Goal: Task Accomplishment & Management: Complete application form

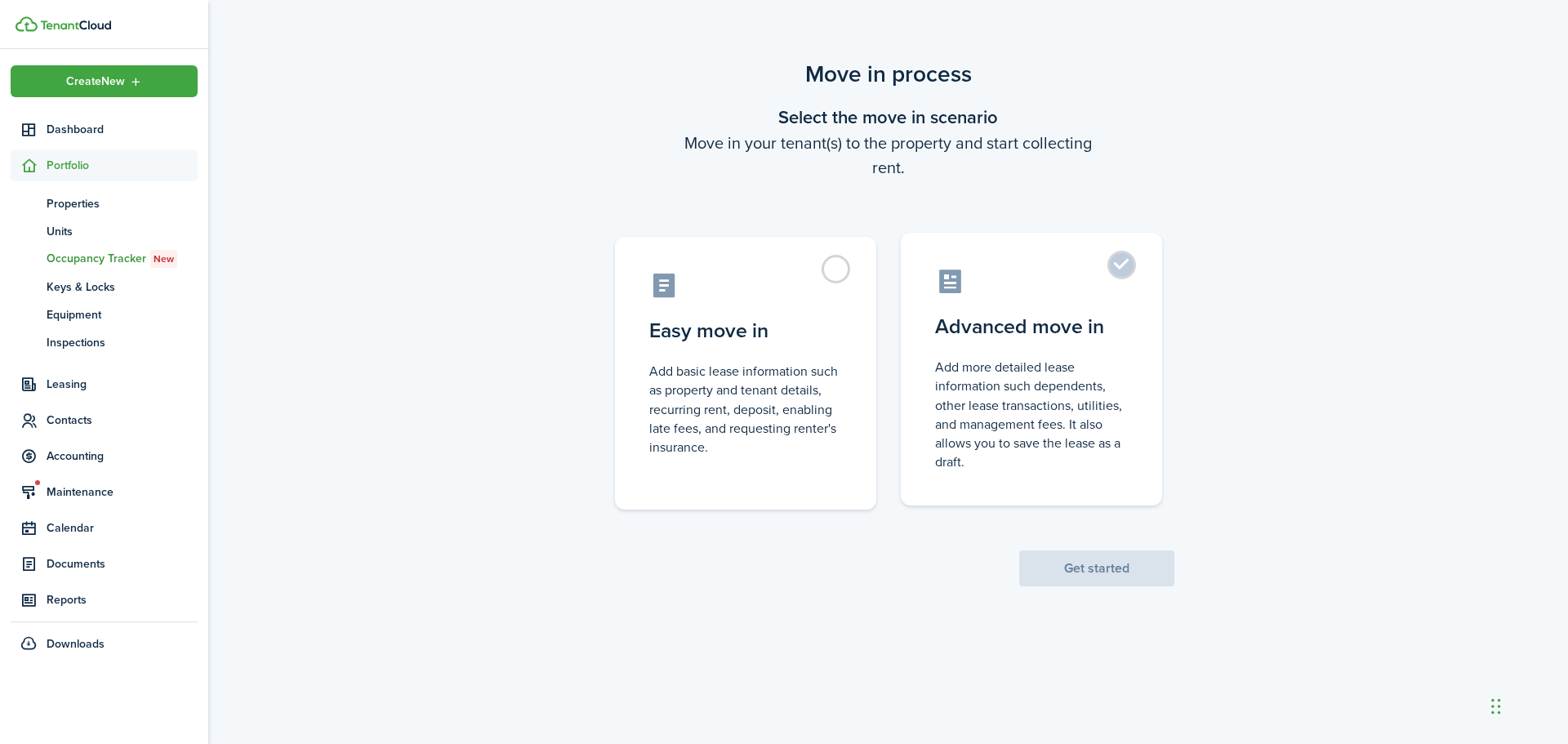
click at [1110, 275] on label "Advanced move in Add more detailed lease information such dependents, other lea…" at bounding box center [1031, 369] width 261 height 273
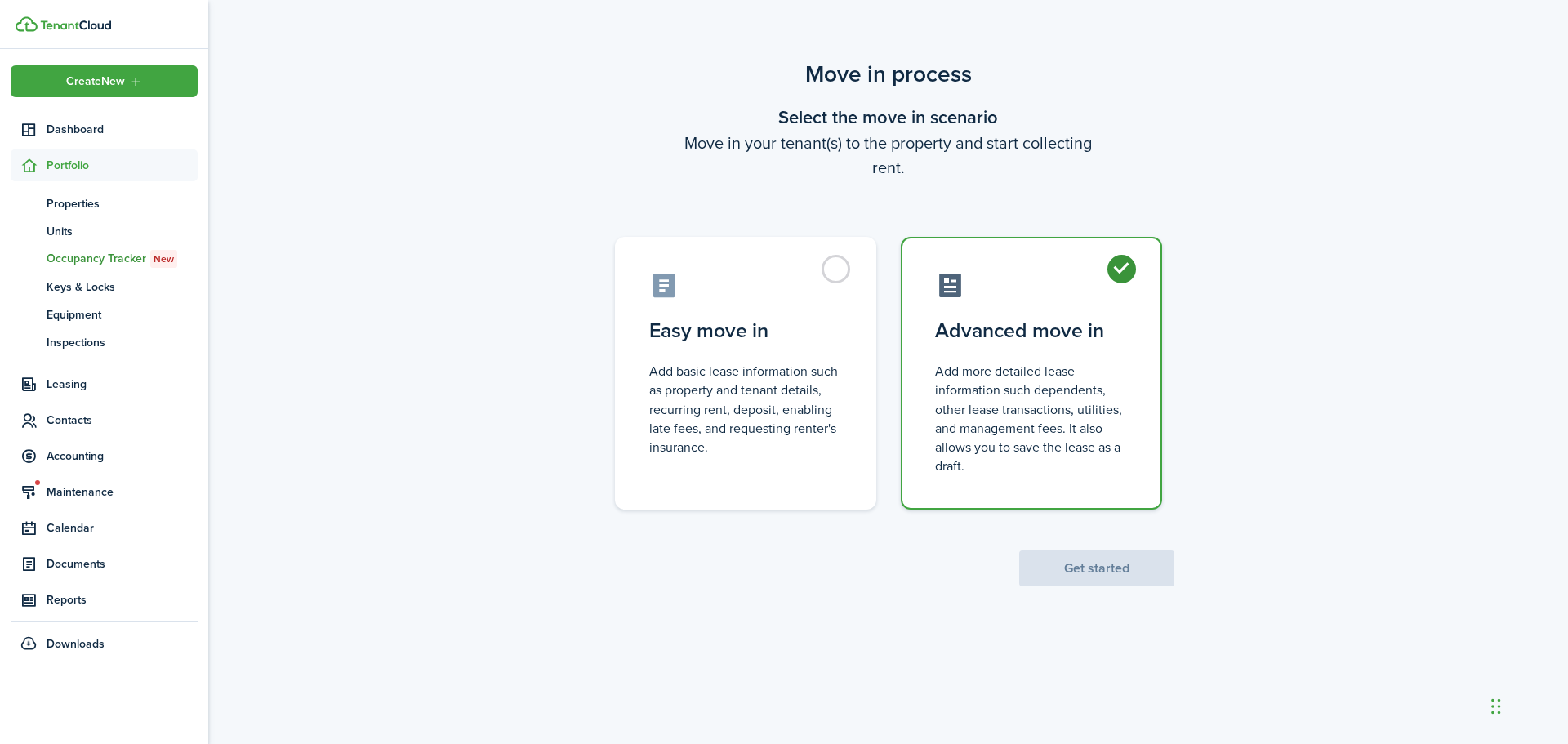
radio input "true"
click at [1089, 575] on button "Get started" at bounding box center [1096, 567] width 155 height 36
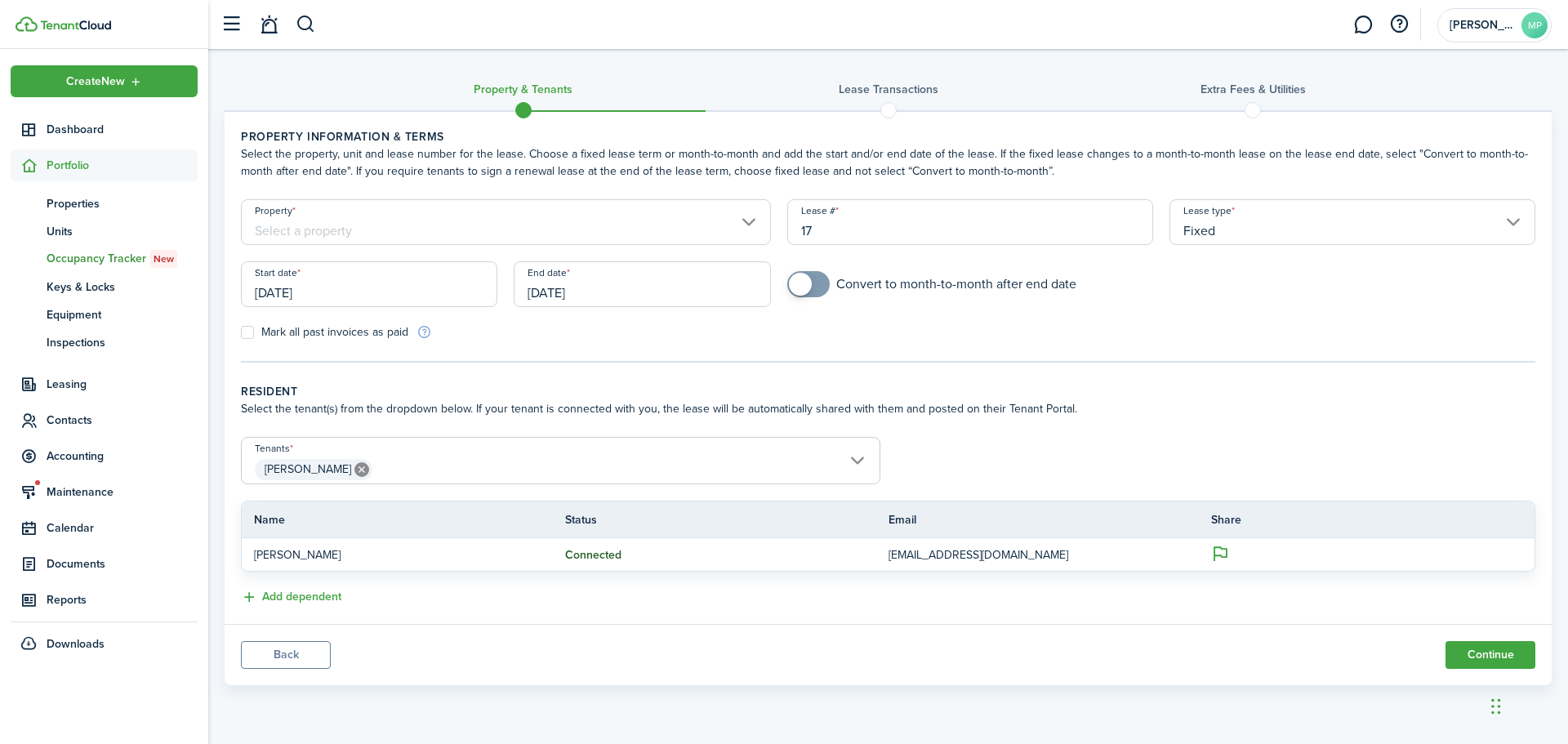
click at [456, 235] on input "Property" at bounding box center [506, 222] width 530 height 45
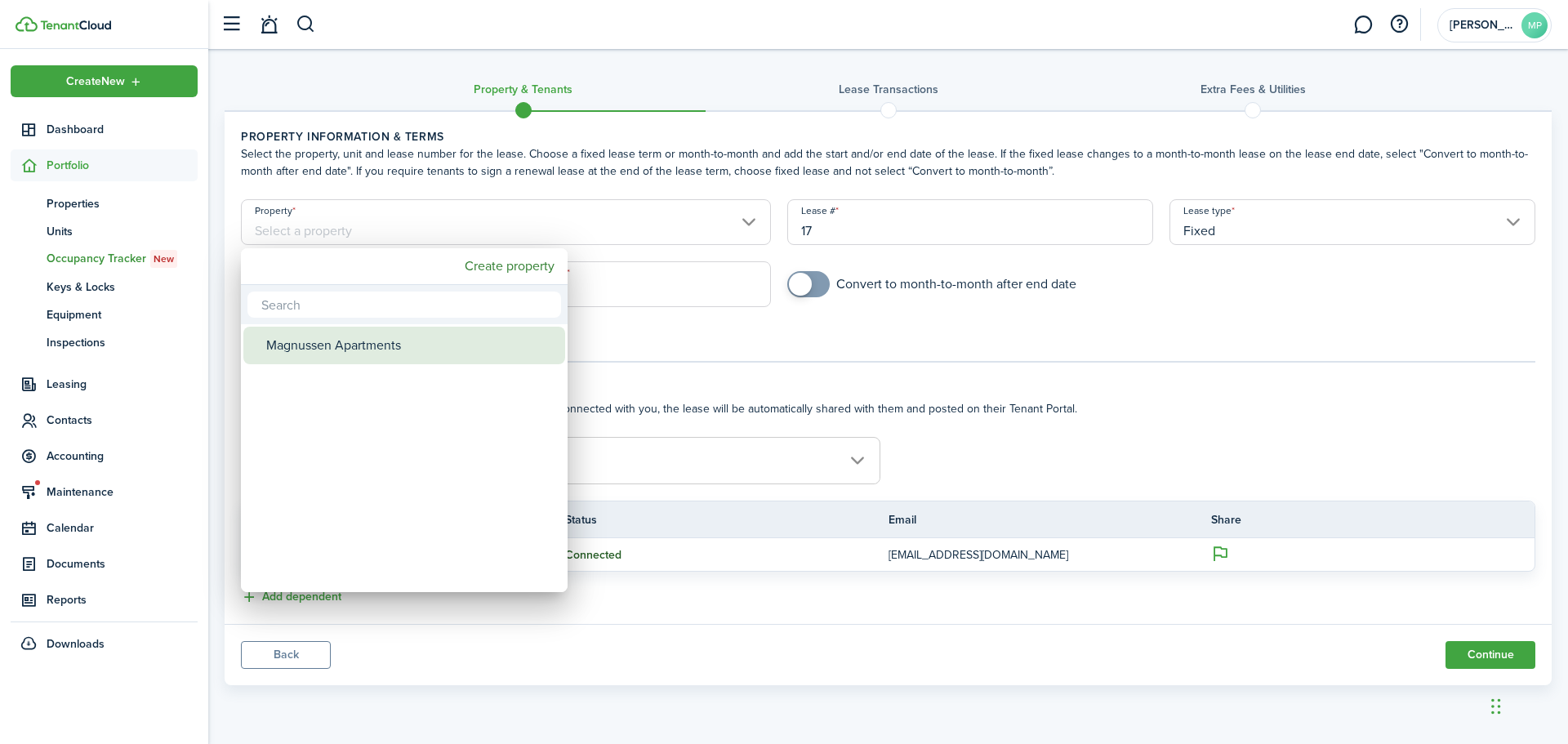
click at [344, 342] on div "Magnussen Apartments" at bounding box center [411, 345] width 289 height 37
type input "Magnussen Apartments"
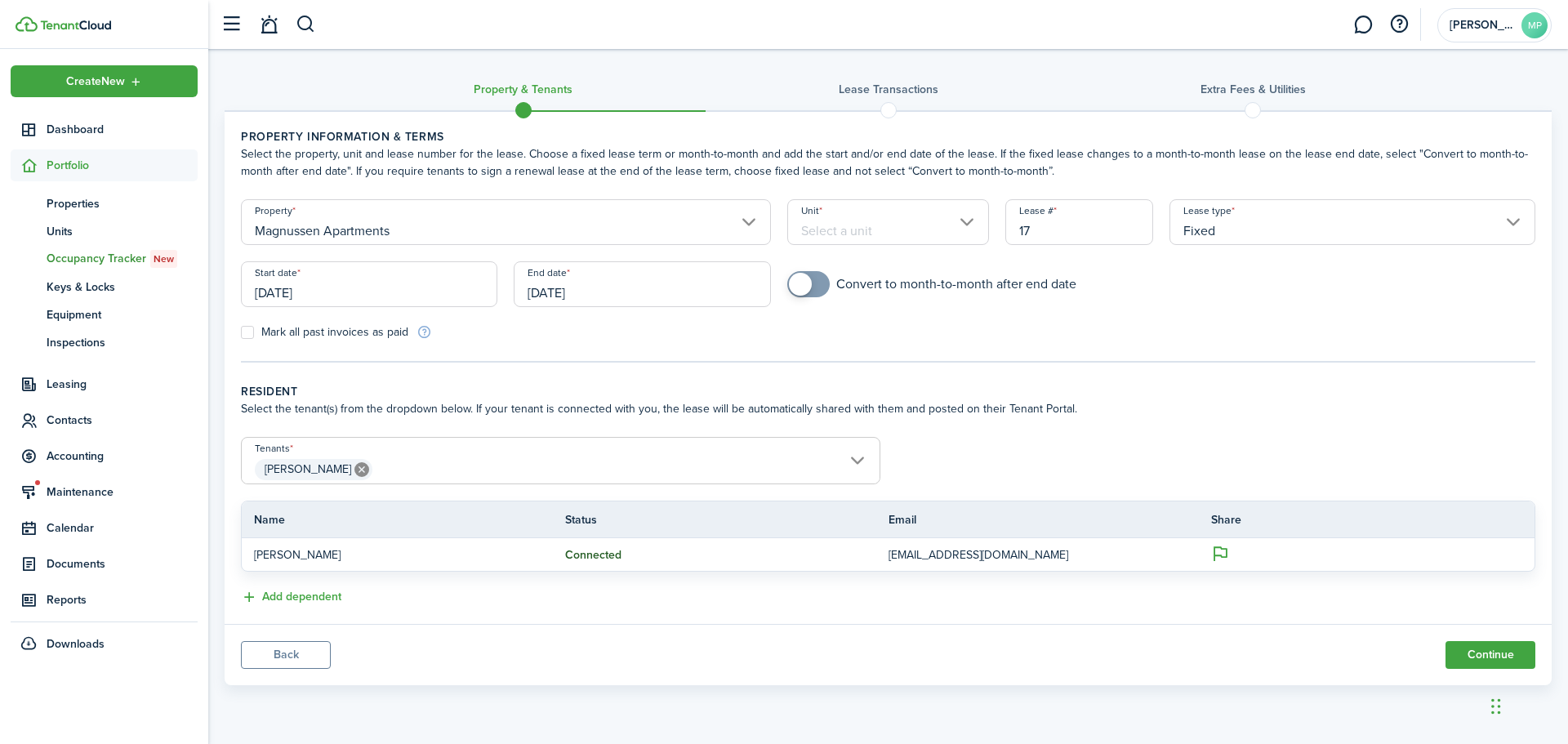
click at [861, 224] on input "Unit" at bounding box center [888, 222] width 202 height 45
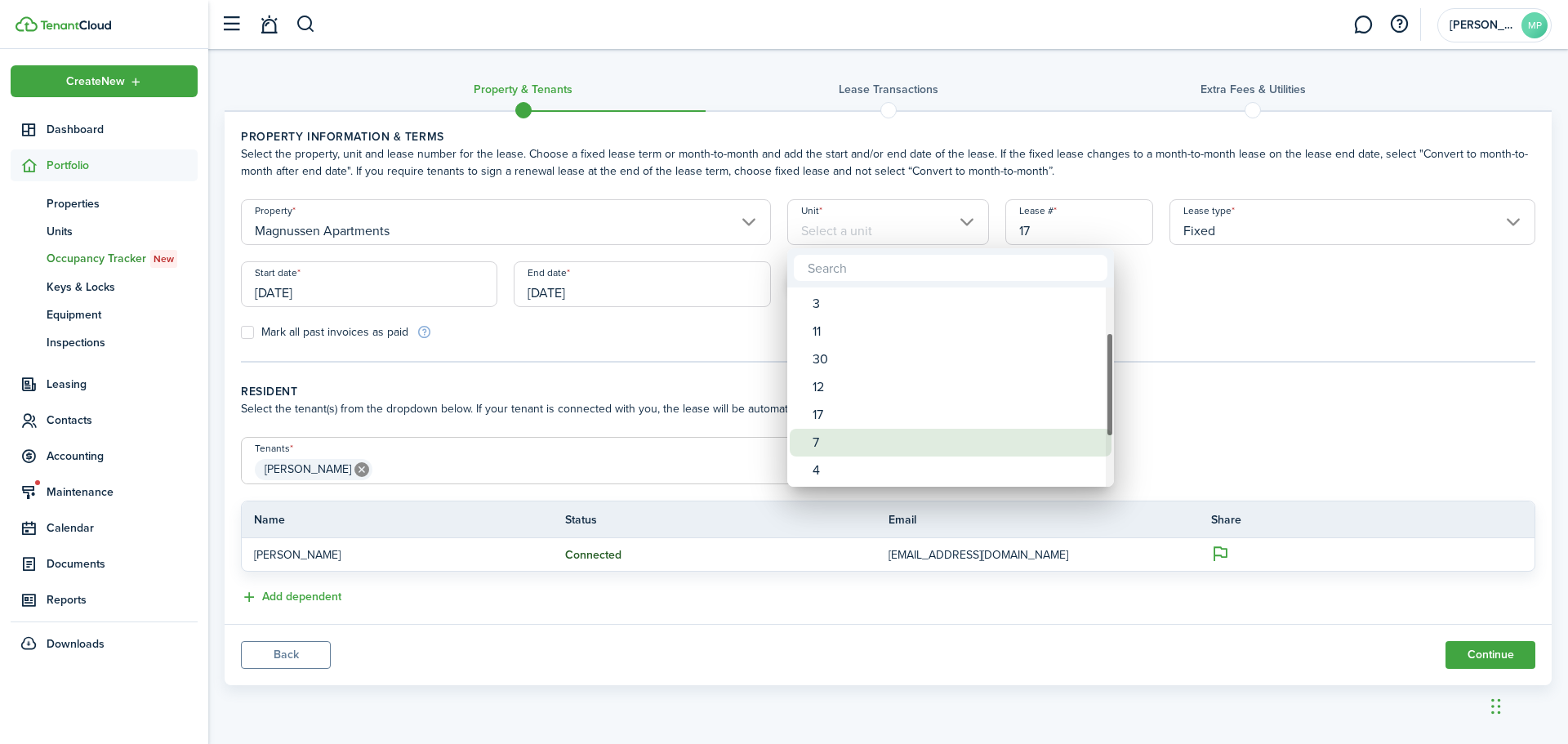
click at [824, 436] on div "7" at bounding box center [957, 443] width 289 height 28
type input "7"
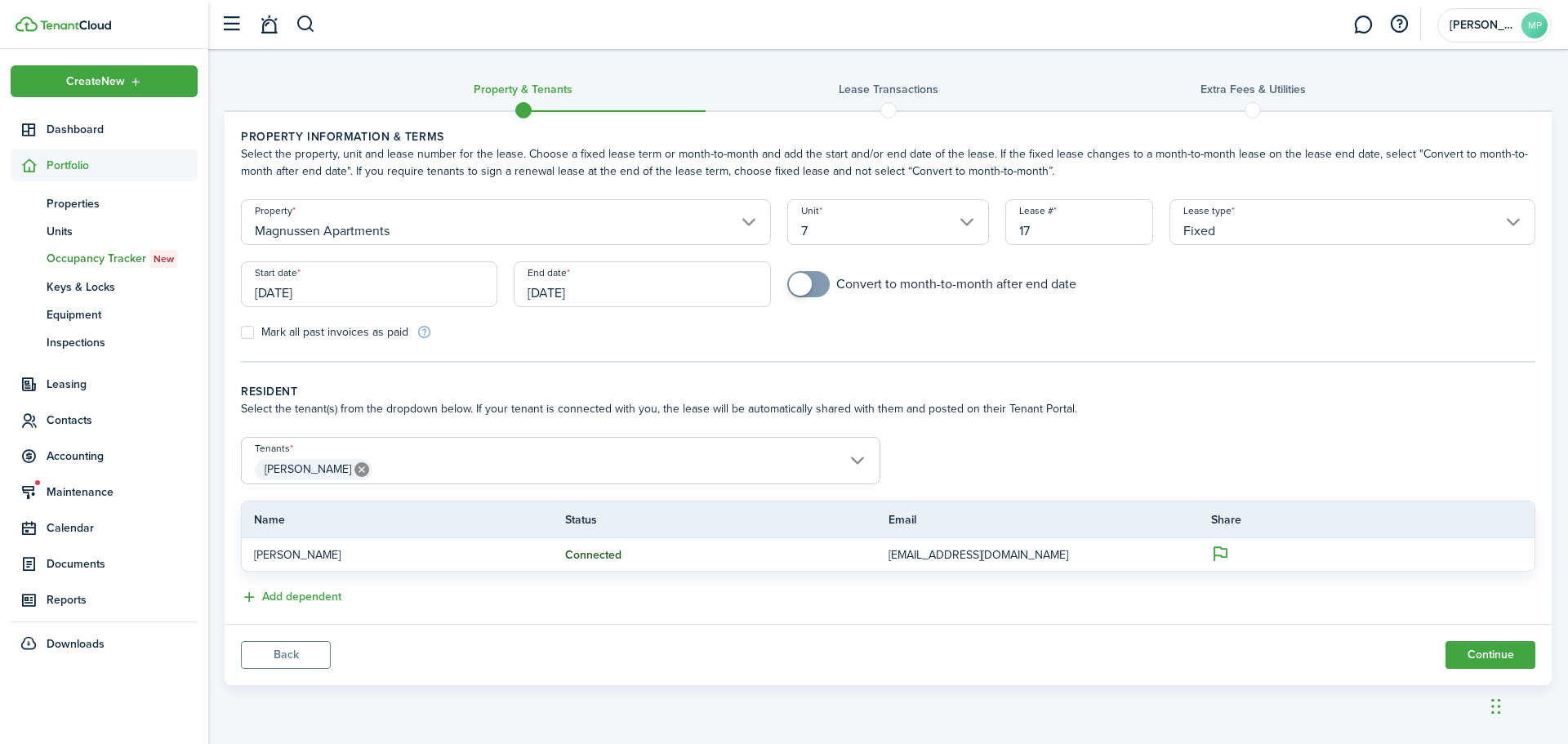
click at [1218, 228] on input "Fixed" at bounding box center [1353, 222] width 366 height 45
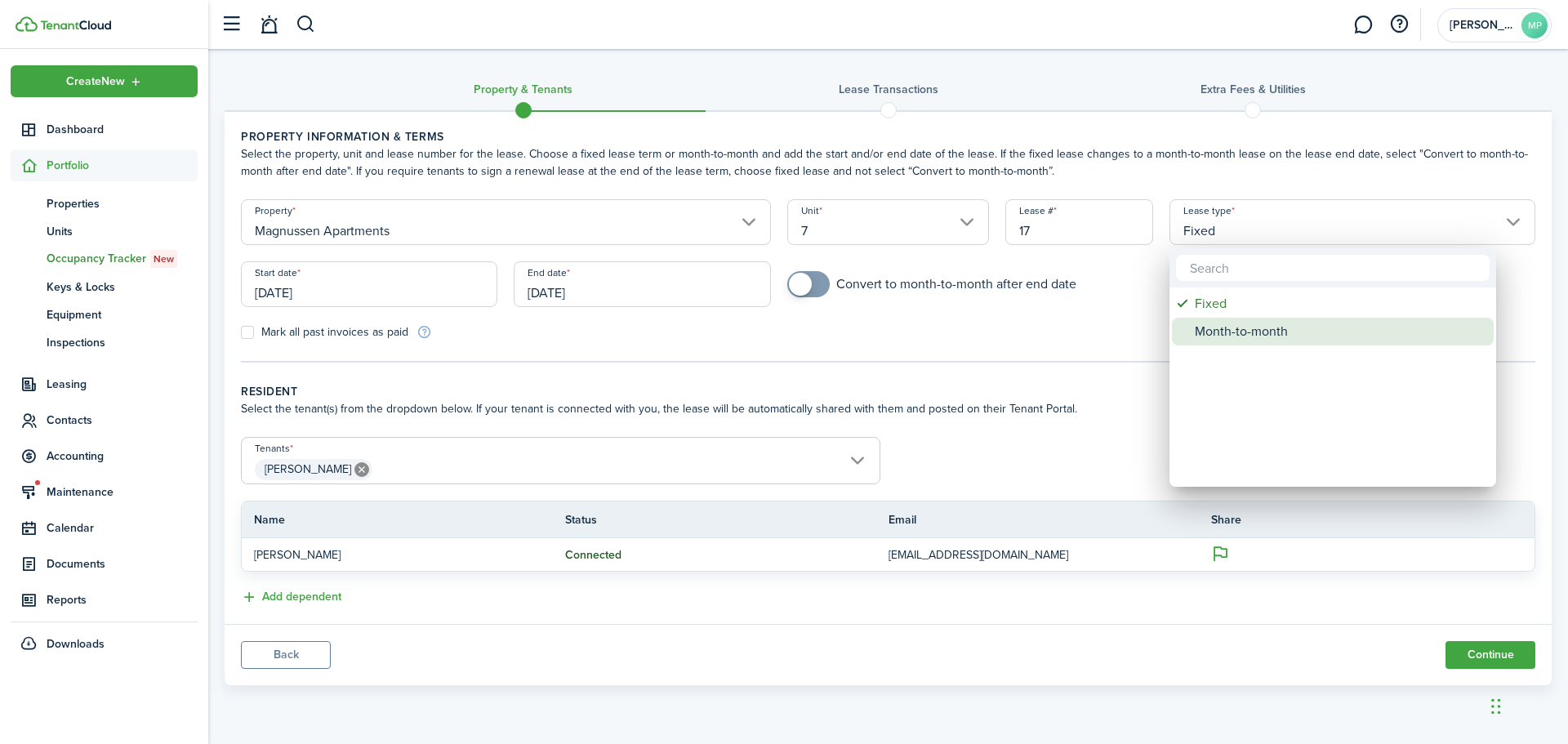
click at [1233, 325] on div "Month-to-month" at bounding box center [1340, 331] width 289 height 28
type input "Month-to-month"
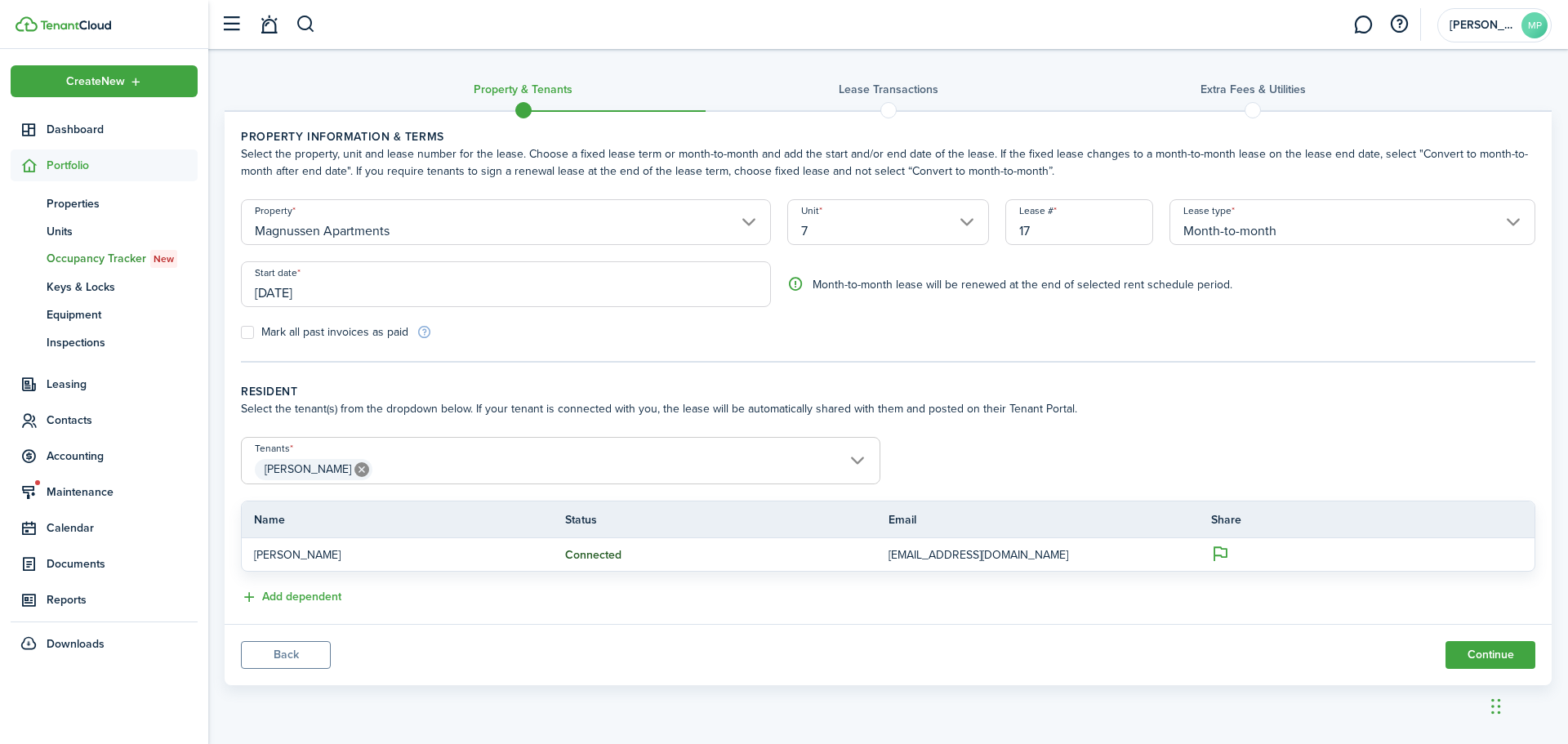
click at [547, 296] on input "[DATE]" at bounding box center [506, 284] width 530 height 45
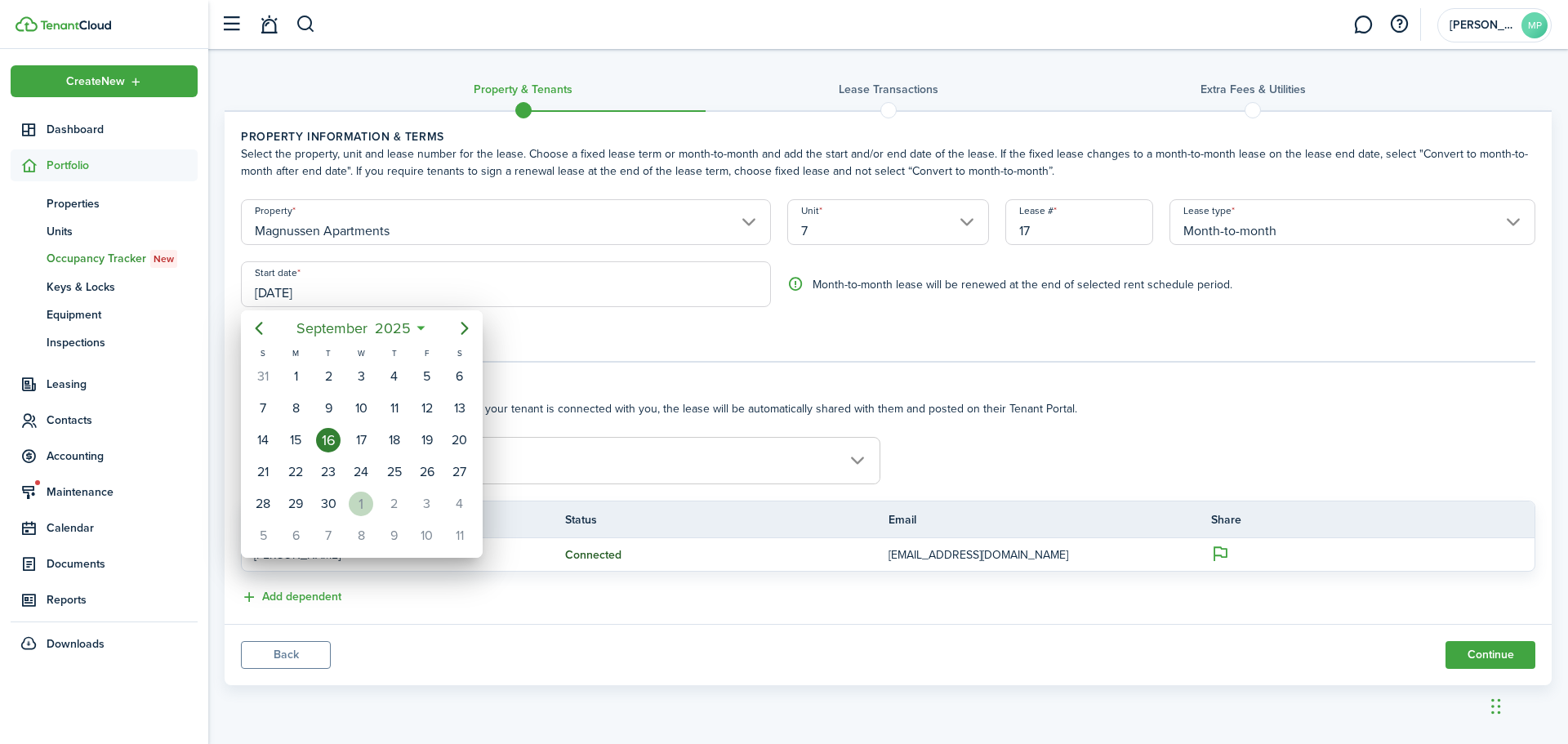
click at [358, 500] on div "1" at bounding box center [361, 504] width 24 height 24
type input "[DATE]"
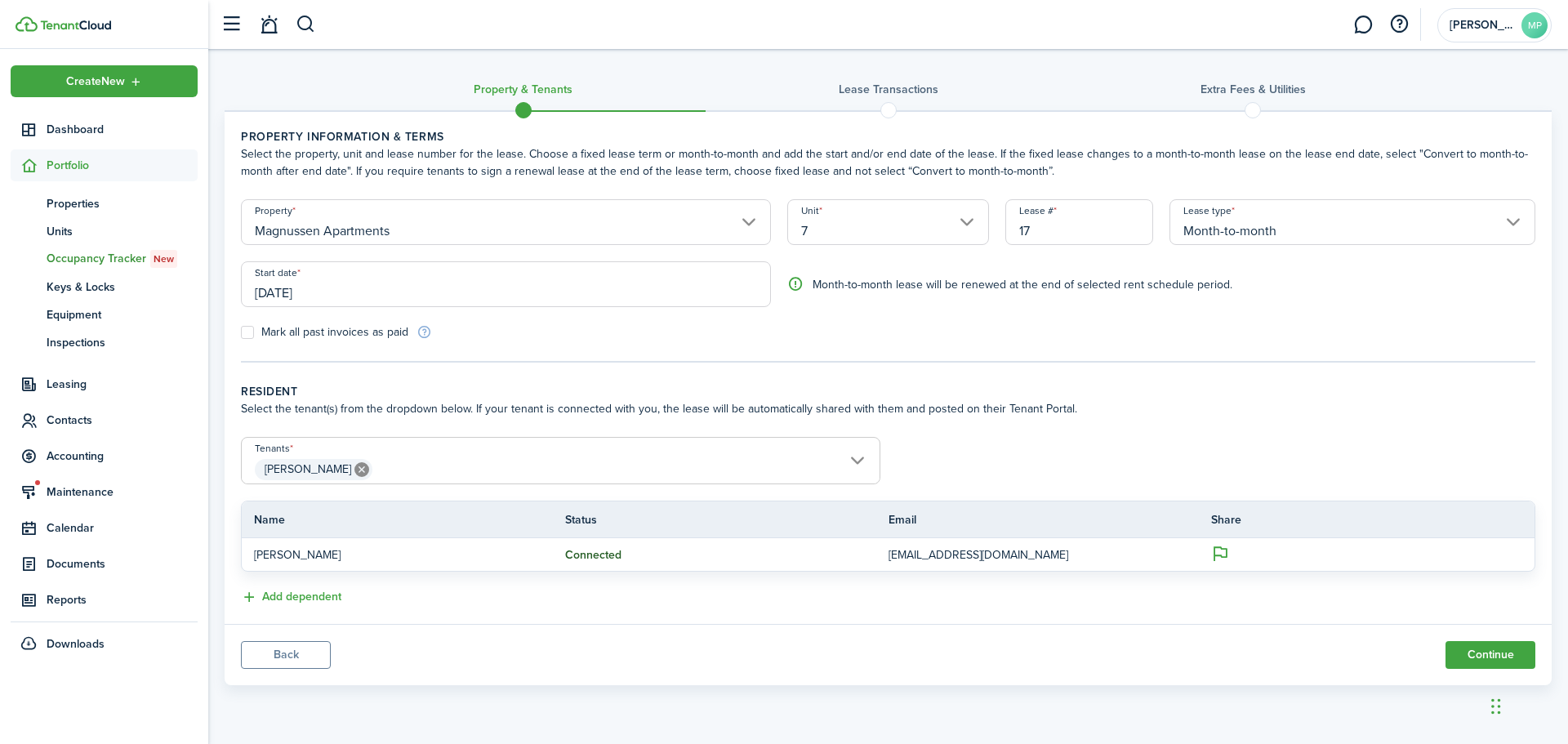
click at [540, 336] on div "Mark all past invoices as paid" at bounding box center [560, 332] width 655 height 17
click at [1478, 651] on button "Continue" at bounding box center [1490, 654] width 90 height 28
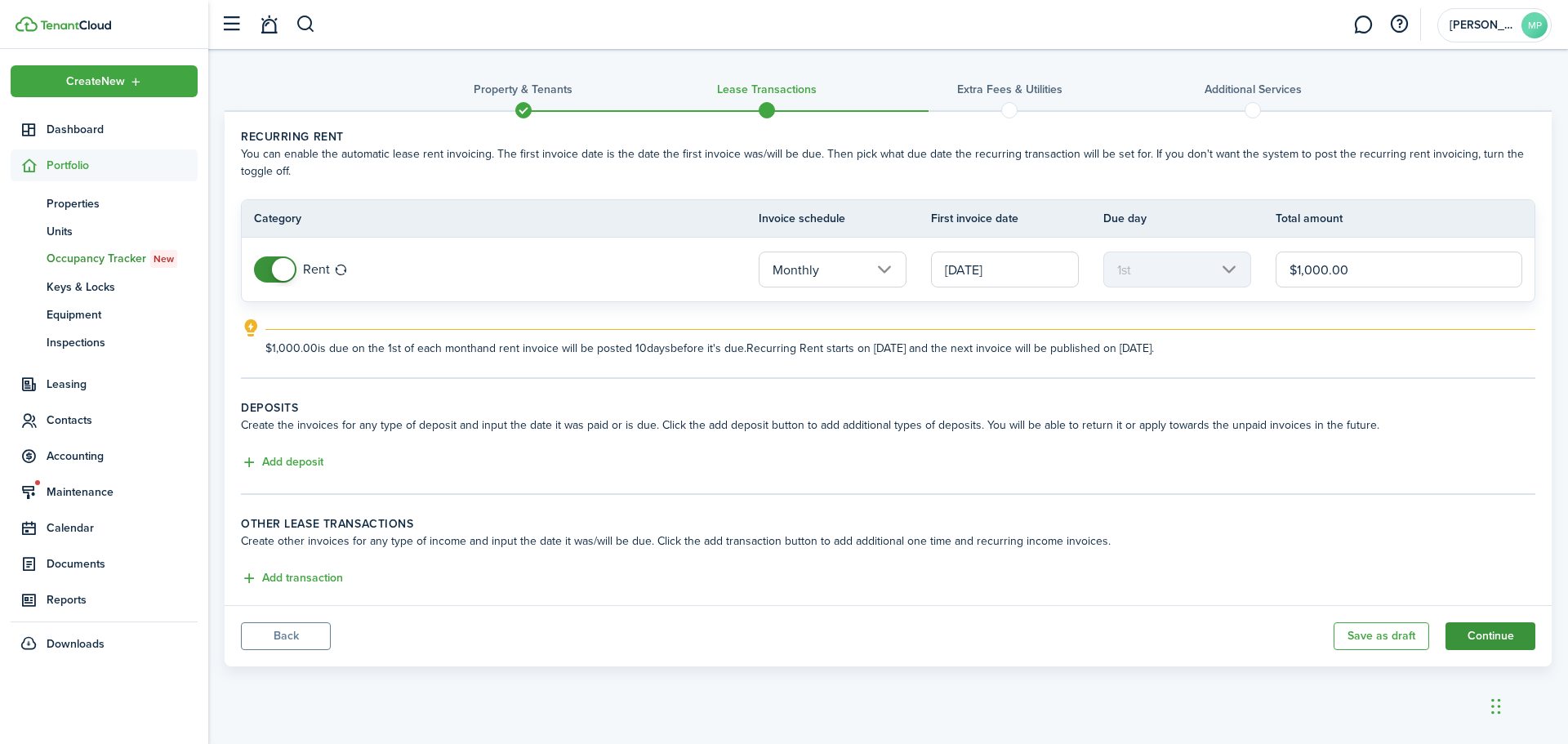
click at [1469, 632] on button "Continue" at bounding box center [1490, 636] width 90 height 28
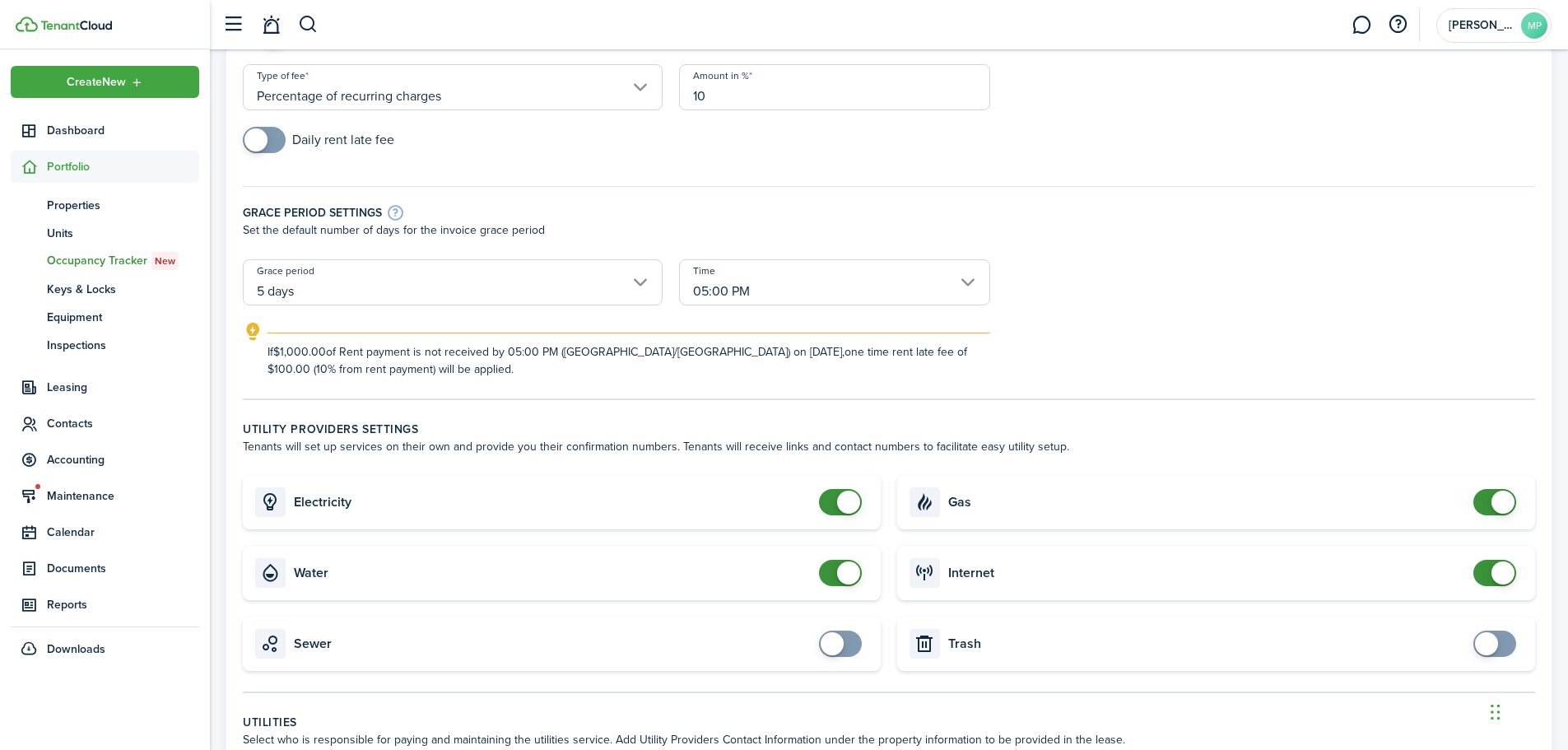
scroll to position [247, 0]
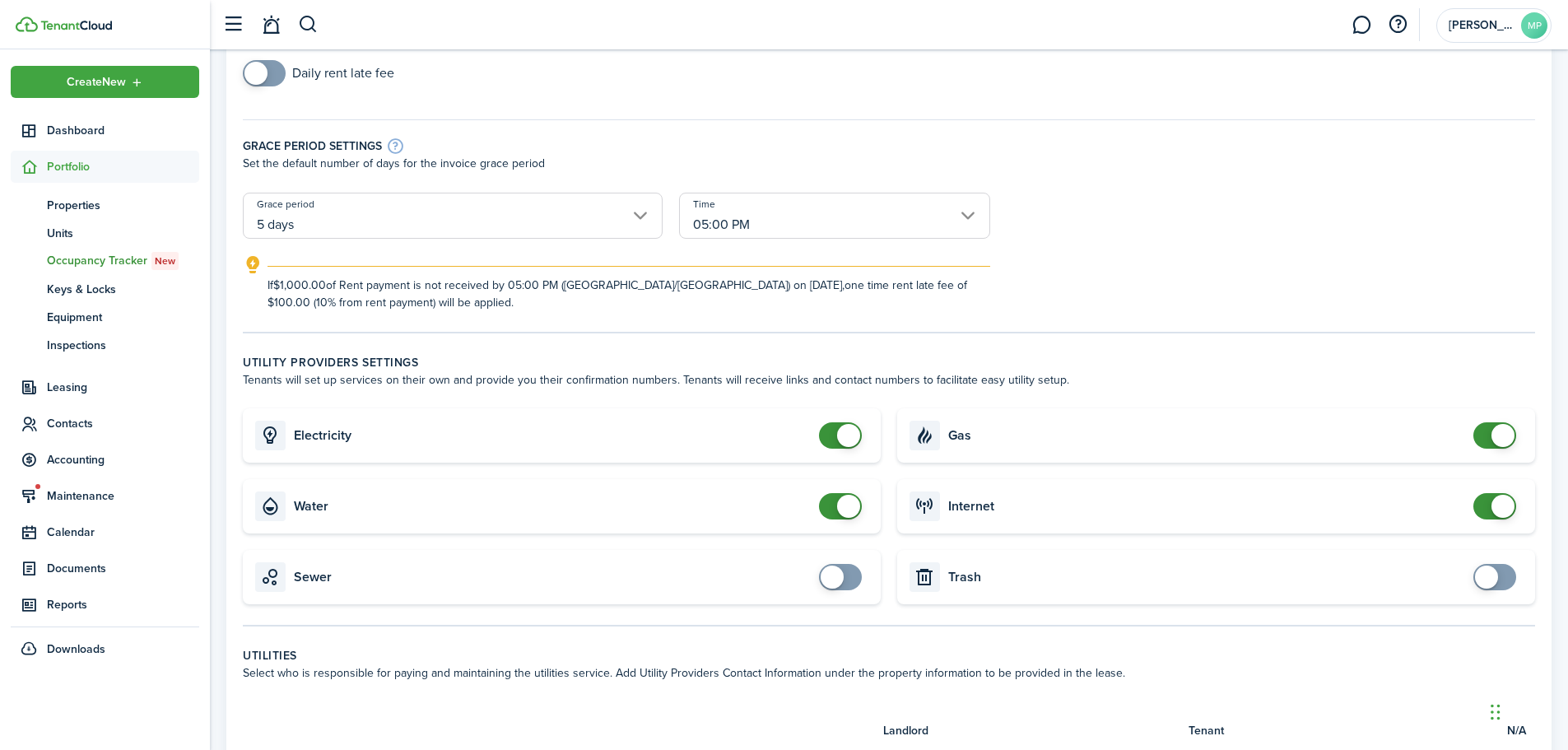
checkbox input "false"
click at [840, 436] on span at bounding box center [849, 436] width 23 height 23
checkbox input "false"
click at [839, 510] on span at bounding box center [849, 506] width 23 height 23
checkbox input "false"
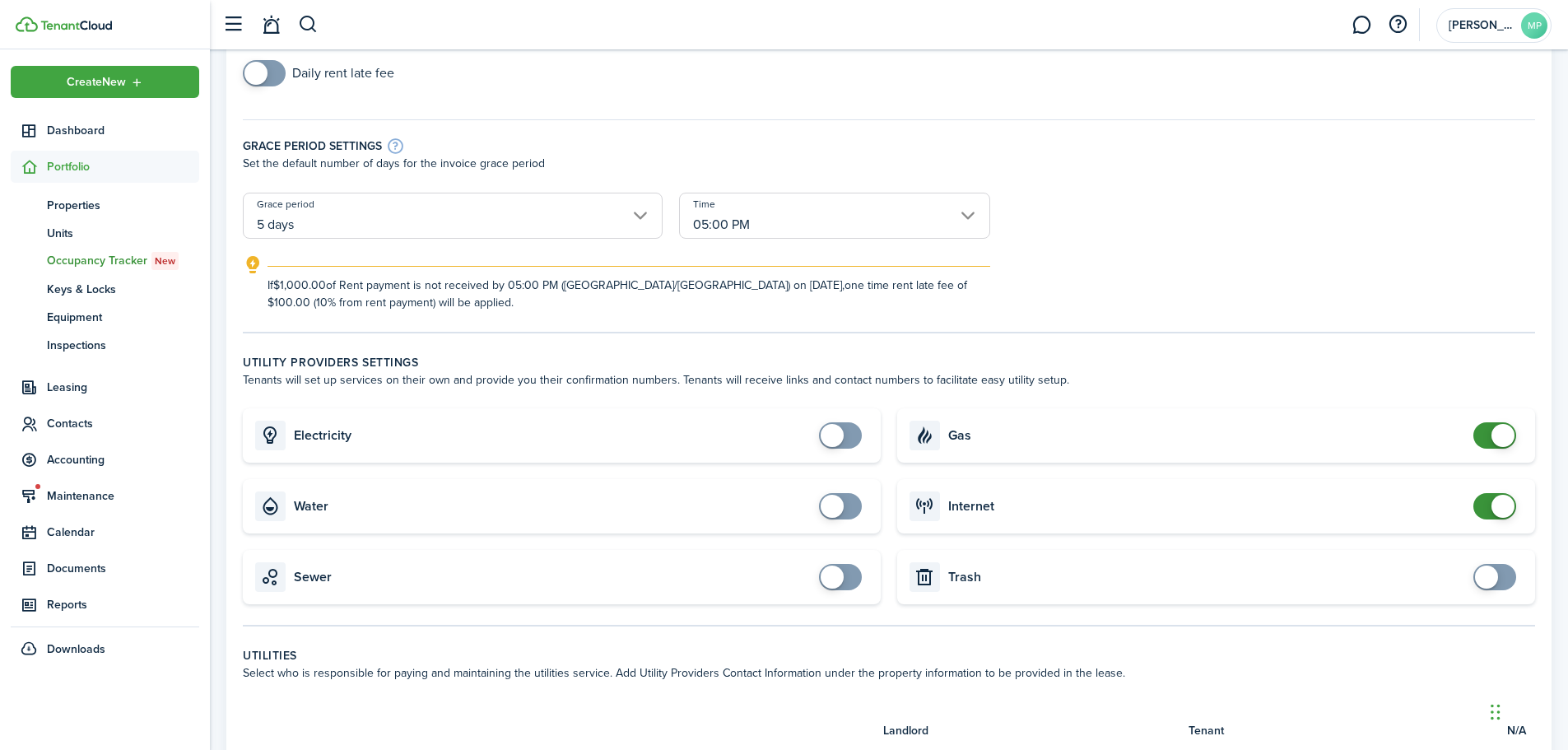
click at [1492, 435] on span at bounding box center [1503, 436] width 23 height 23
checkbox input "false"
click at [1496, 508] on span at bounding box center [1503, 506] width 23 height 23
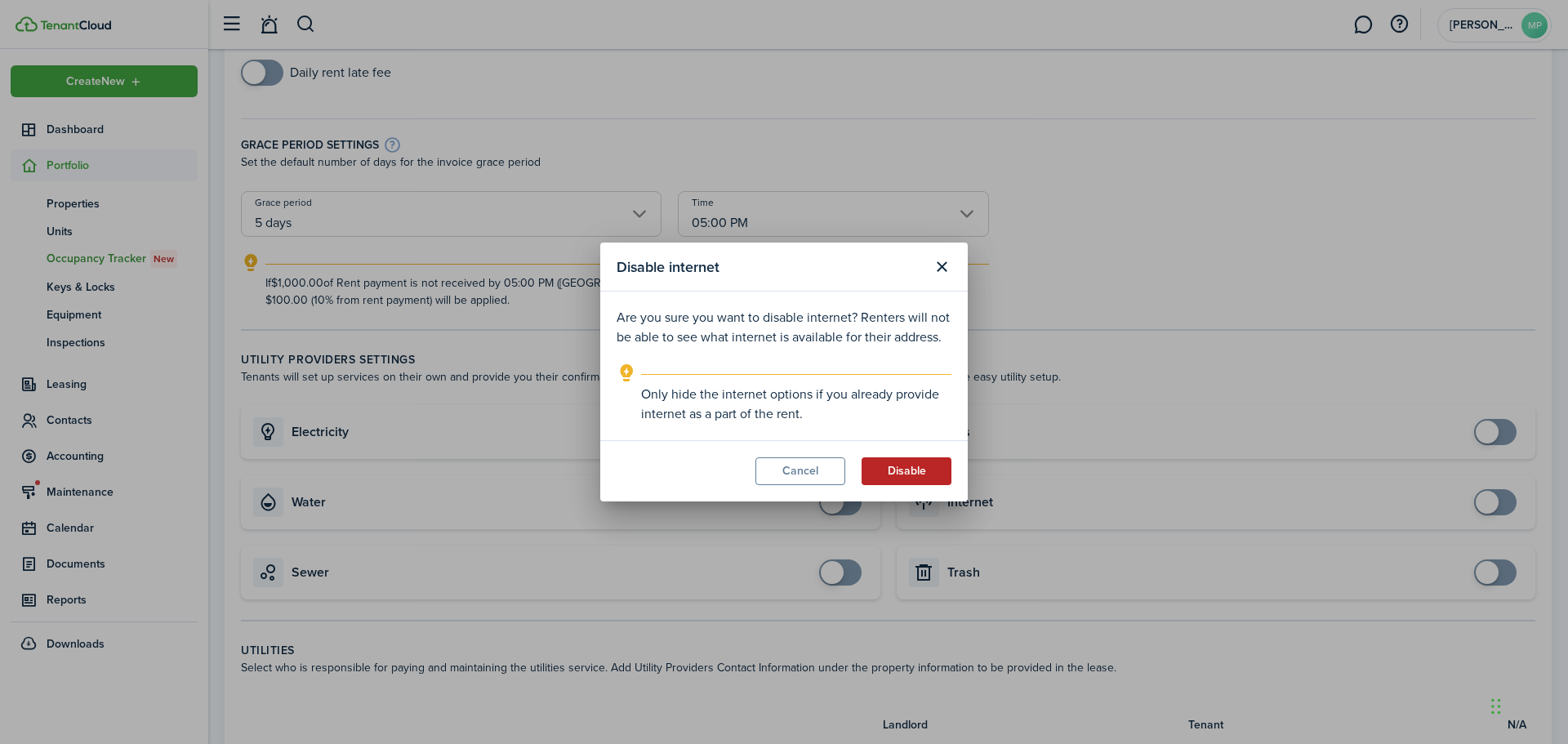
click at [887, 472] on button "Disable" at bounding box center [906, 471] width 90 height 28
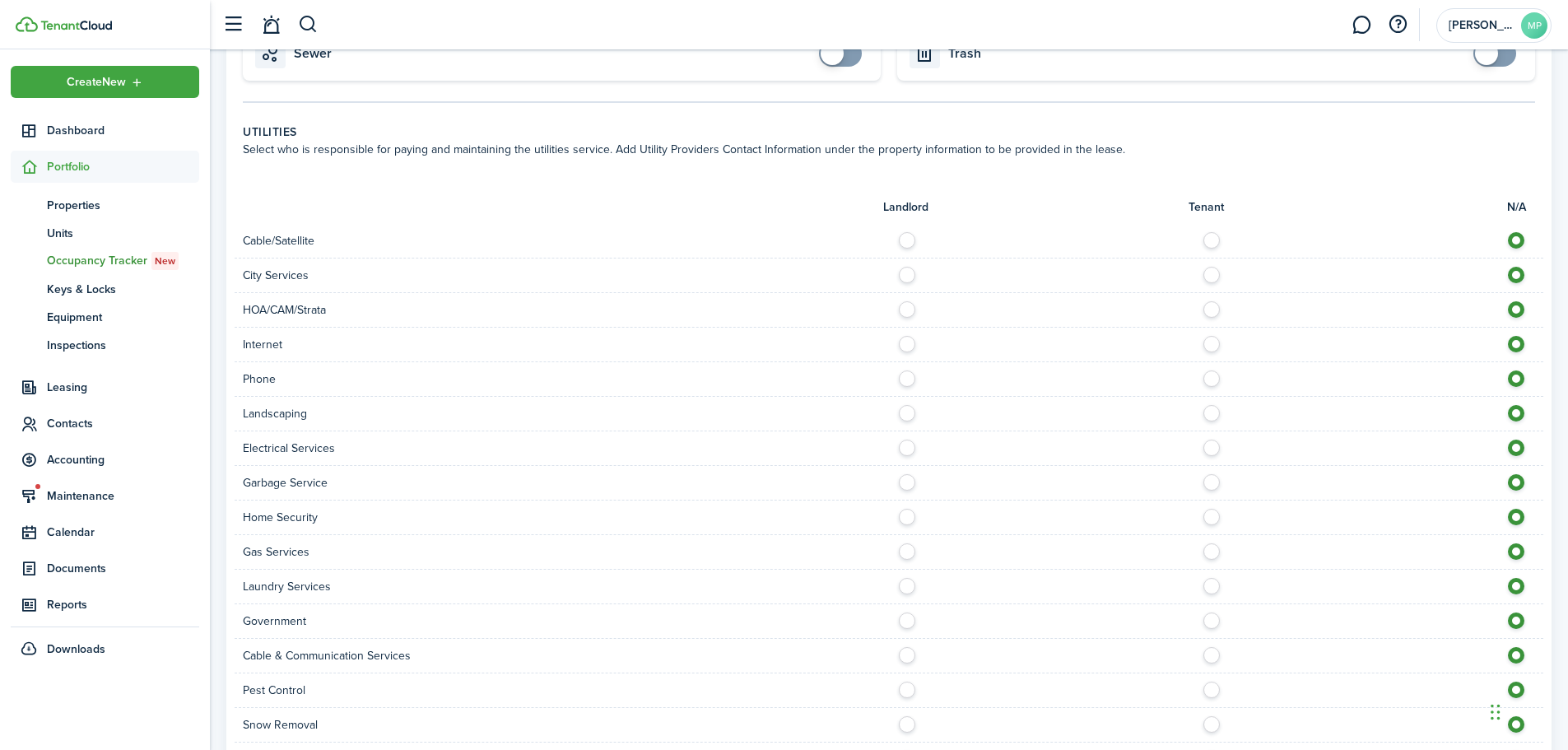
scroll to position [823, 0]
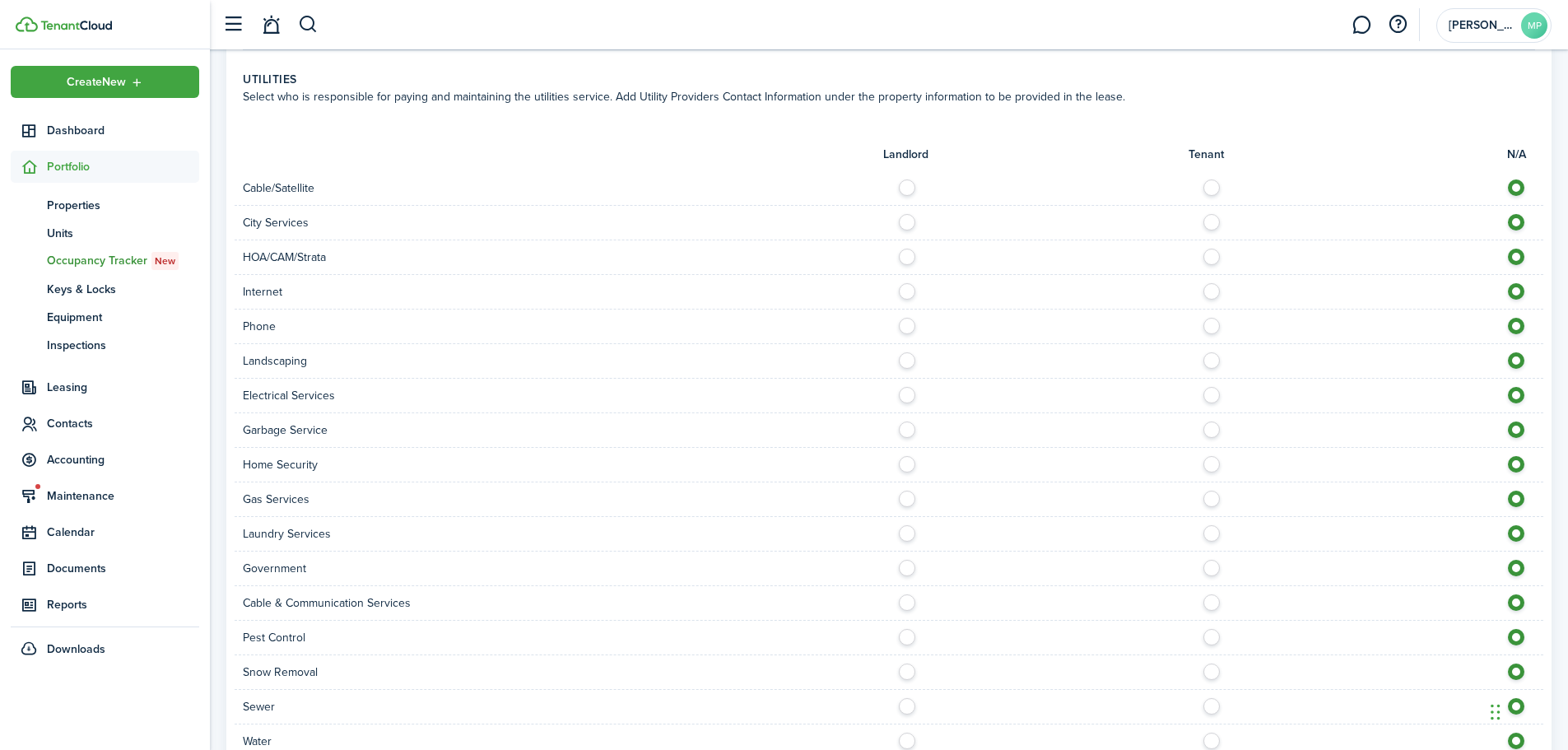
click at [910, 291] on label at bounding box center [911, 286] width 29 height 8
radio input "true"
click at [903, 429] on label at bounding box center [911, 425] width 29 height 8
radio input "true"
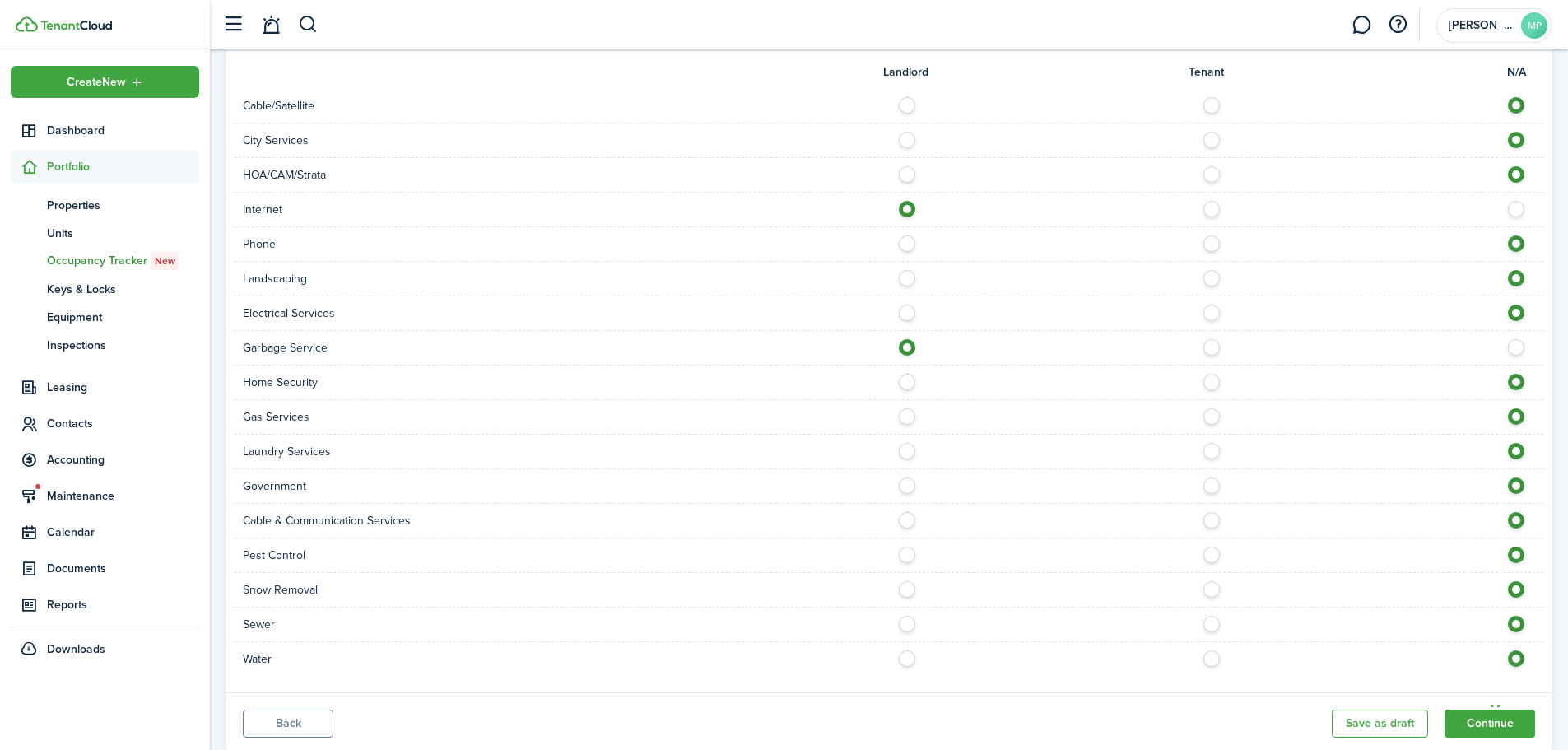
scroll to position [955, 0]
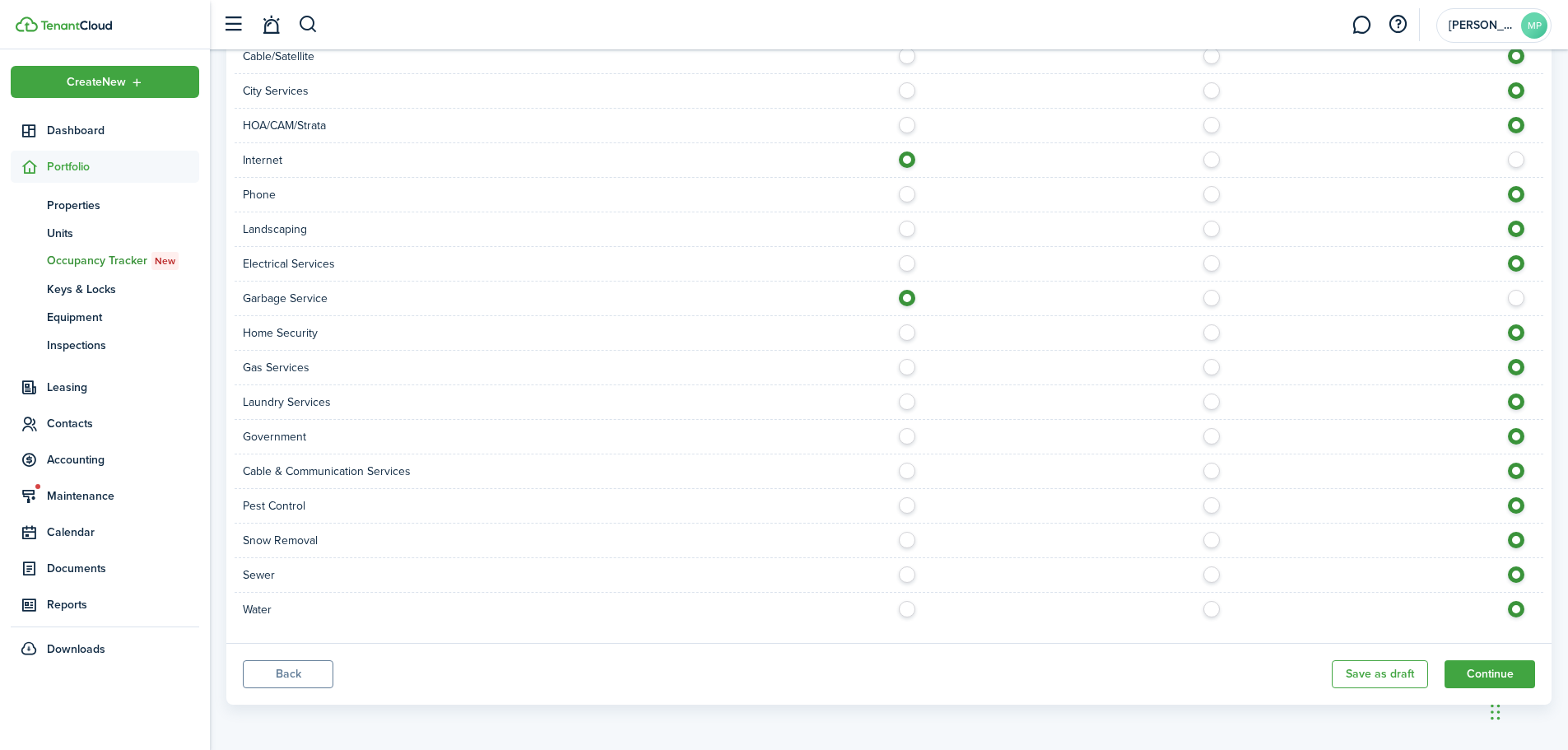
click at [906, 606] on label at bounding box center [911, 604] width 29 height 8
radio input "true"
click at [907, 574] on label at bounding box center [911, 570] width 29 height 8
radio input "true"
click at [1465, 677] on button "Continue" at bounding box center [1489, 674] width 90 height 28
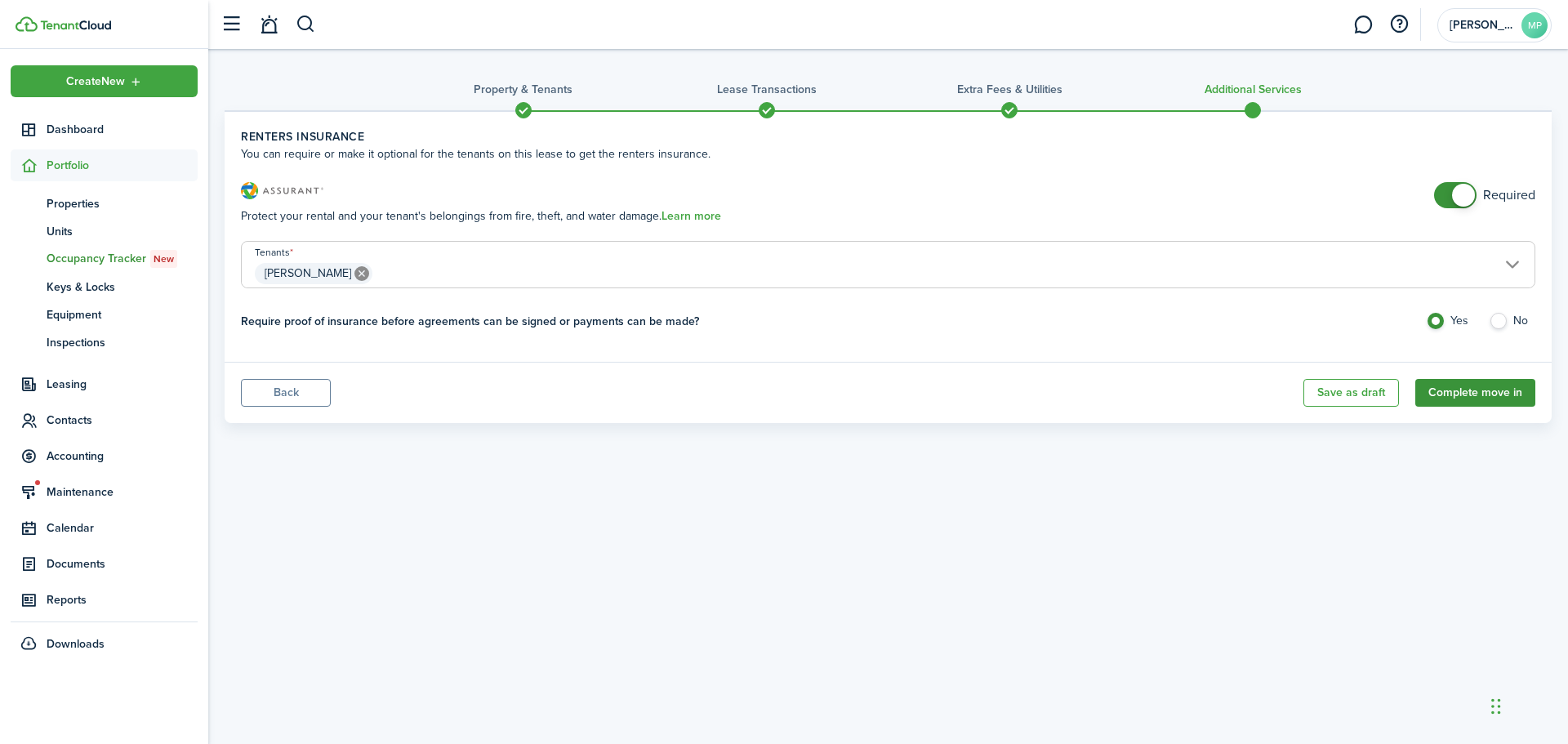
click at [1467, 394] on button "Complete move in" at bounding box center [1476, 393] width 120 height 28
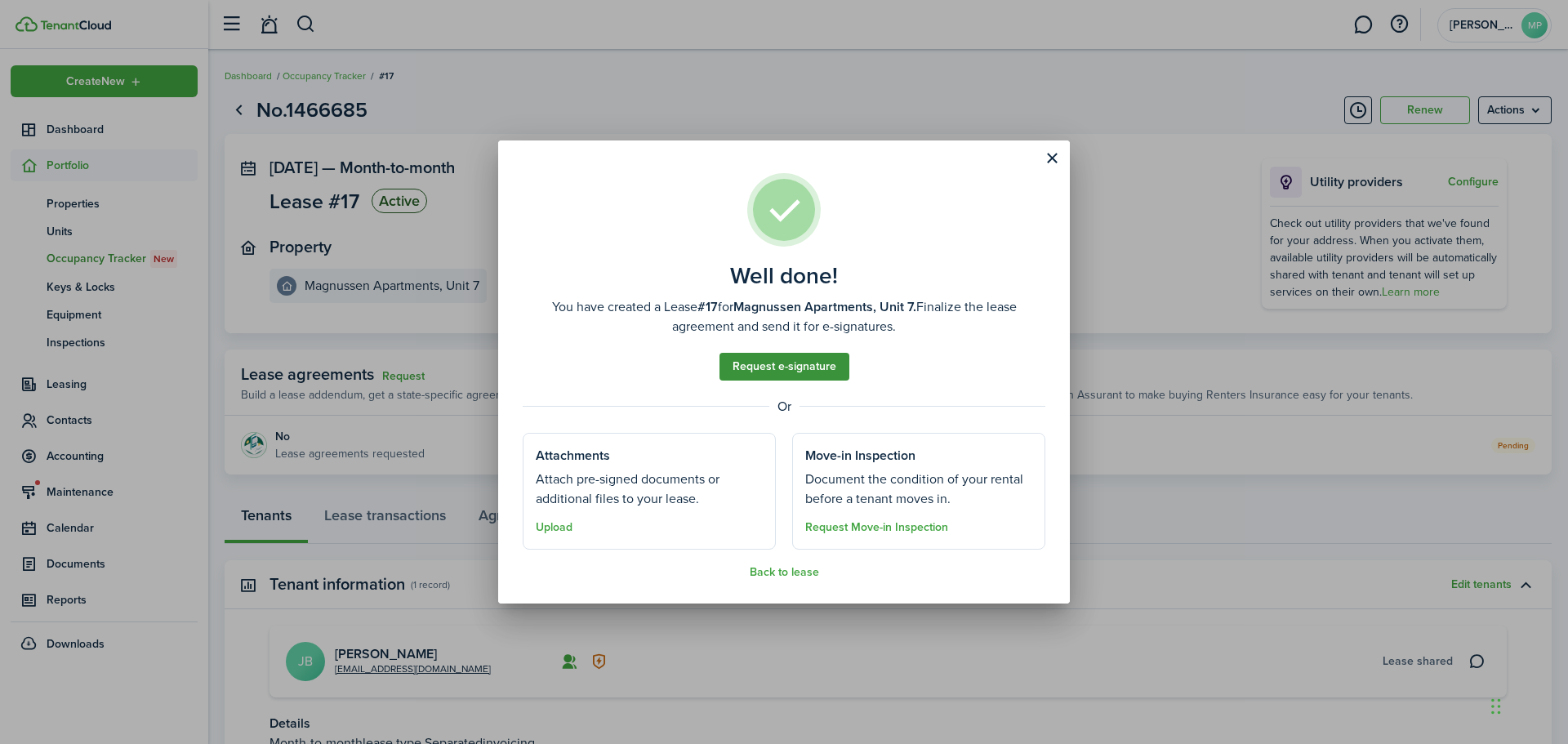
click at [796, 369] on link "Request e-signature" at bounding box center [784, 367] width 130 height 28
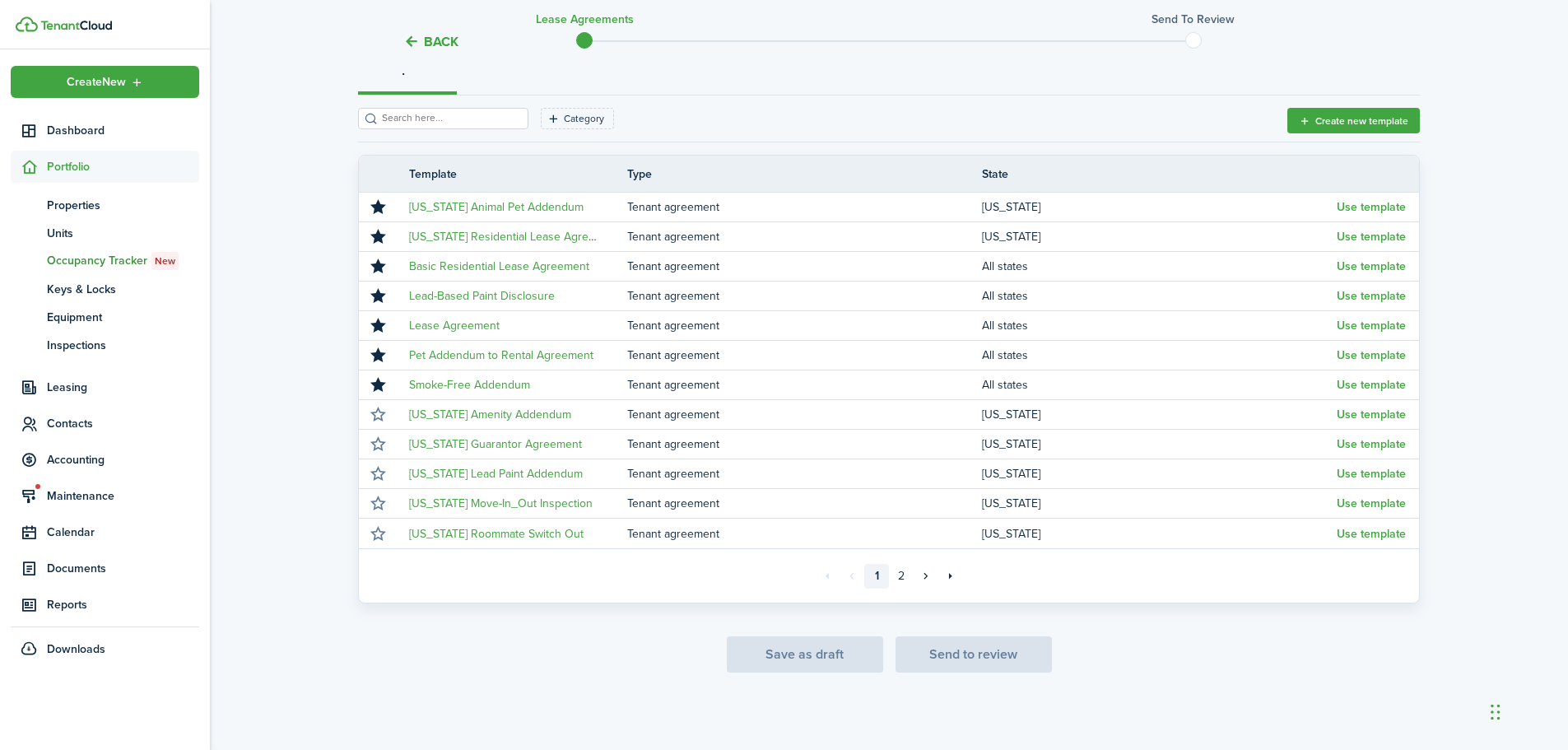
scroll to position [213, 0]
click at [1356, 237] on button "Use template" at bounding box center [1371, 235] width 69 height 13
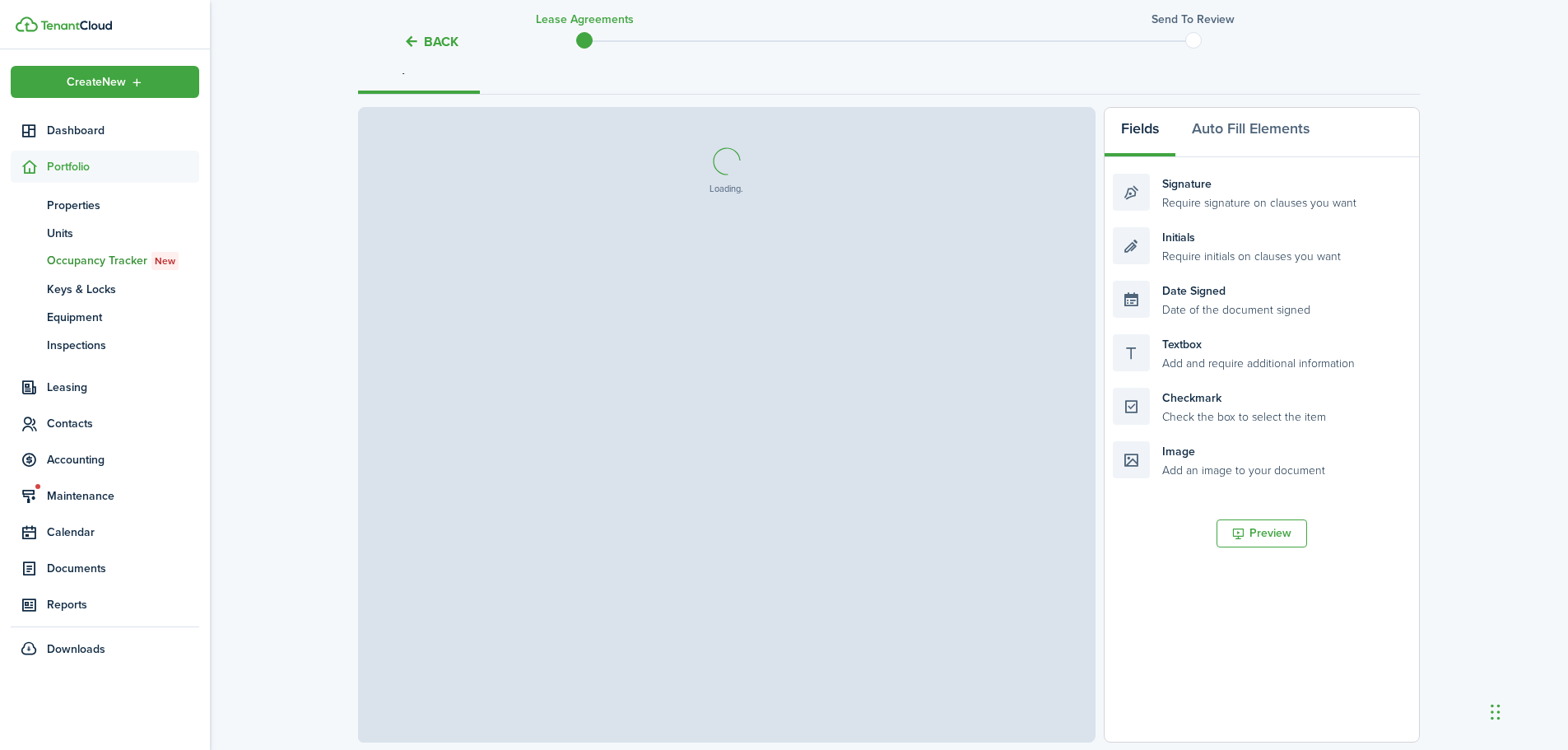
select select "fit"
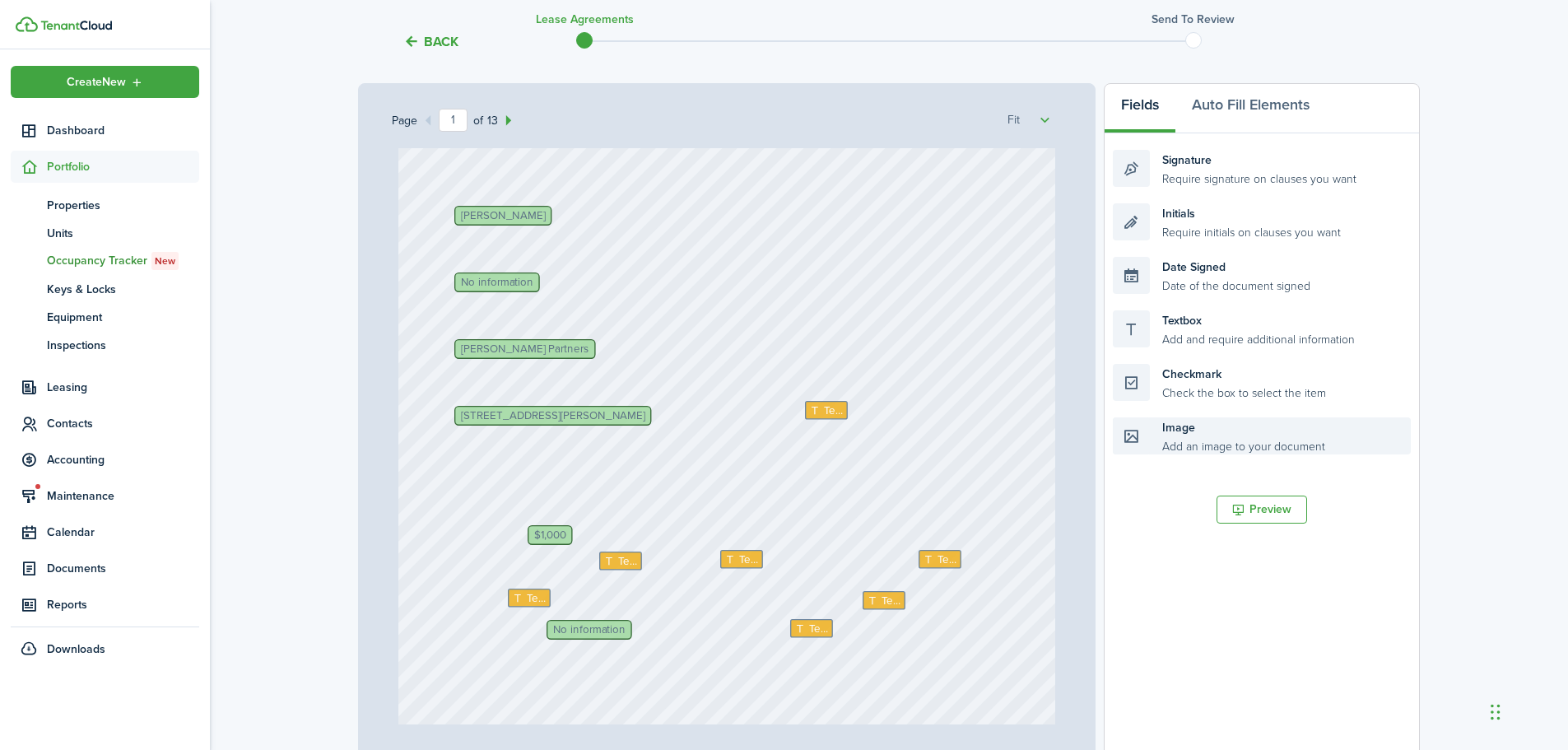
scroll to position [235, 0]
click at [1189, 328] on div "Textbox Add and require additional information" at bounding box center [1261, 329] width 298 height 37
drag, startPoint x: 1196, startPoint y: 328, endPoint x: 777, endPoint y: 418, distance: 428.6
click at [777, 418] on div "Page 1 of 13 50% 75% 100% 150% 200% Fit Text [PERSON_NAME] Partners Text Text T…" at bounding box center [889, 426] width 1062 height 683
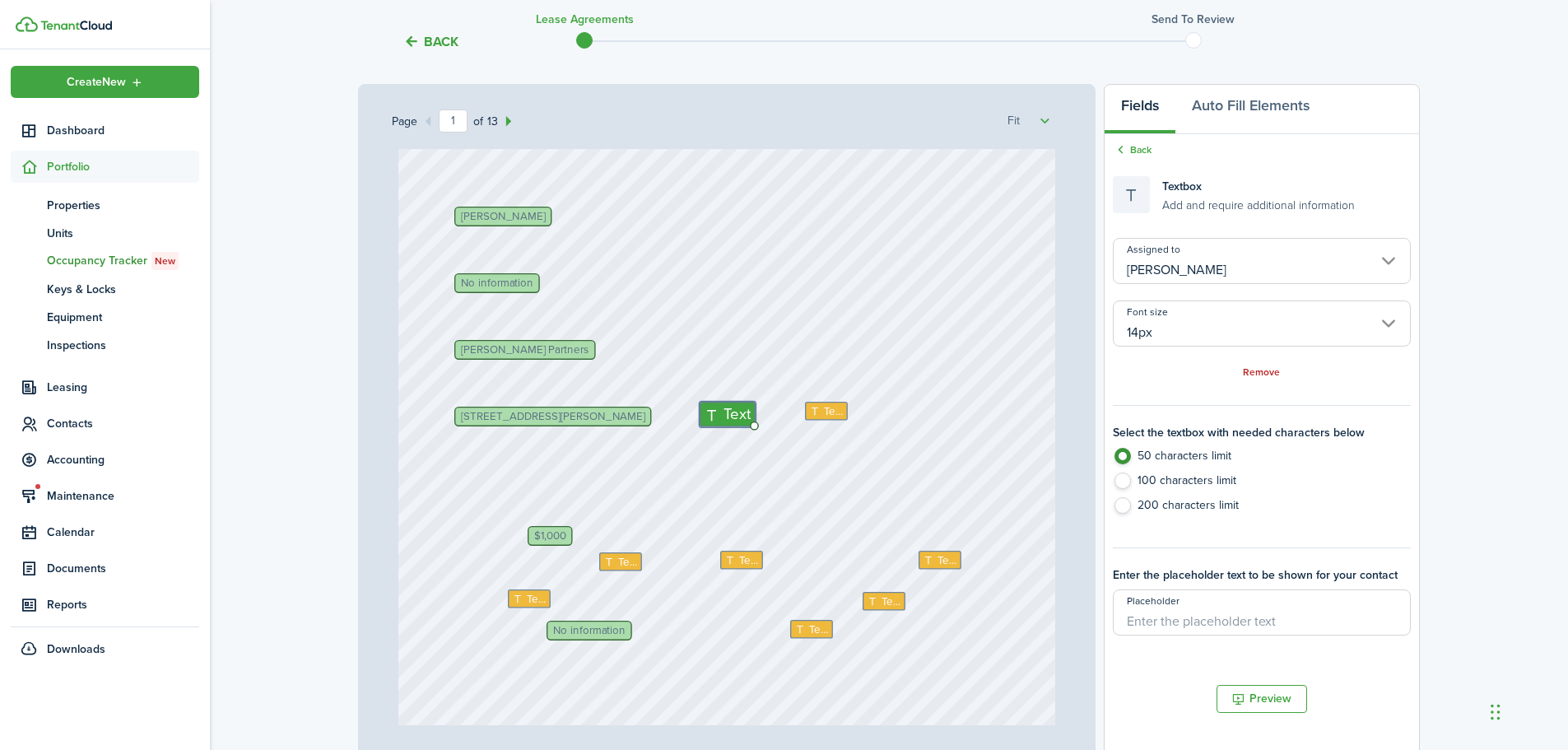
click at [1179, 262] on input "[PERSON_NAME]" at bounding box center [1261, 261] width 298 height 46
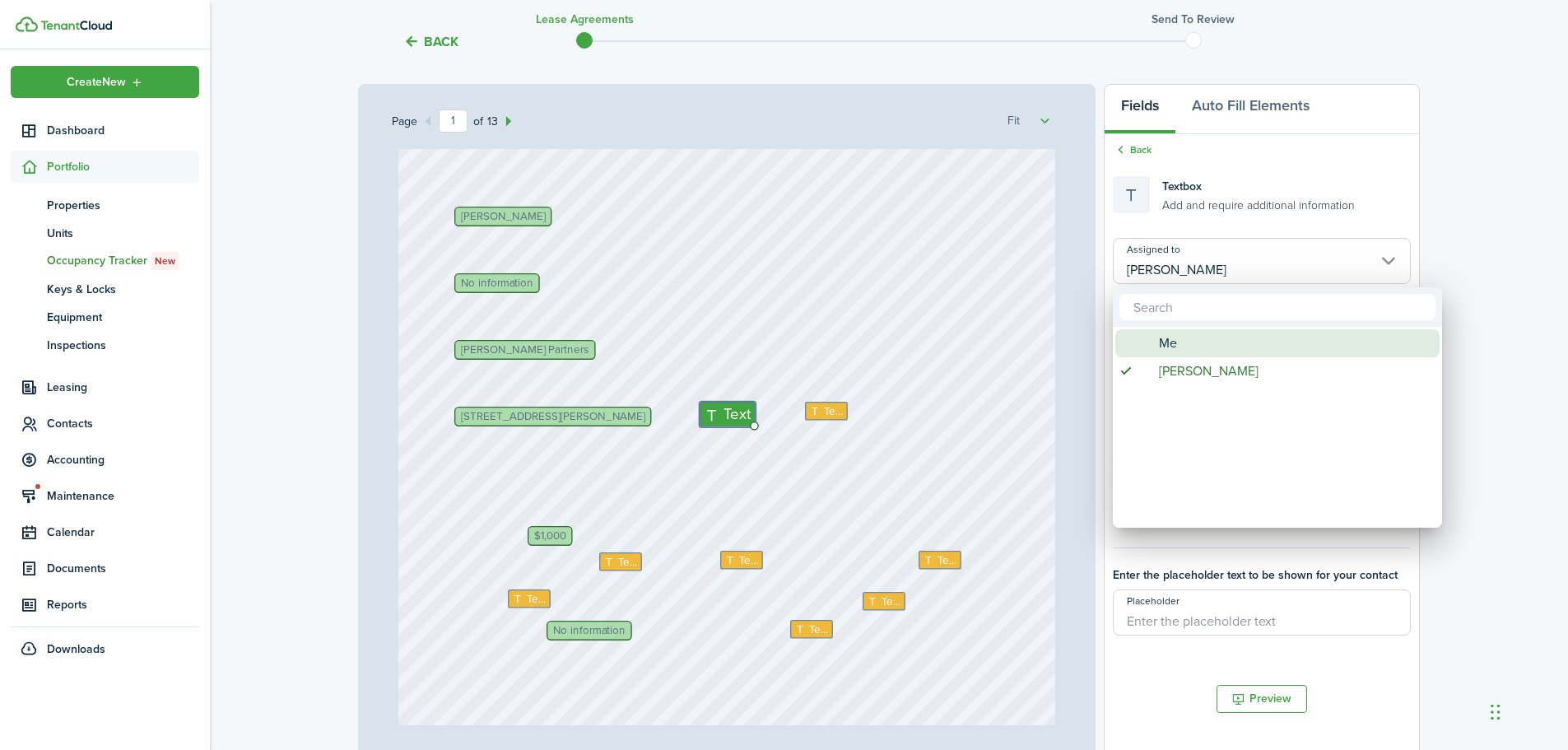
click at [1160, 349] on span "Me" at bounding box center [1167, 343] width 18 height 28
type input "Me"
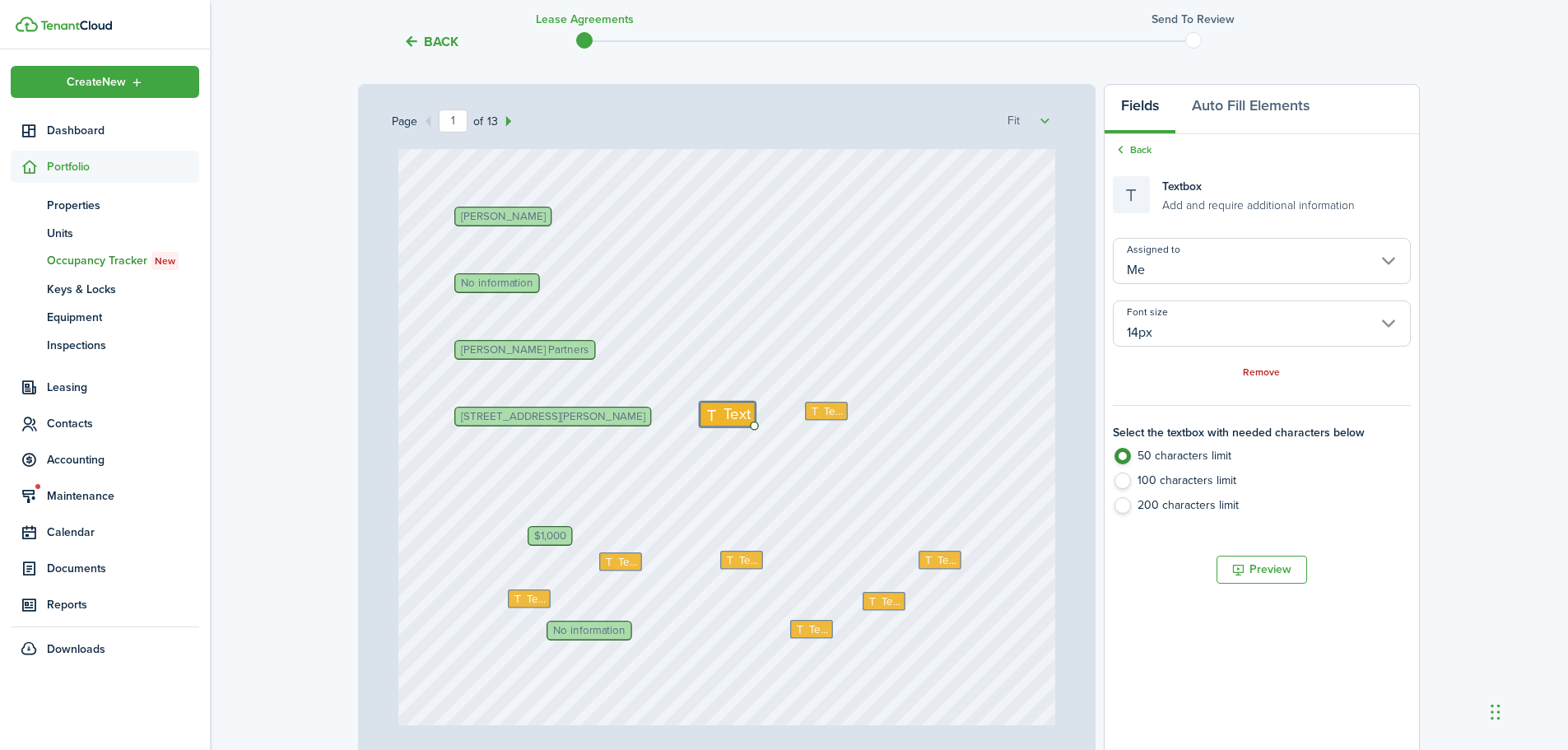
click at [1161, 333] on input "14px" at bounding box center [1261, 323] width 298 height 46
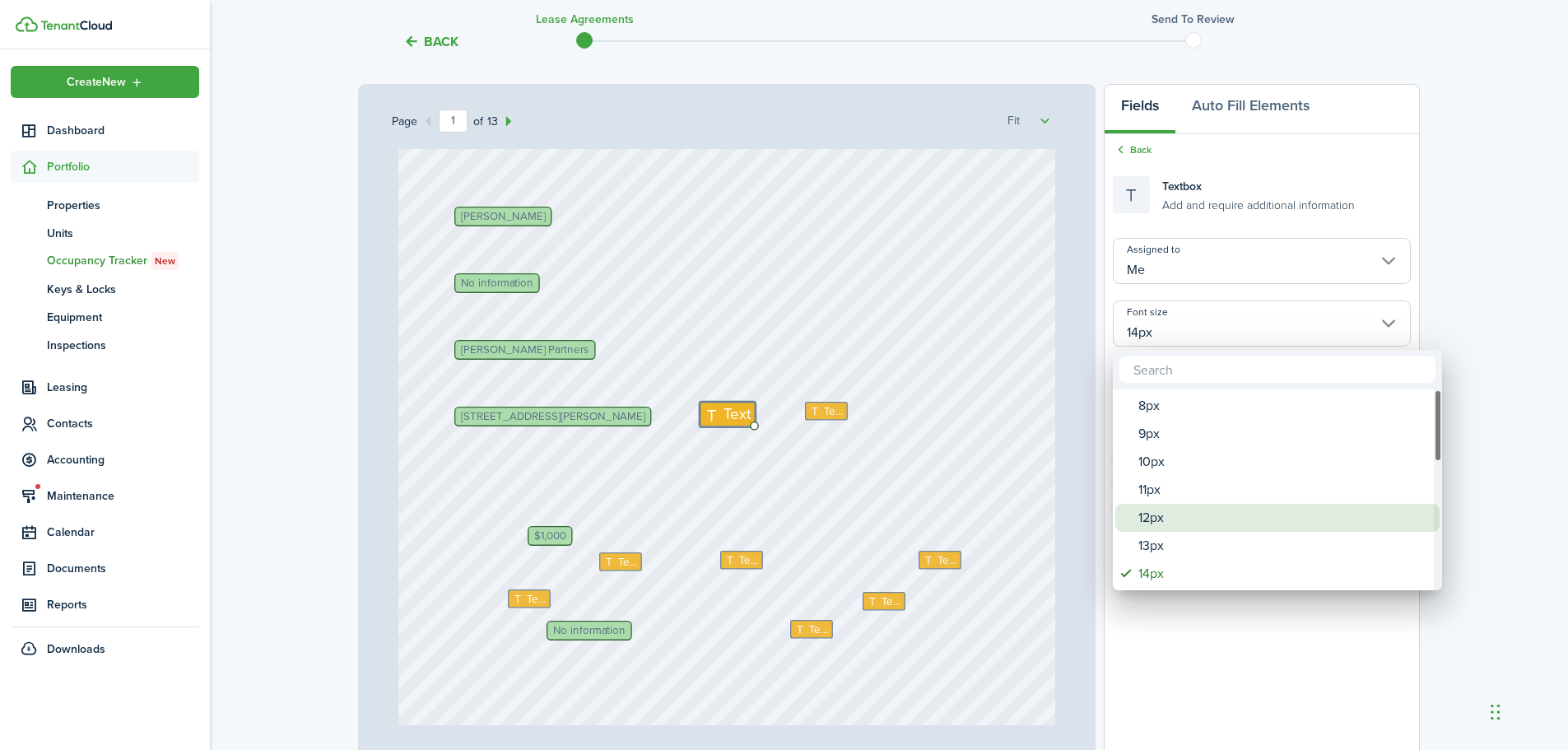
click at [1158, 516] on div "12px" at bounding box center [1284, 517] width 292 height 28
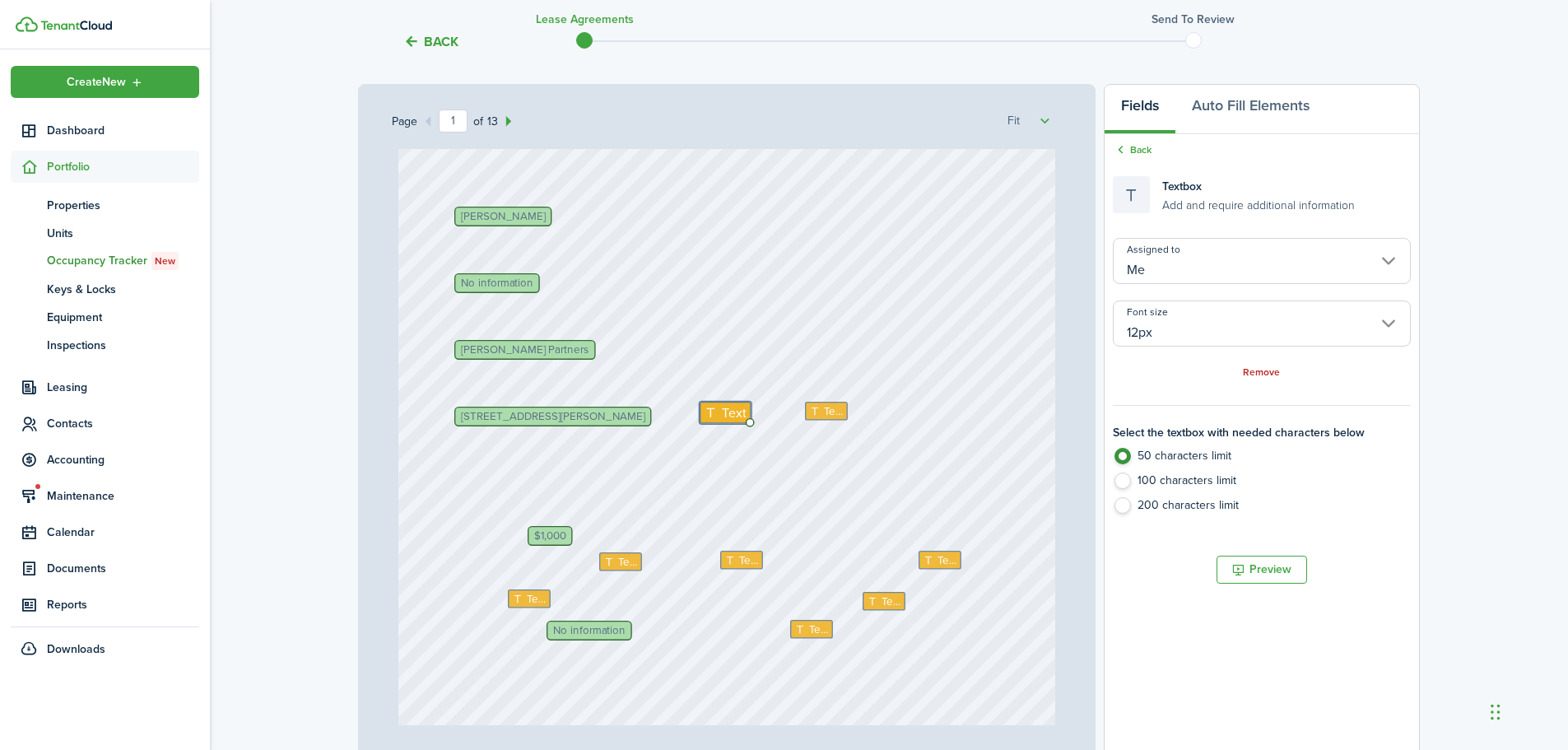
click at [1150, 328] on input "12px" at bounding box center [1261, 323] width 298 height 46
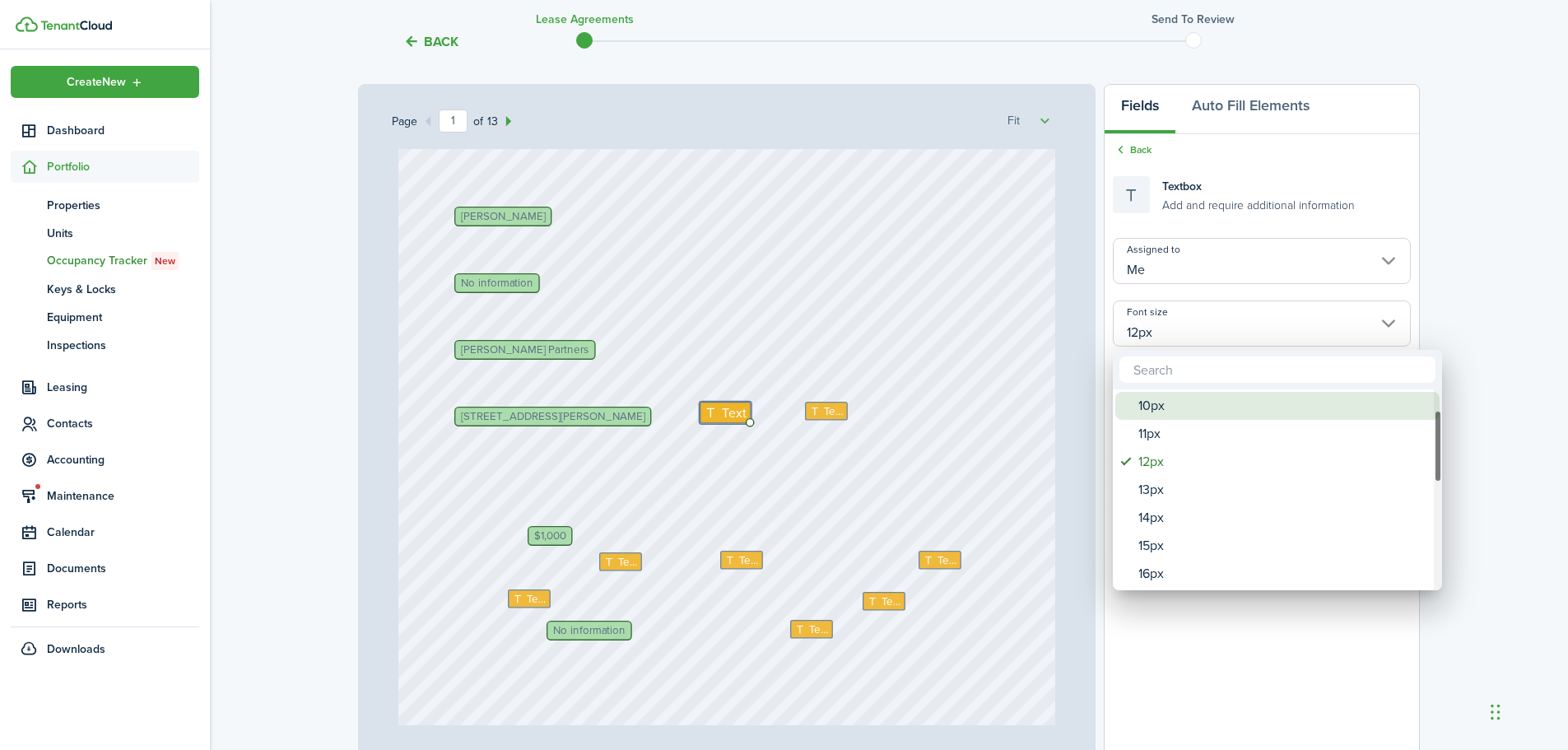
click at [1159, 412] on div "10px" at bounding box center [1284, 406] width 292 height 28
type input "10px"
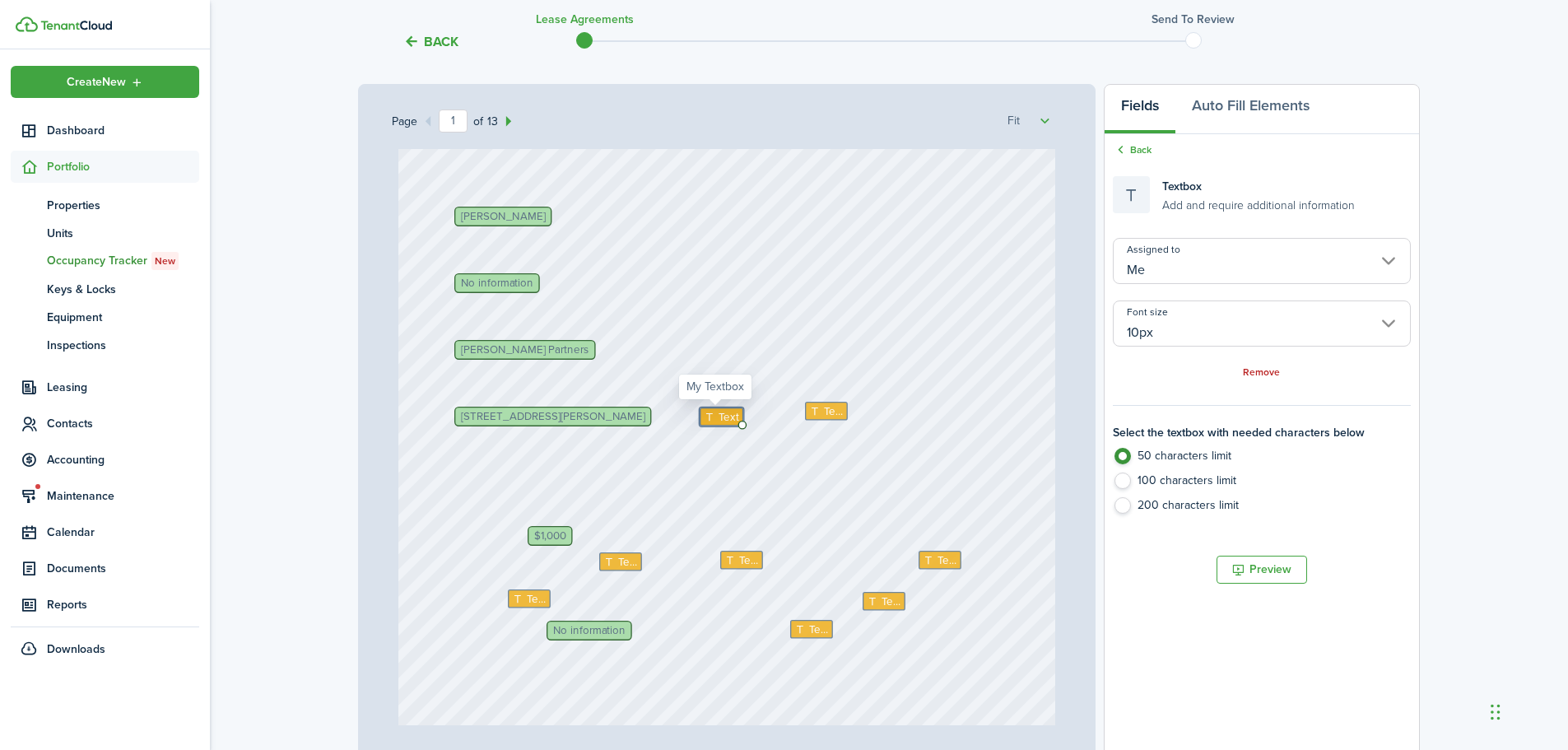
click at [711, 418] on icon at bounding box center [711, 416] width 14 height 11
type textarea "Apt 7"
click at [847, 445] on div "Text [PERSON_NAME] Partners Text Text Text $1,000 [PERSON_NAME] Text Text No in…" at bounding box center [726, 335] width 658 height 867
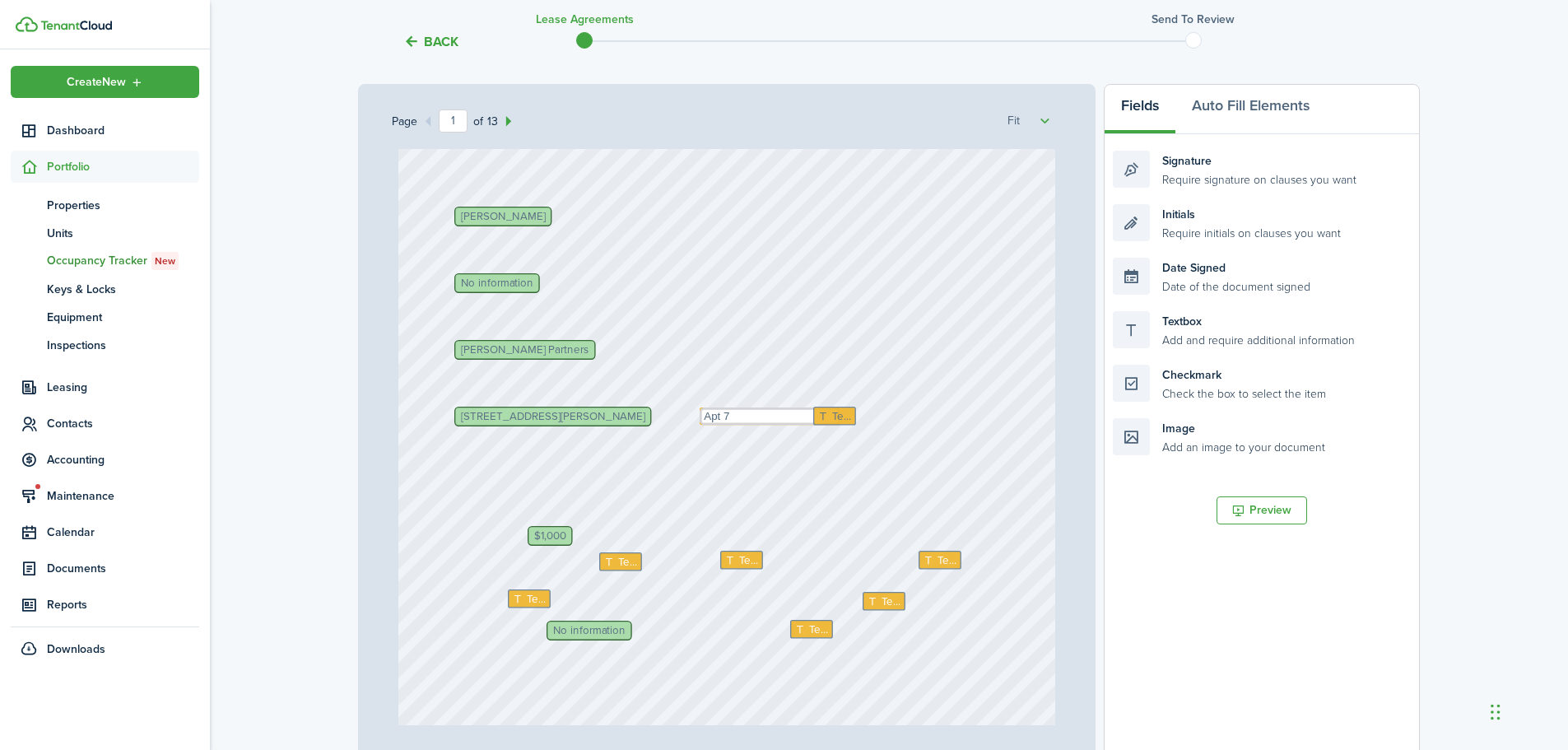
drag, startPoint x: 821, startPoint y: 404, endPoint x: 836, endPoint y: 409, distance: 15.8
click at [827, 416] on icon at bounding box center [831, 416] width 14 height 11
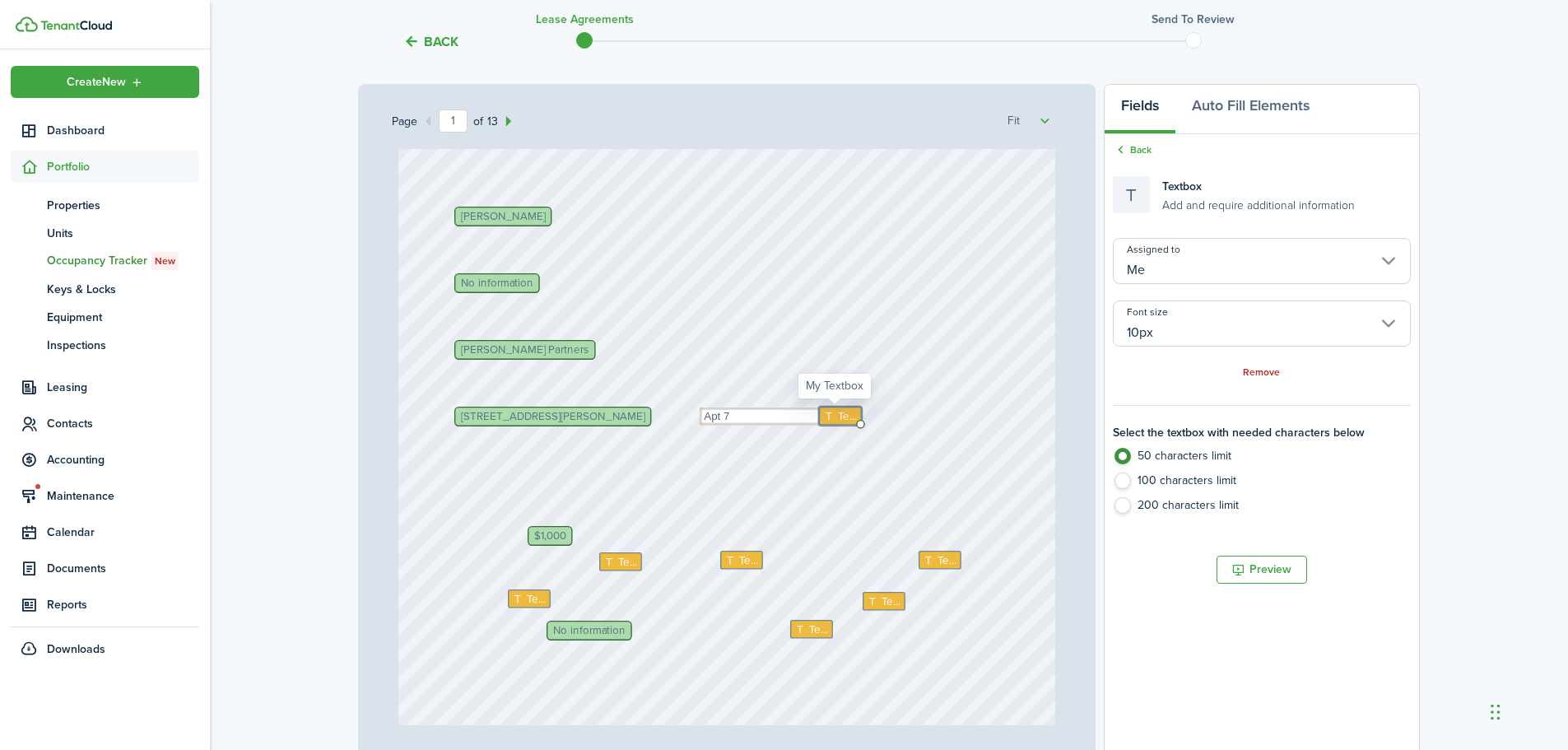
click at [839, 413] on span "Text" at bounding box center [848, 416] width 19 height 17
type textarea "[US_STATE]"
click at [802, 417] on textarea "Apt 7" at bounding box center [769, 416] width 140 height 18
click at [798, 451] on div "Text [PERSON_NAME] Partners Text Text $1,000 [PERSON_NAME] Text Text No informa…" at bounding box center [726, 335] width 658 height 867
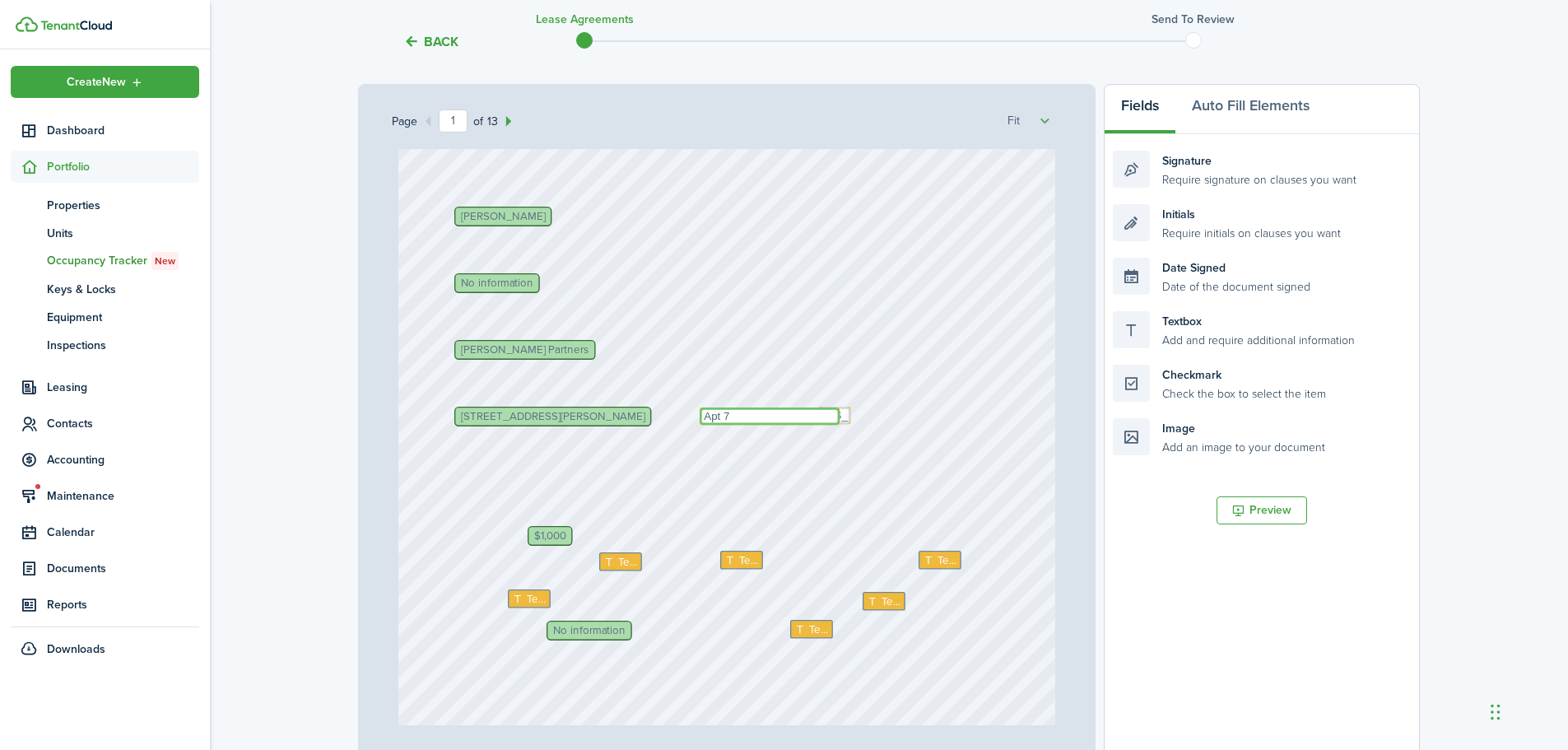
click at [739, 414] on textarea "Apt 7" at bounding box center [769, 416] width 140 height 18
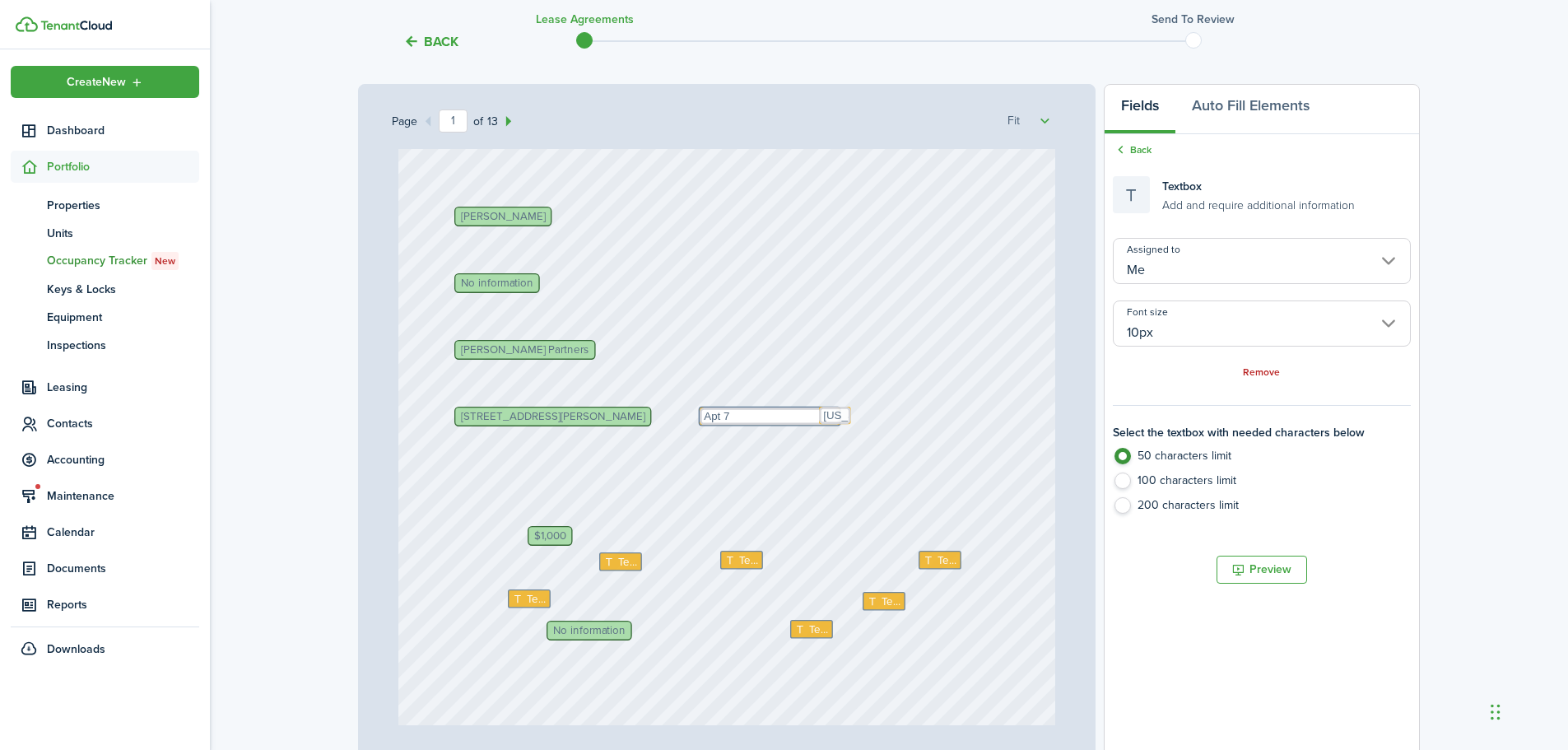
click at [648, 504] on div "Text [PERSON_NAME] Partners Text Text $1,000 [PERSON_NAME] Text Text No informa…" at bounding box center [726, 335] width 658 height 867
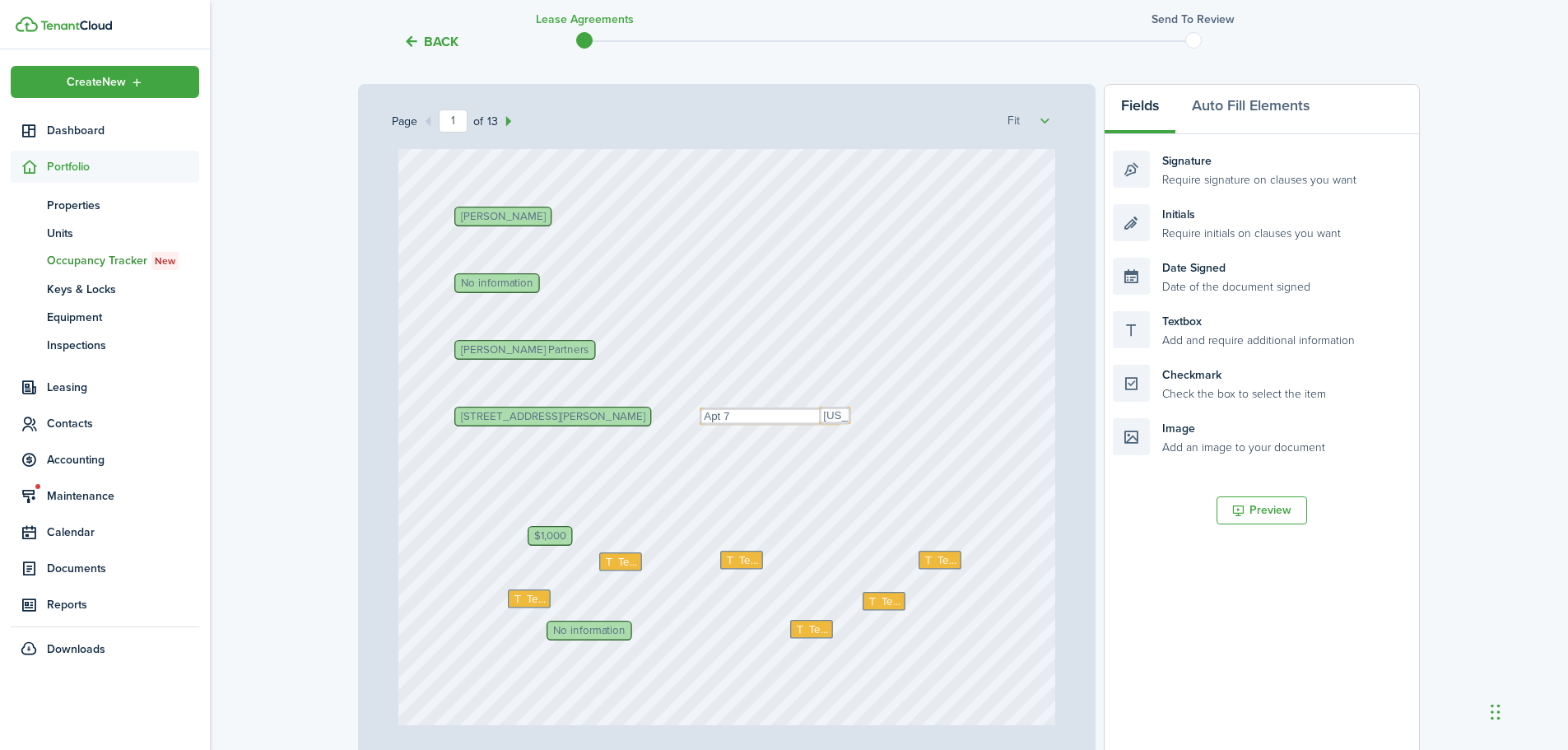
click at [594, 631] on span "No information" at bounding box center [589, 631] width 72 height 11
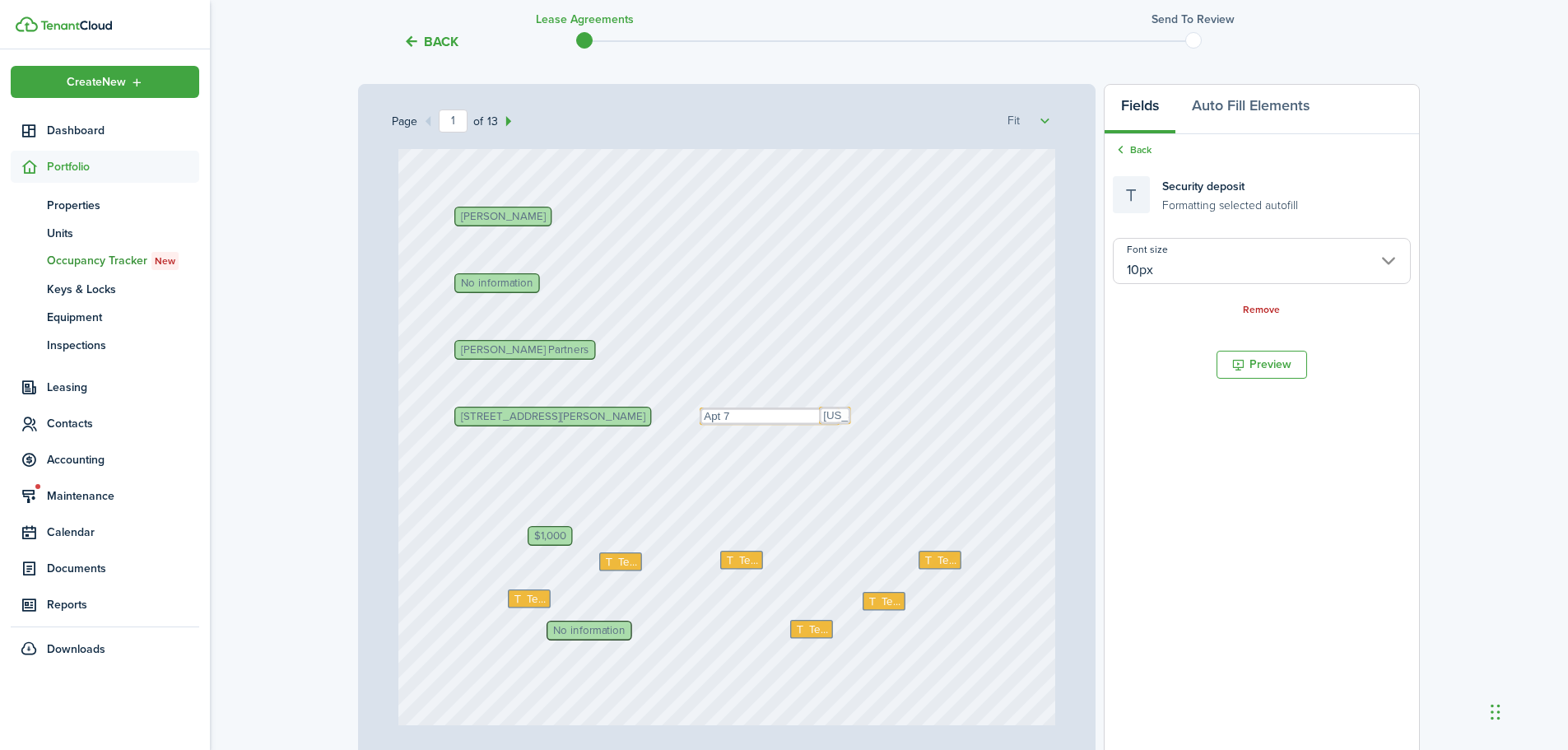
click at [596, 632] on span "No information" at bounding box center [589, 631] width 72 height 11
click at [1266, 306] on link "Remove" at bounding box center [1261, 310] width 37 height 11
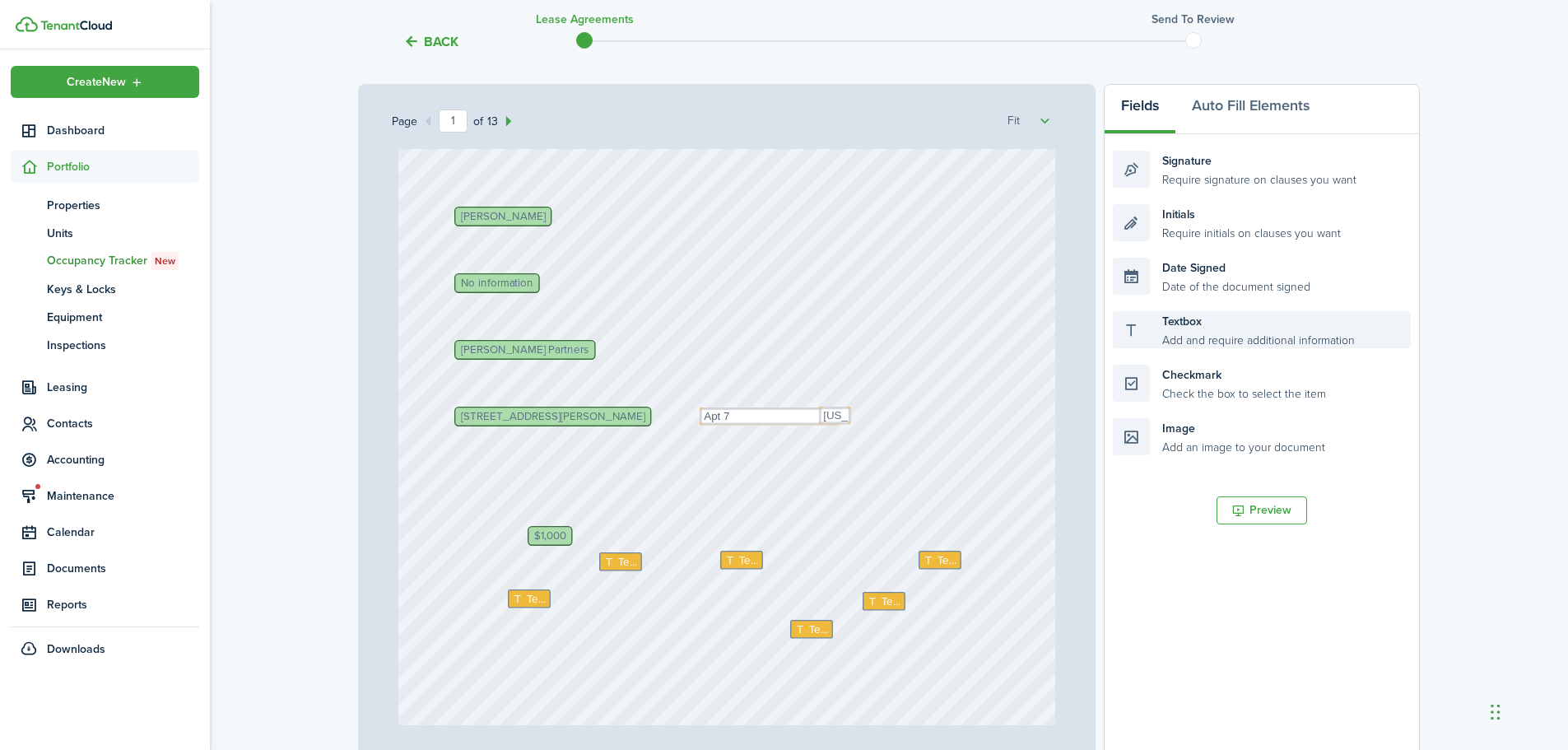
click at [1179, 337] on div "Textbox Add and require additional information" at bounding box center [1261, 329] width 298 height 37
drag, startPoint x: 1184, startPoint y: 332, endPoint x: 612, endPoint y: 638, distance: 648.7
click at [612, 638] on div "Page 1 of 13 50% 75% 100% 150% 200% Fit Text [PERSON_NAME] Partners Text Text $…" at bounding box center [889, 426] width 1062 height 683
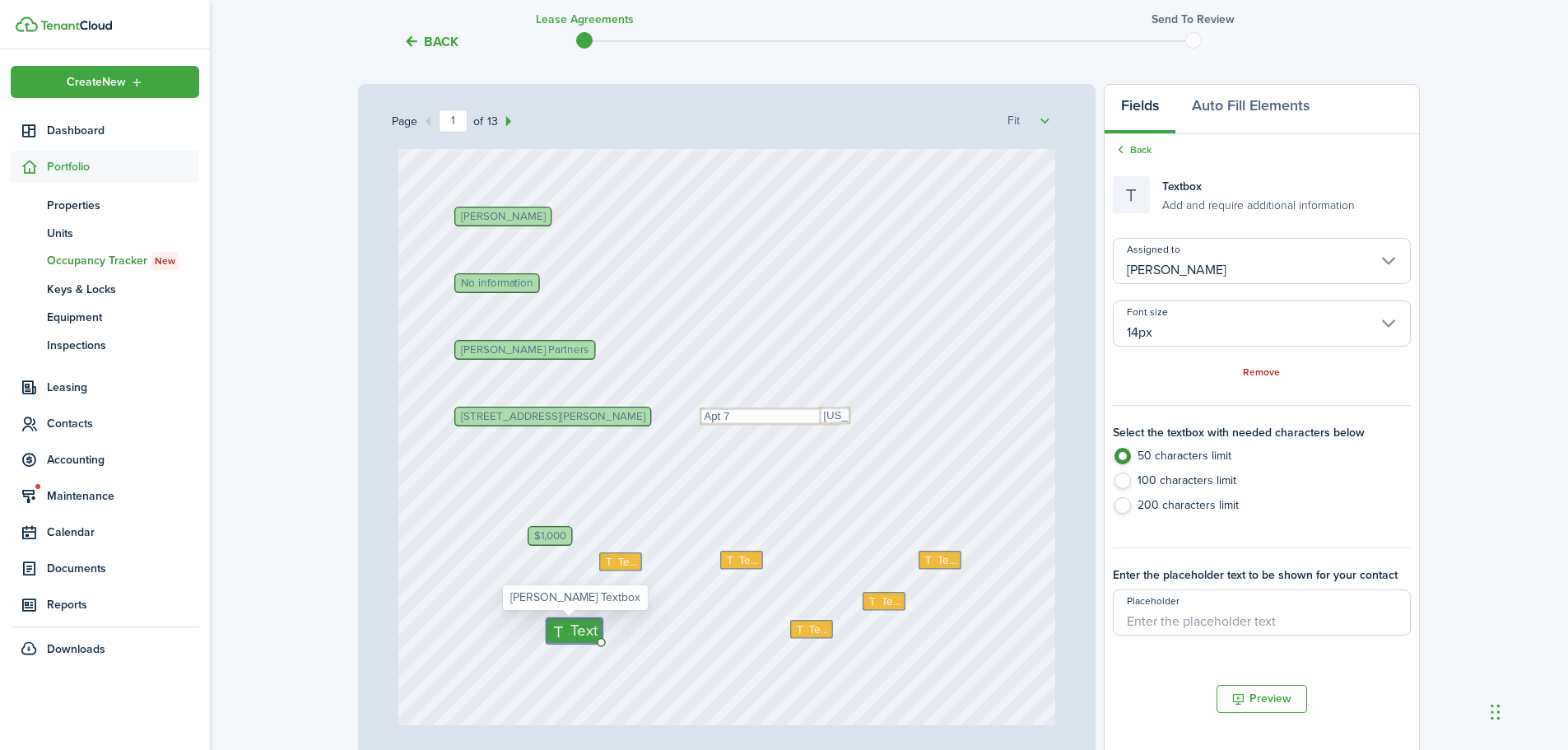
click at [1196, 333] on input "14px" at bounding box center [1261, 323] width 298 height 46
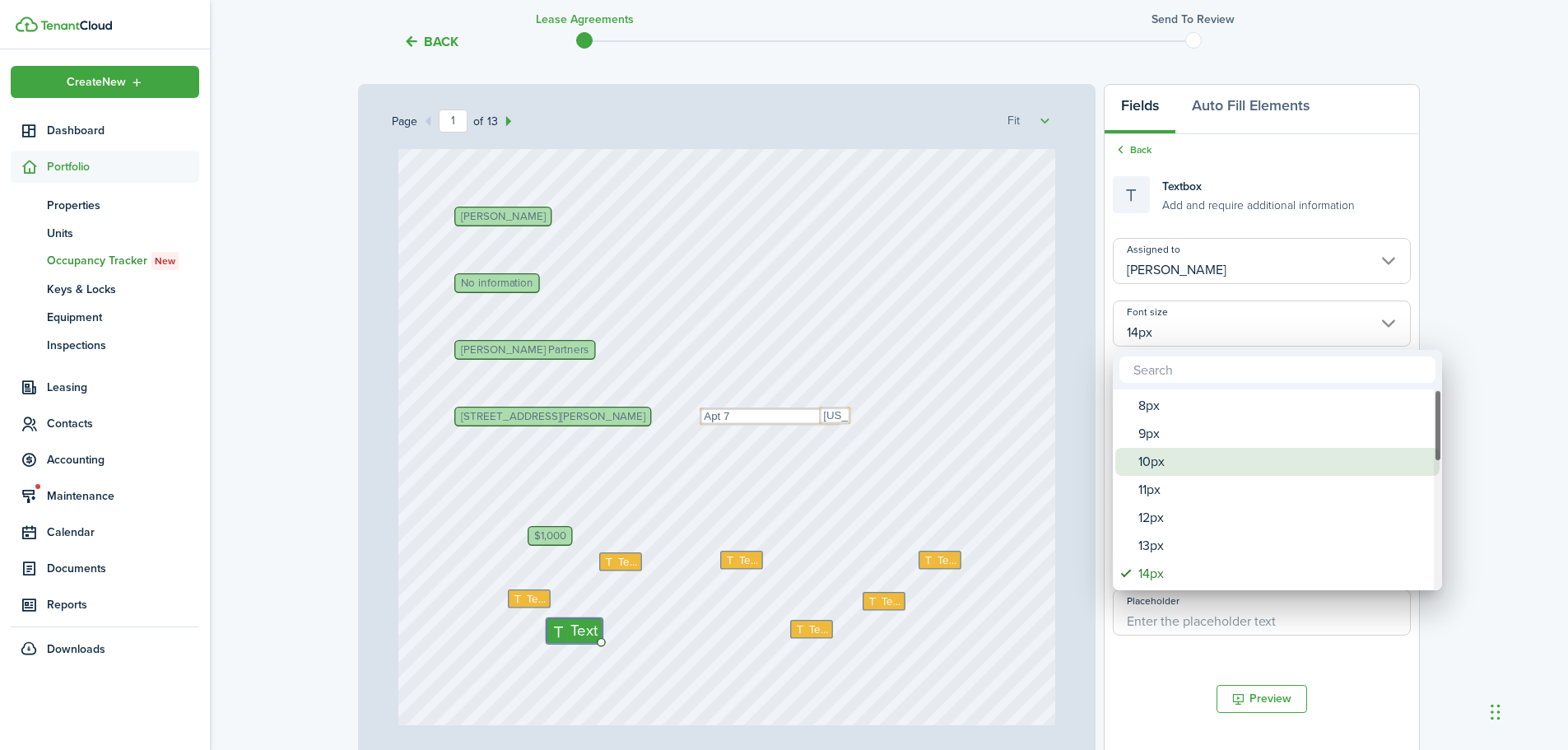
click at [1159, 465] on div "10px" at bounding box center [1284, 462] width 292 height 28
type input "10px"
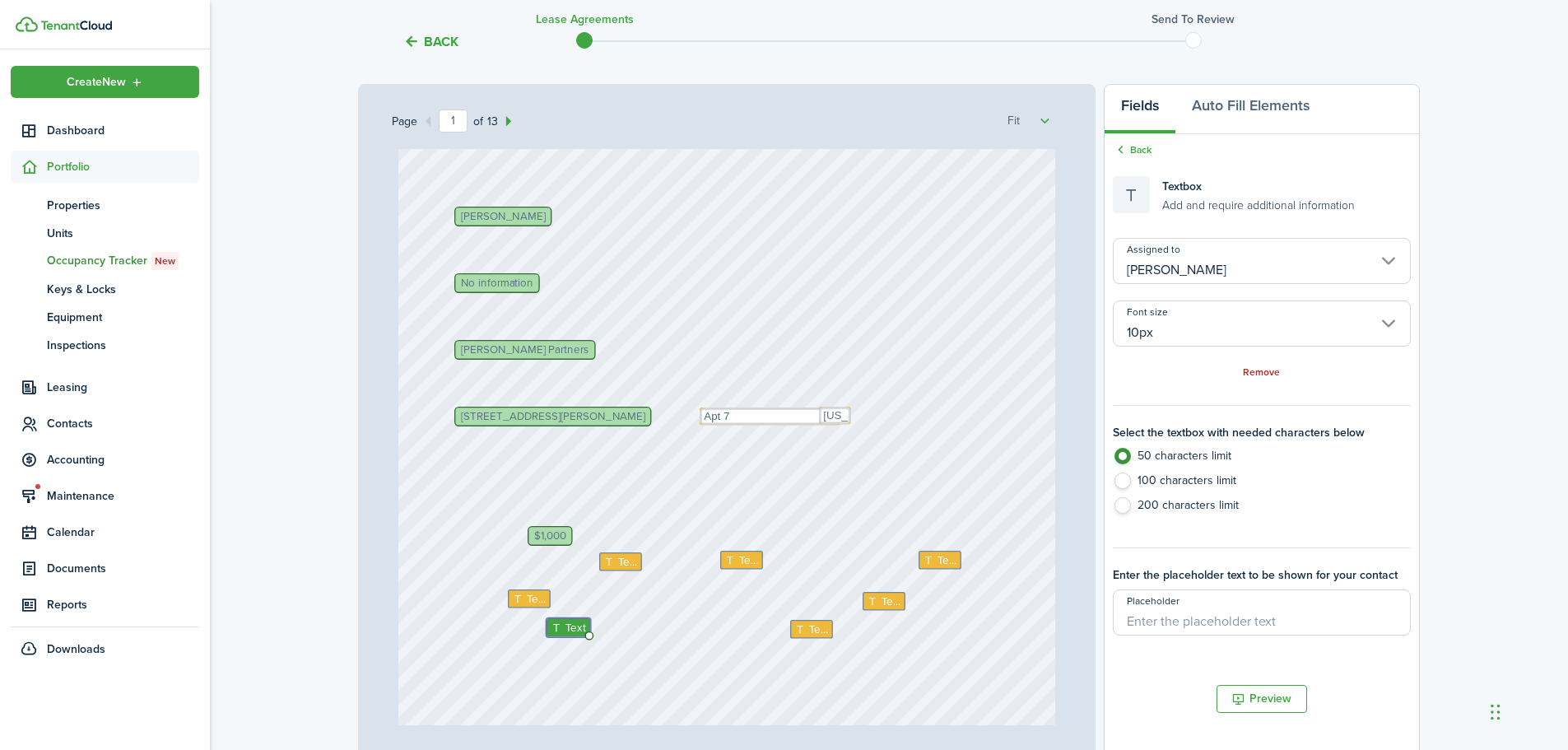
click at [1183, 272] on input "[PERSON_NAME]" at bounding box center [1261, 261] width 298 height 46
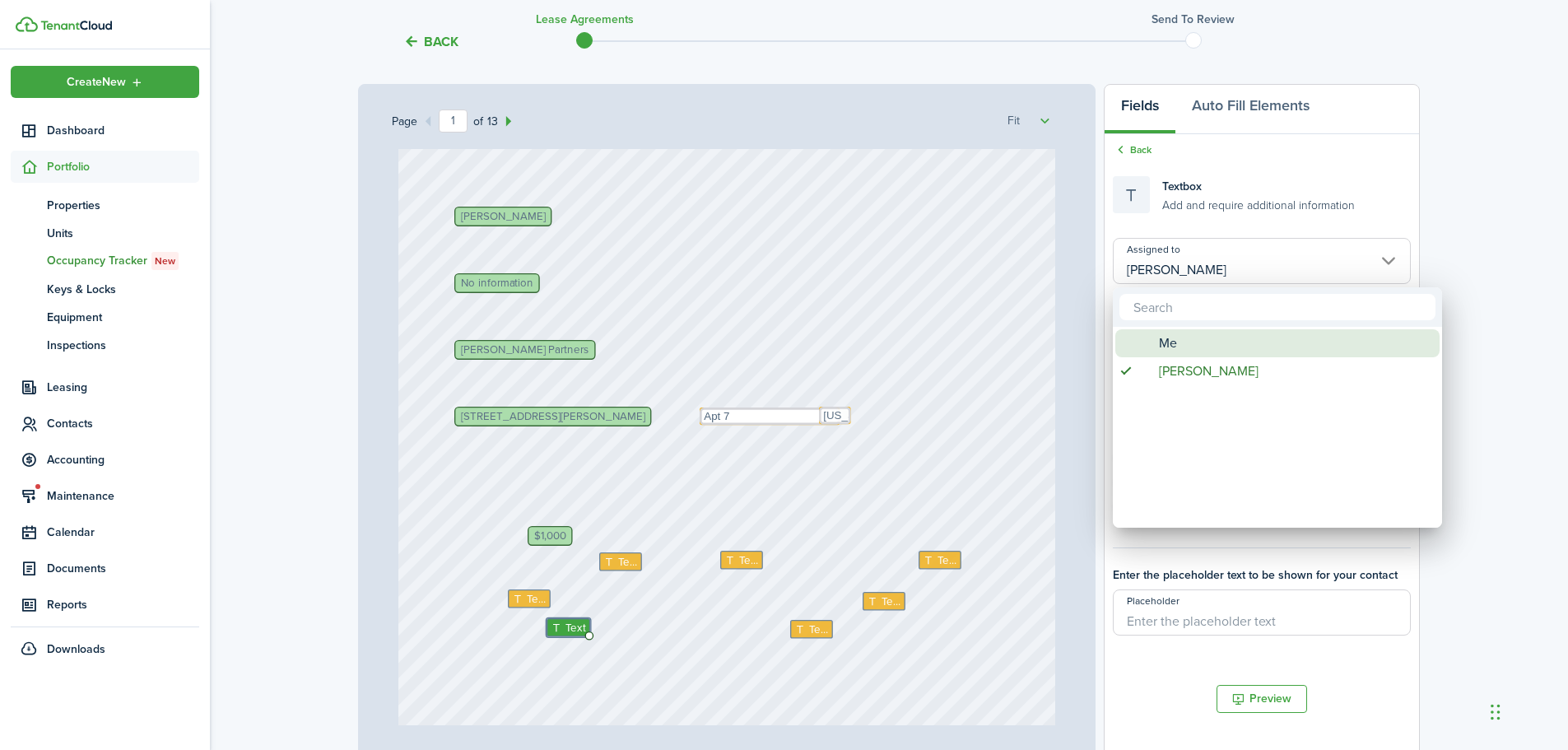
click at [1155, 343] on div "Me" at bounding box center [1284, 343] width 292 height 28
type input "Me"
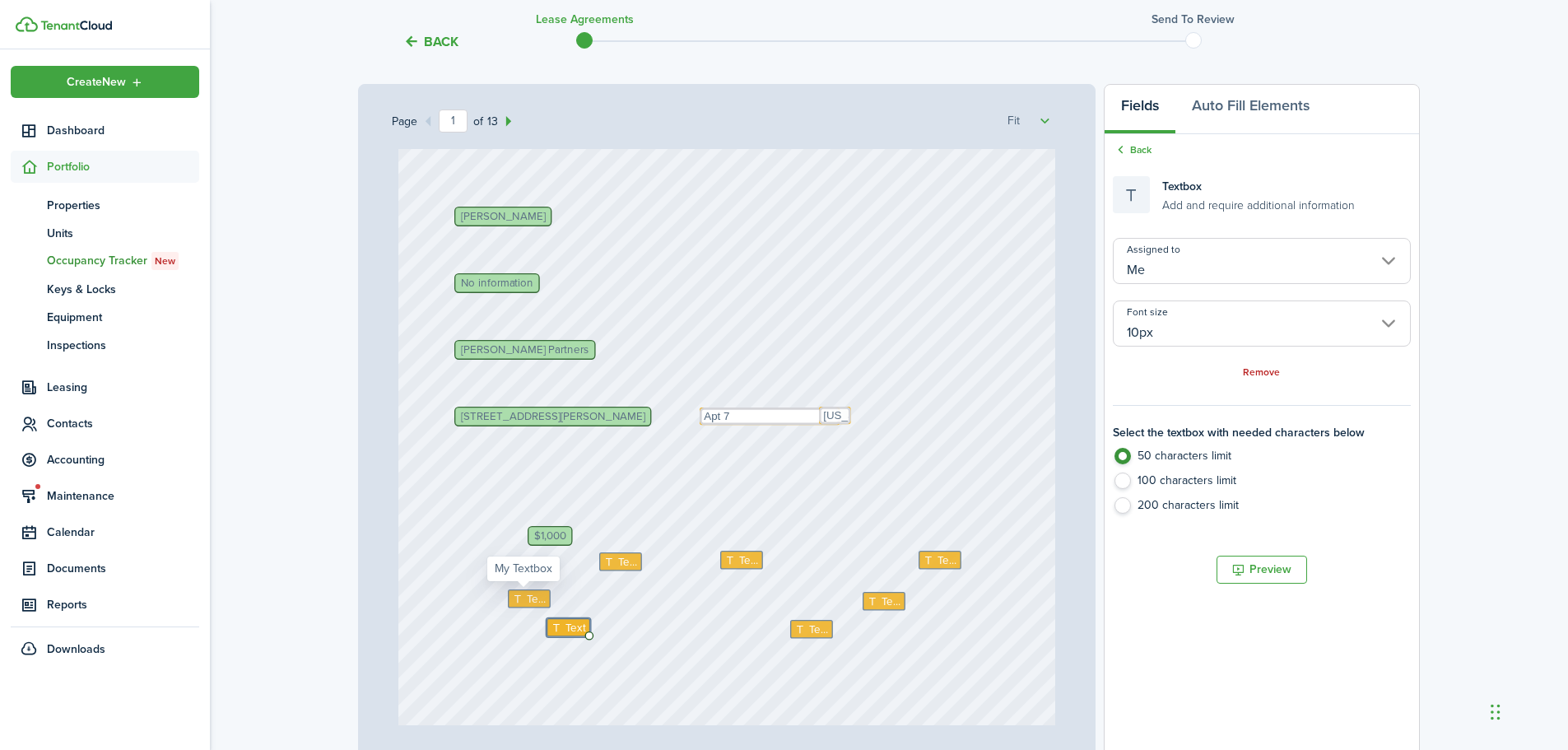
click at [516, 600] on icon at bounding box center [519, 598] width 14 height 11
type textarea "100.00"
click at [478, 572] on div "Text 100.00 [PERSON_NAME] Partners Text Text $1,000 [PERSON_NAME] Text Text No …" at bounding box center [726, 335] width 658 height 867
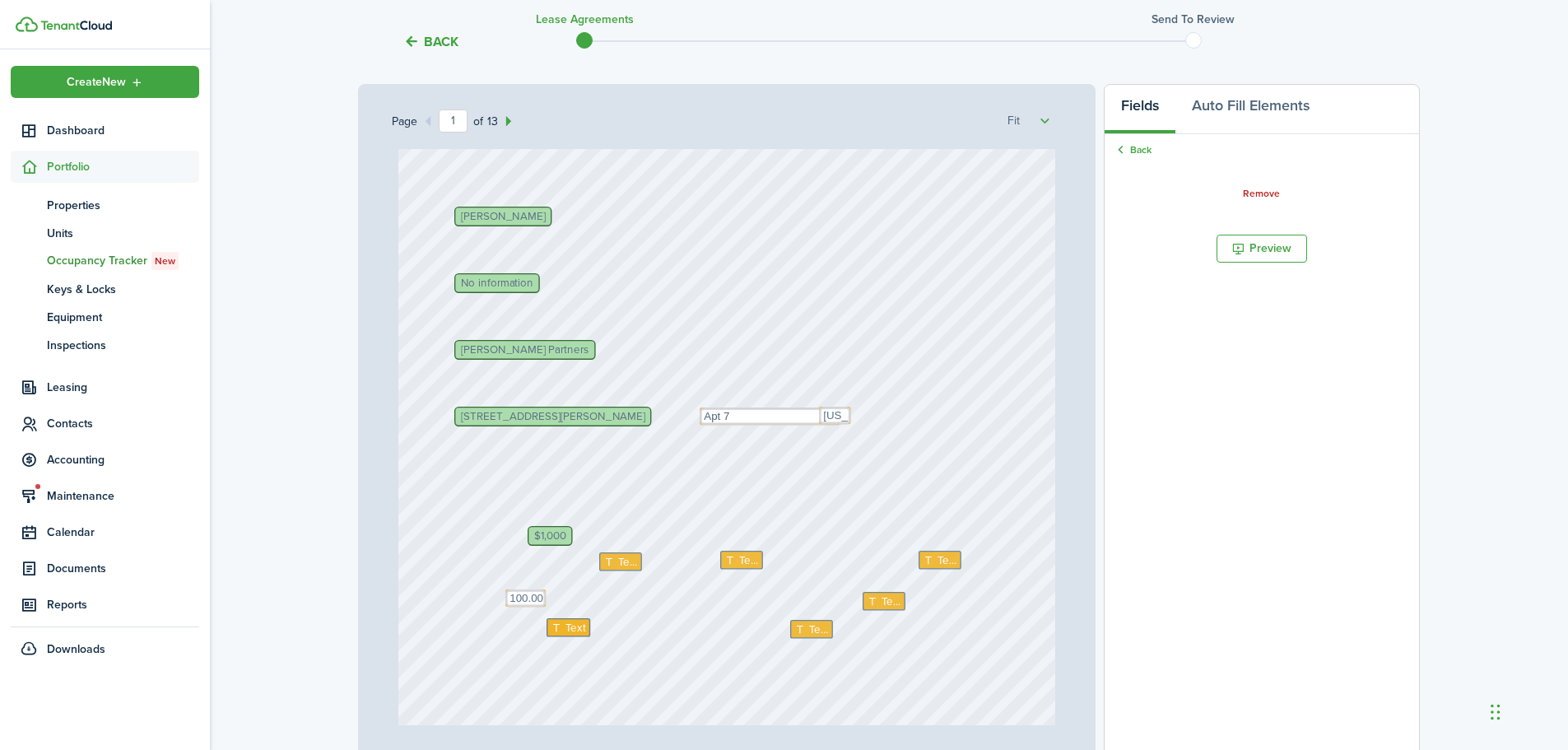
drag, startPoint x: 529, startPoint y: 599, endPoint x: 538, endPoint y: 602, distance: 9.5
click at [619, 561] on span "Text" at bounding box center [628, 562] width 19 height 17
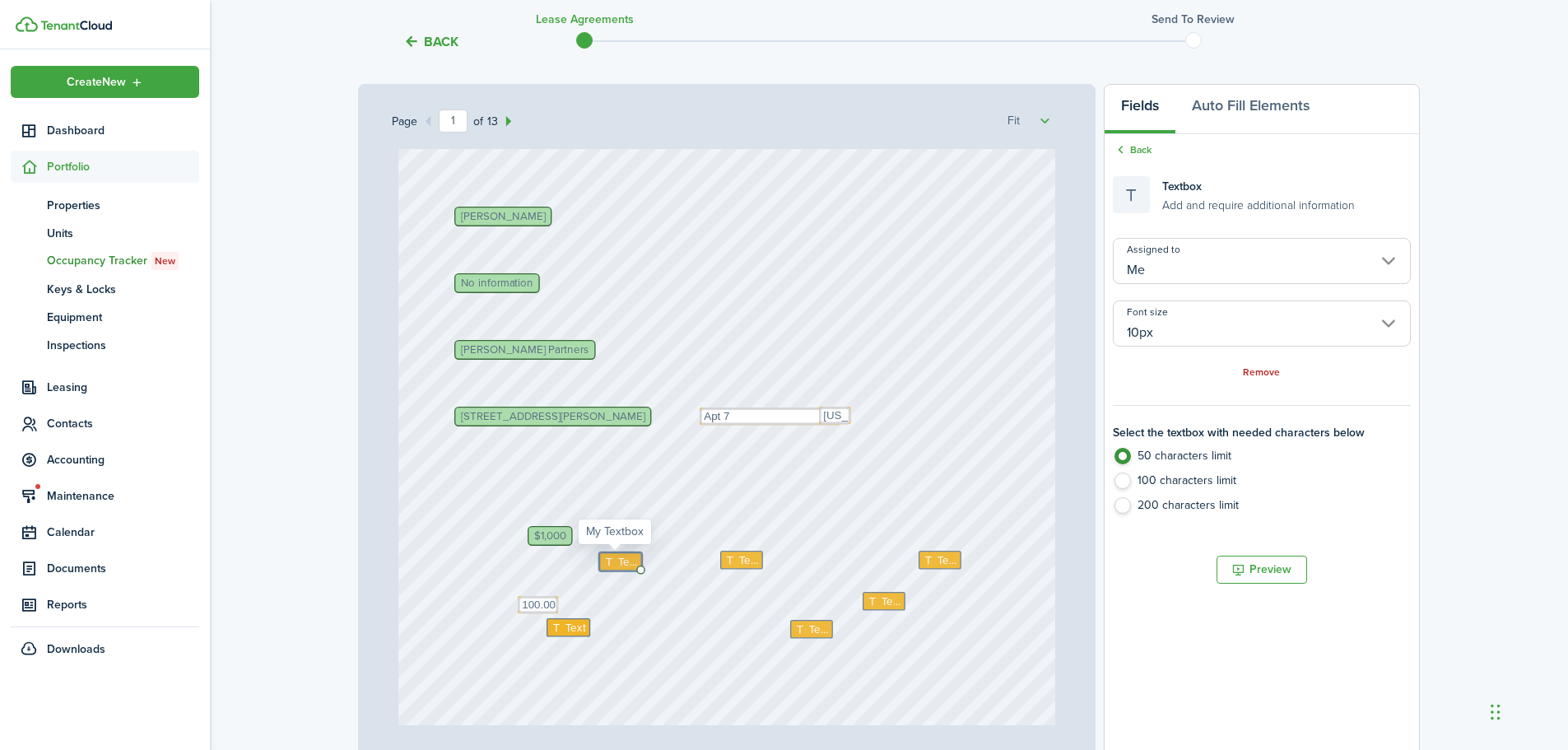
click at [619, 561] on span "Text" at bounding box center [628, 562] width 19 height 17
type textarea "N/A"
click at [732, 561] on icon at bounding box center [732, 559] width 14 height 11
type textarea "N/A"
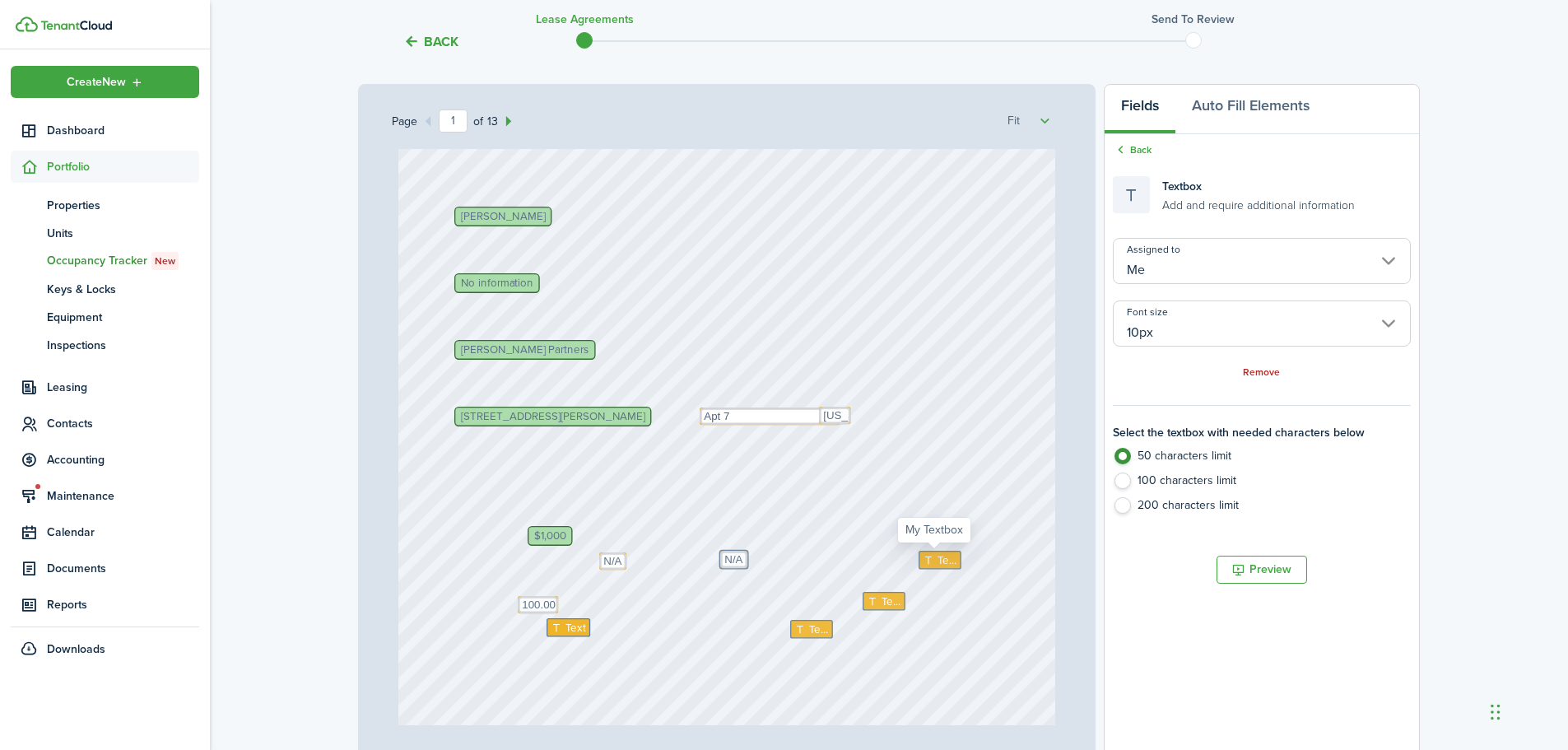
click at [936, 558] on span "Text" at bounding box center [946, 560] width 19 height 17
type textarea "N/A"
click at [781, 599] on div "[PERSON_NAME] Partners Text Text N/A $1,000 [PERSON_NAME] Text Text N/A No info…" at bounding box center [726, 335] width 658 height 867
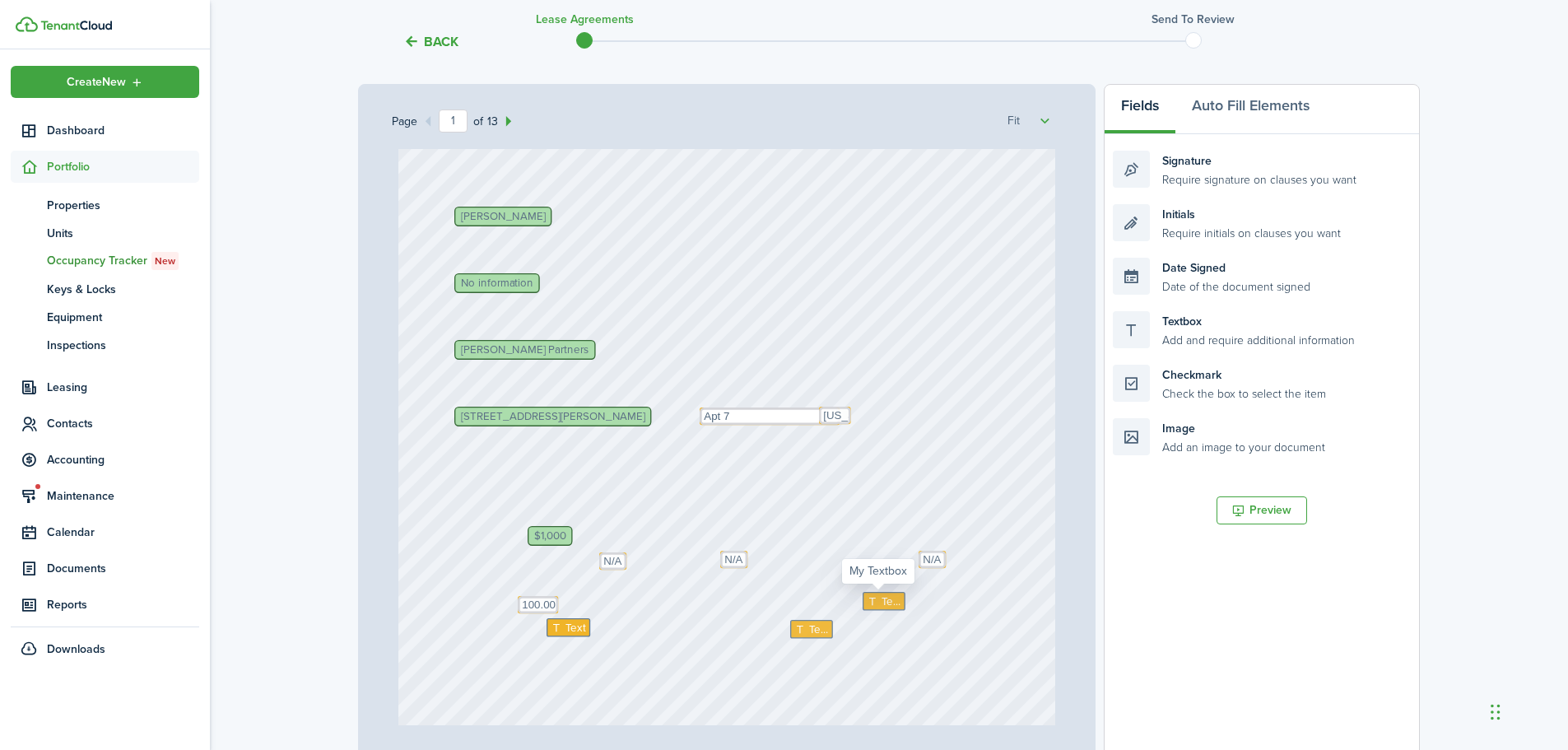
click at [881, 599] on span "Text" at bounding box center [891, 601] width 19 height 17
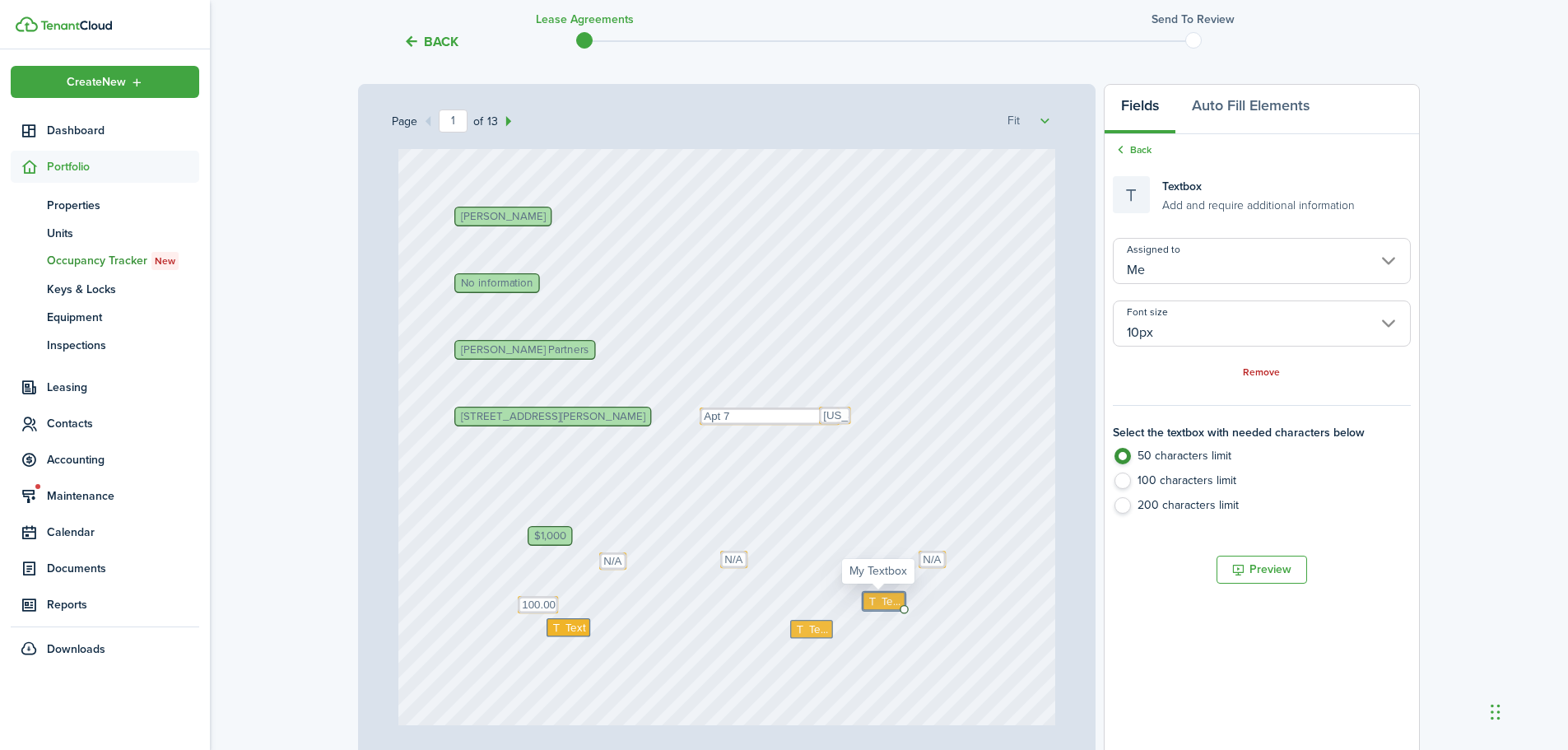
click at [881, 599] on span "Text" at bounding box center [891, 601] width 19 height 17
type textarea "5th day of the month"
click at [566, 626] on span "Text" at bounding box center [575, 627] width 20 height 17
type textarea "As currently held"
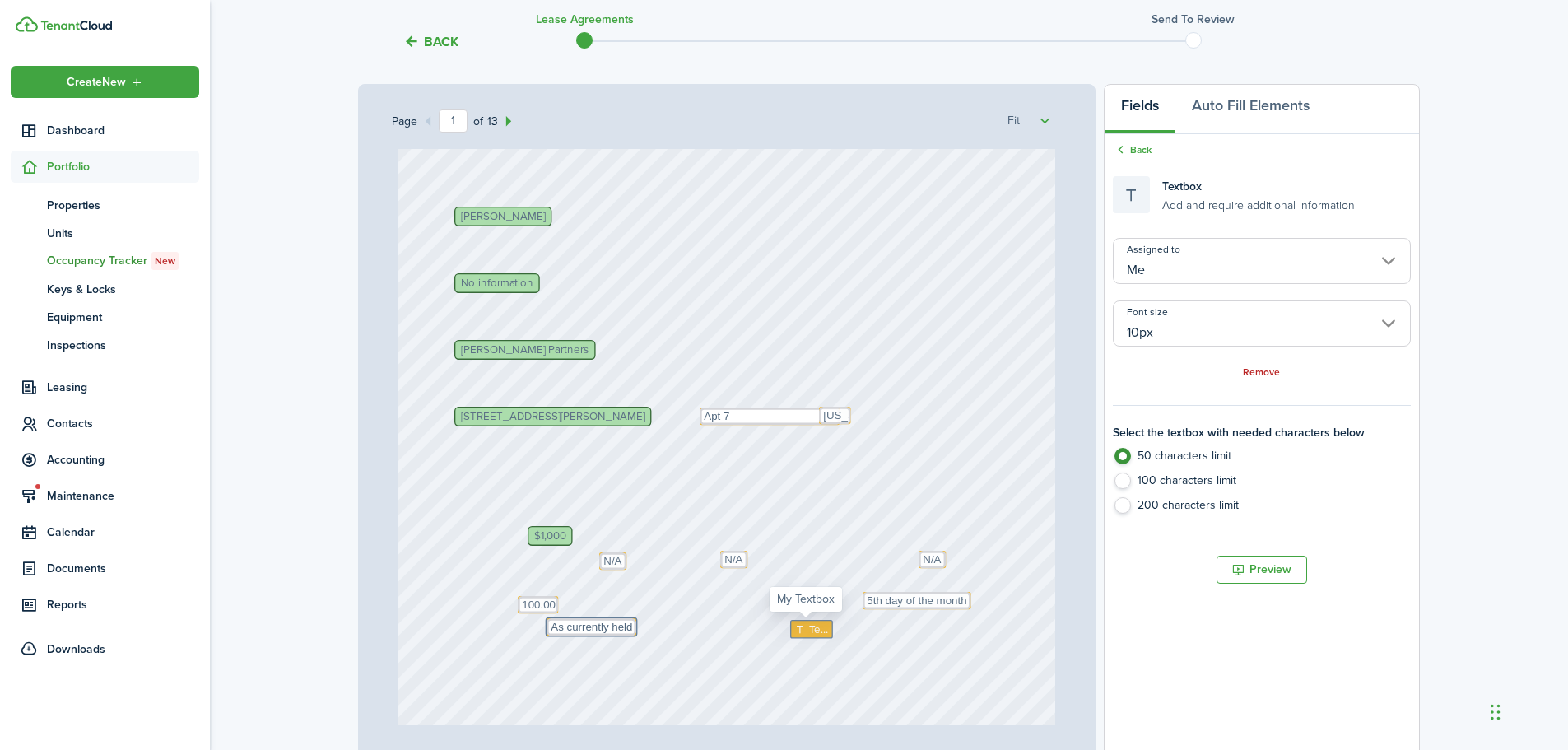
click at [801, 632] on icon at bounding box center [802, 629] width 14 height 11
type textarea "0"
click at [705, 616] on div "[PERSON_NAME] Partners Text 5th day of the month Text N/A $1,000 [PERSON_NAME] …" at bounding box center [726, 335] width 658 height 867
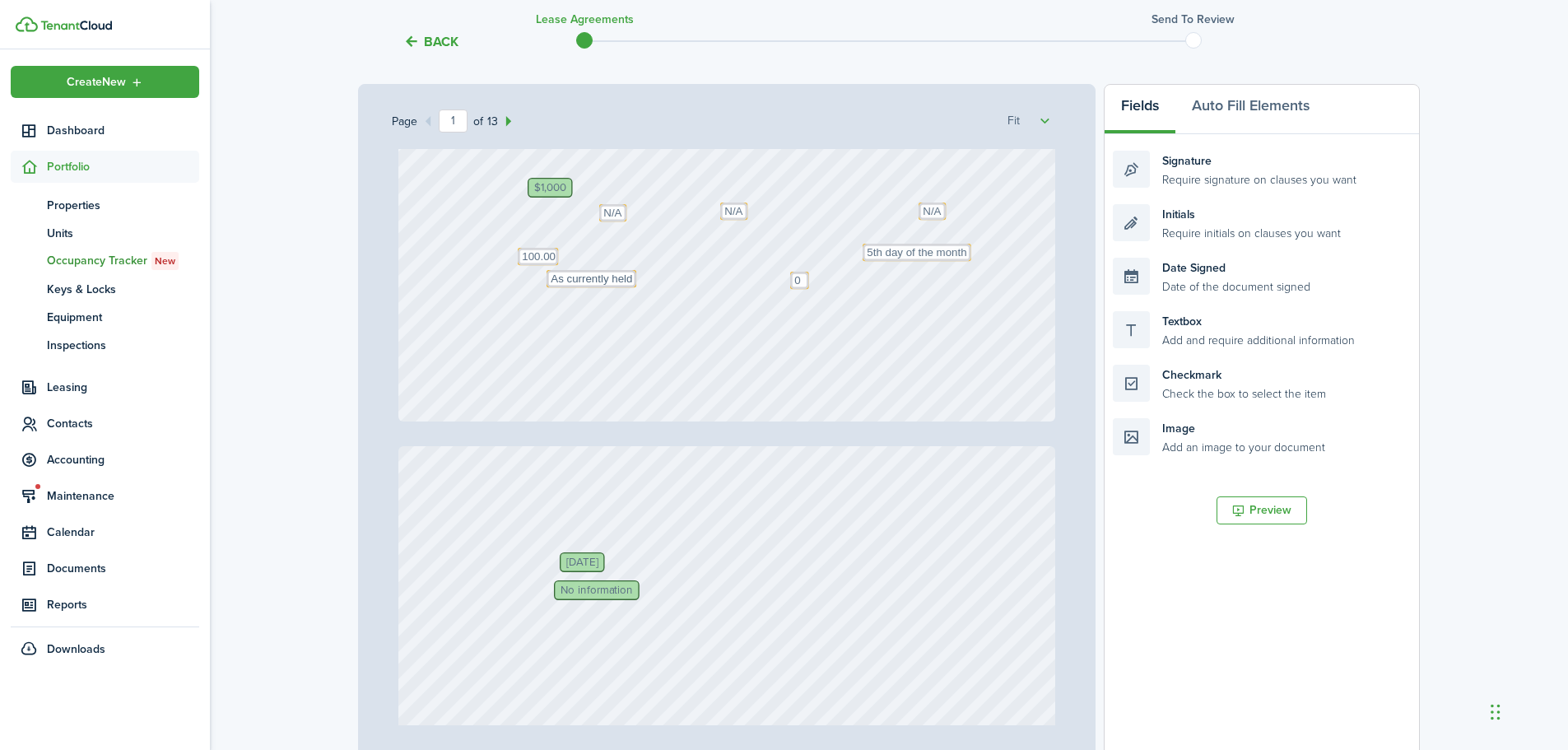
scroll to position [494, 0]
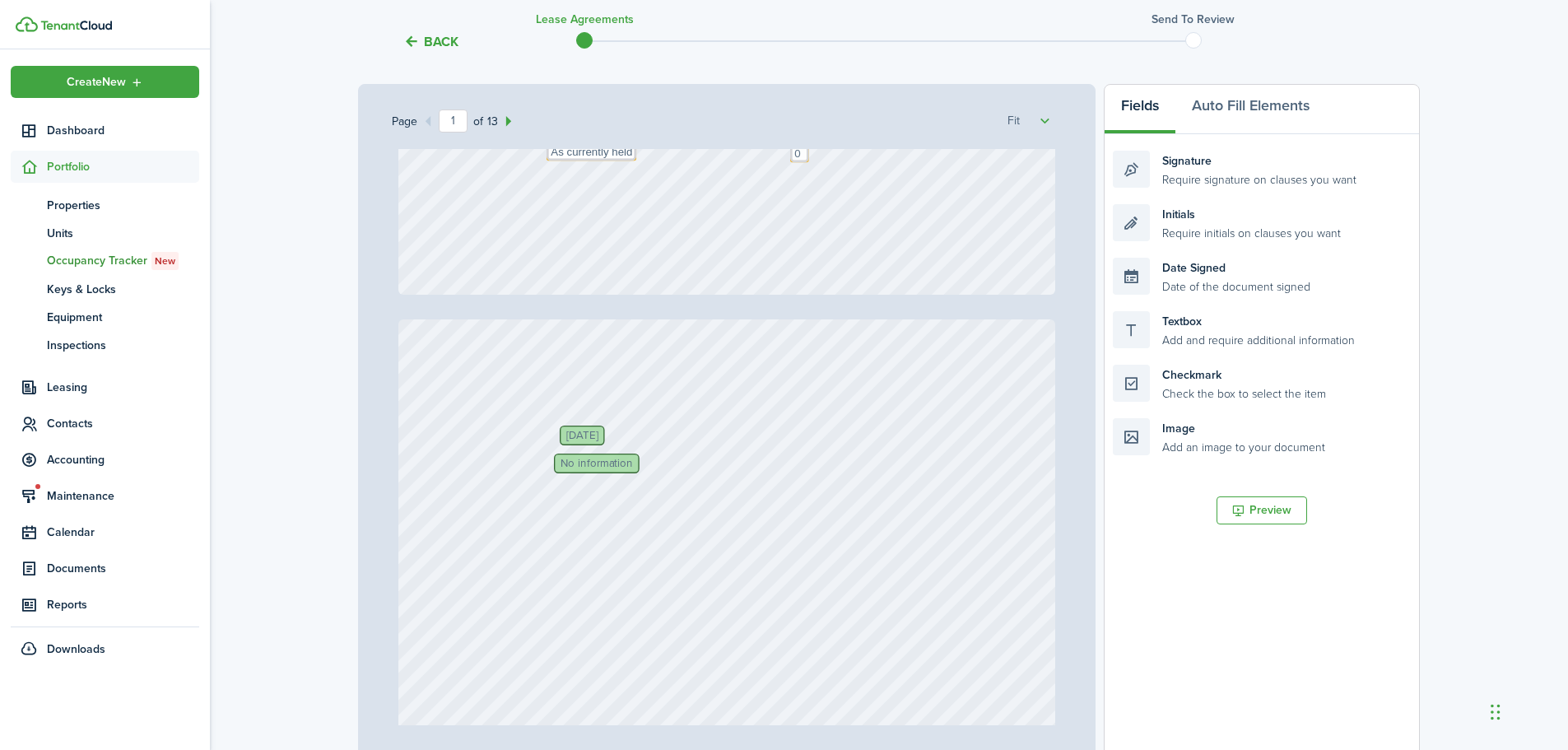
type input "2"
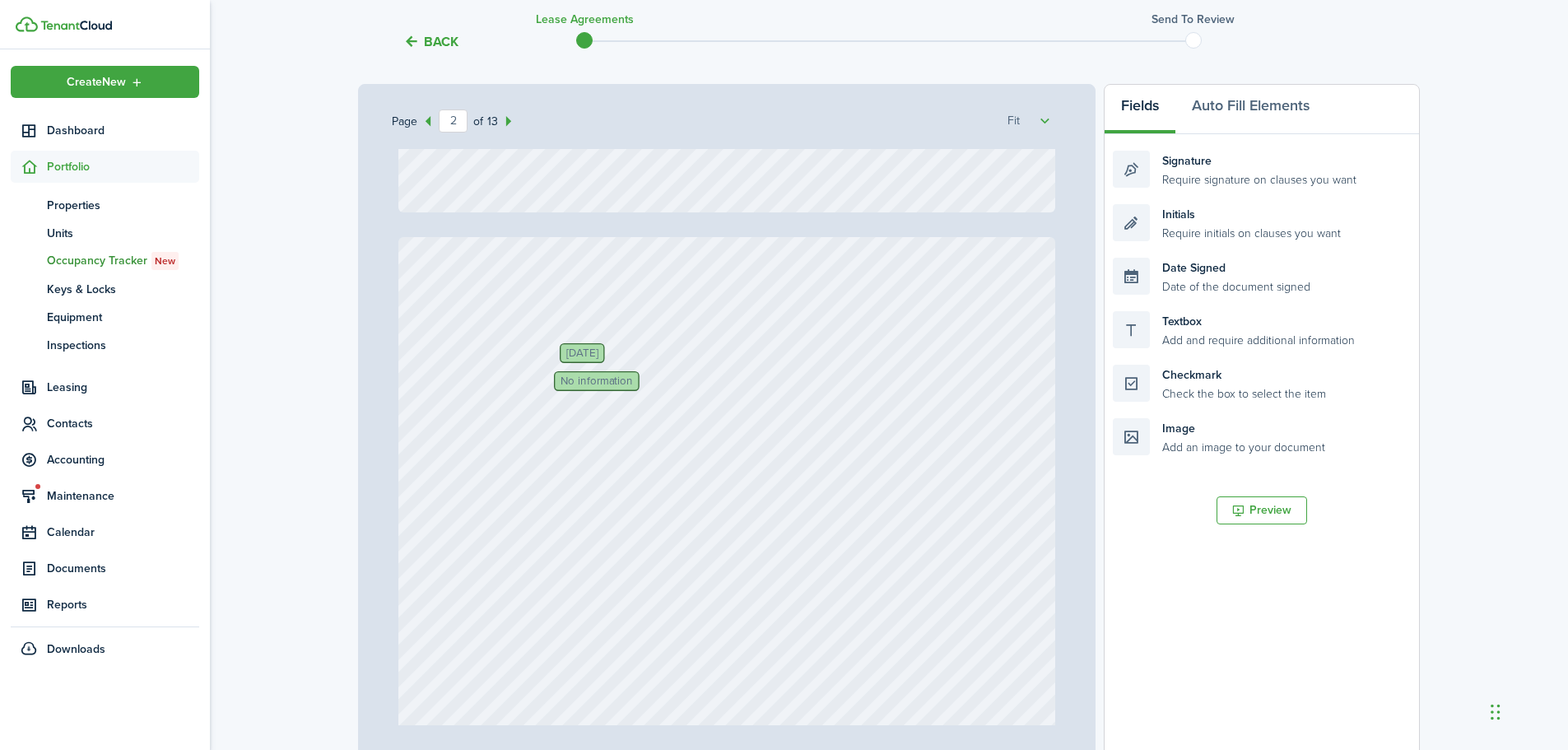
scroll to position [823, 0]
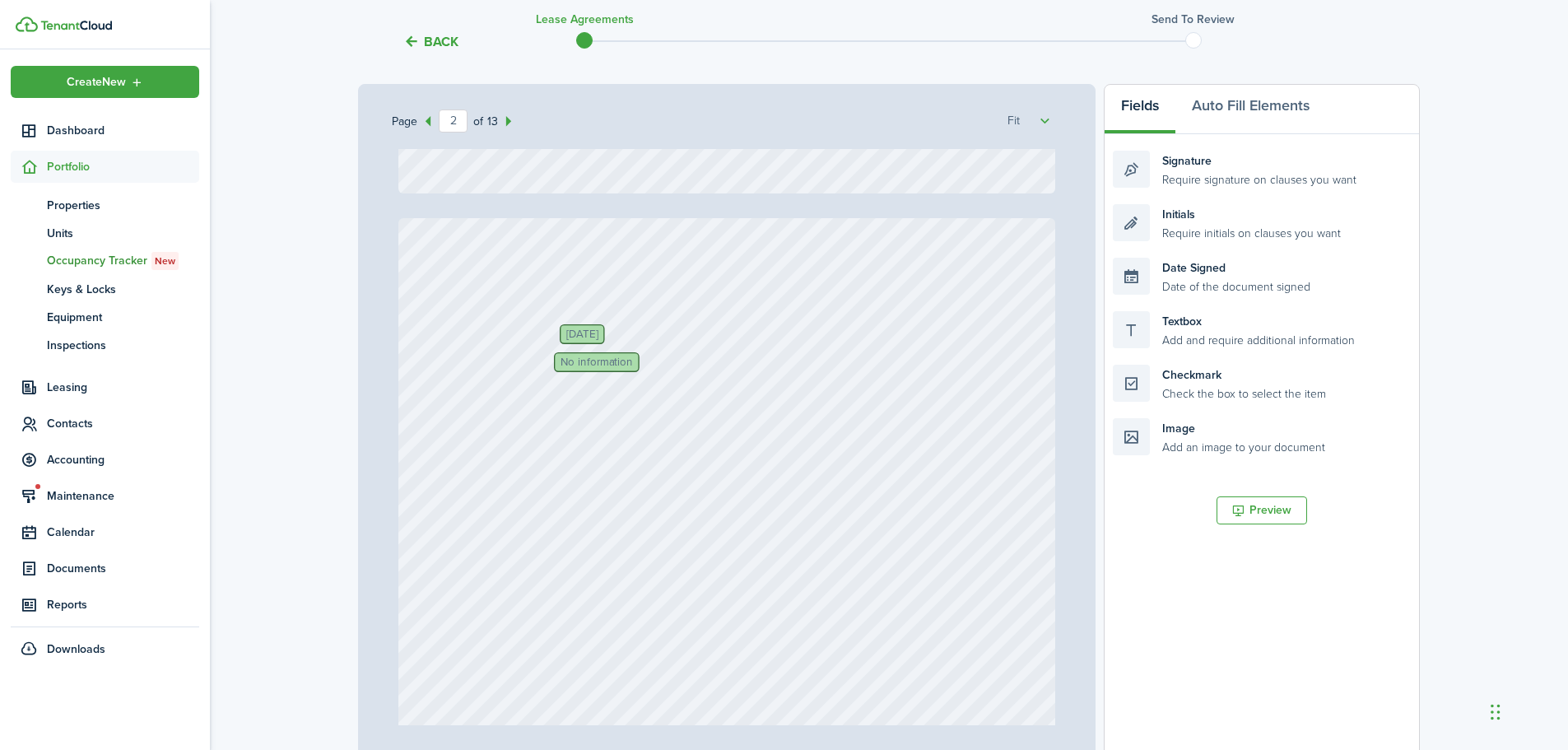
click at [588, 363] on span "No information" at bounding box center [596, 362] width 72 height 11
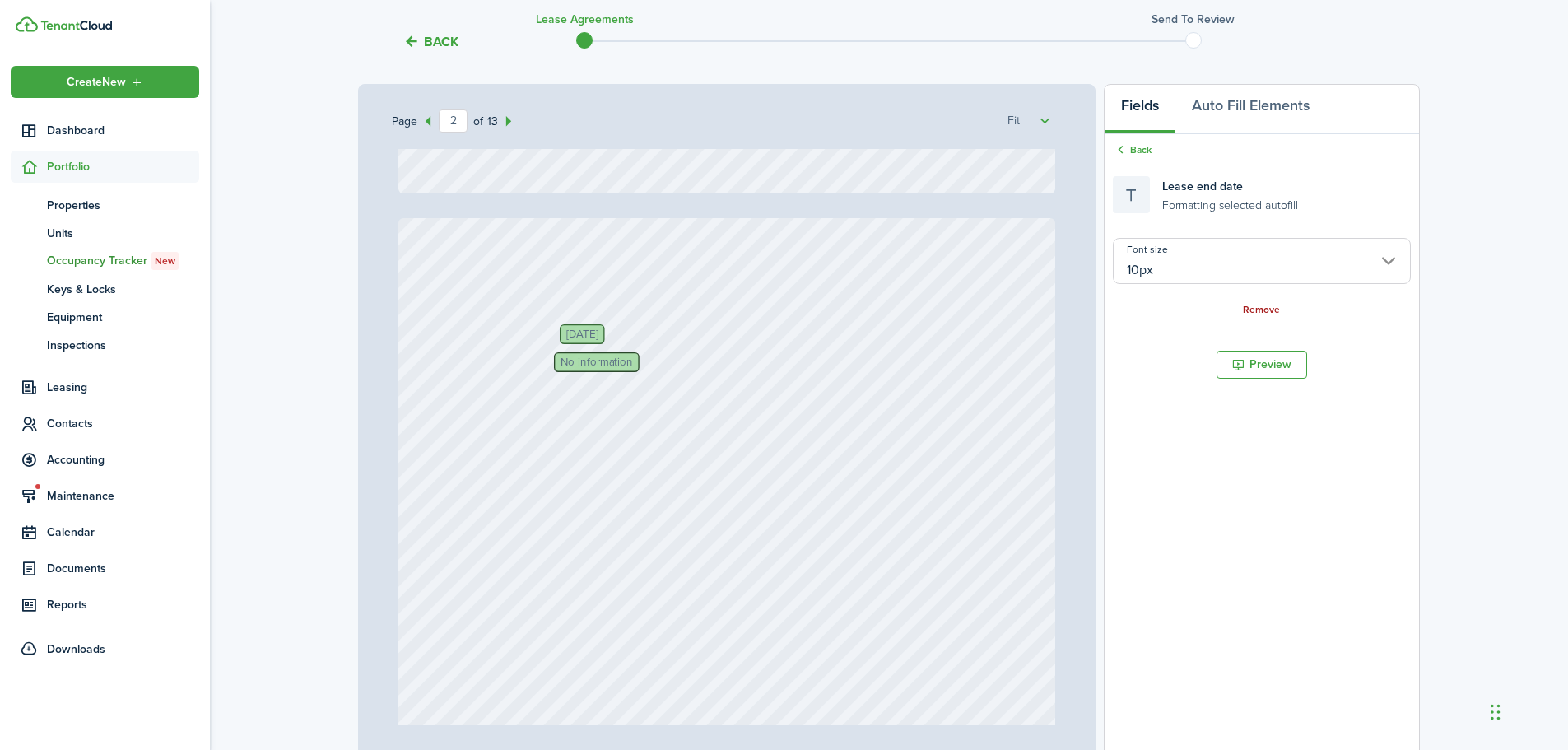
click at [1257, 310] on link "Remove" at bounding box center [1261, 310] width 37 height 11
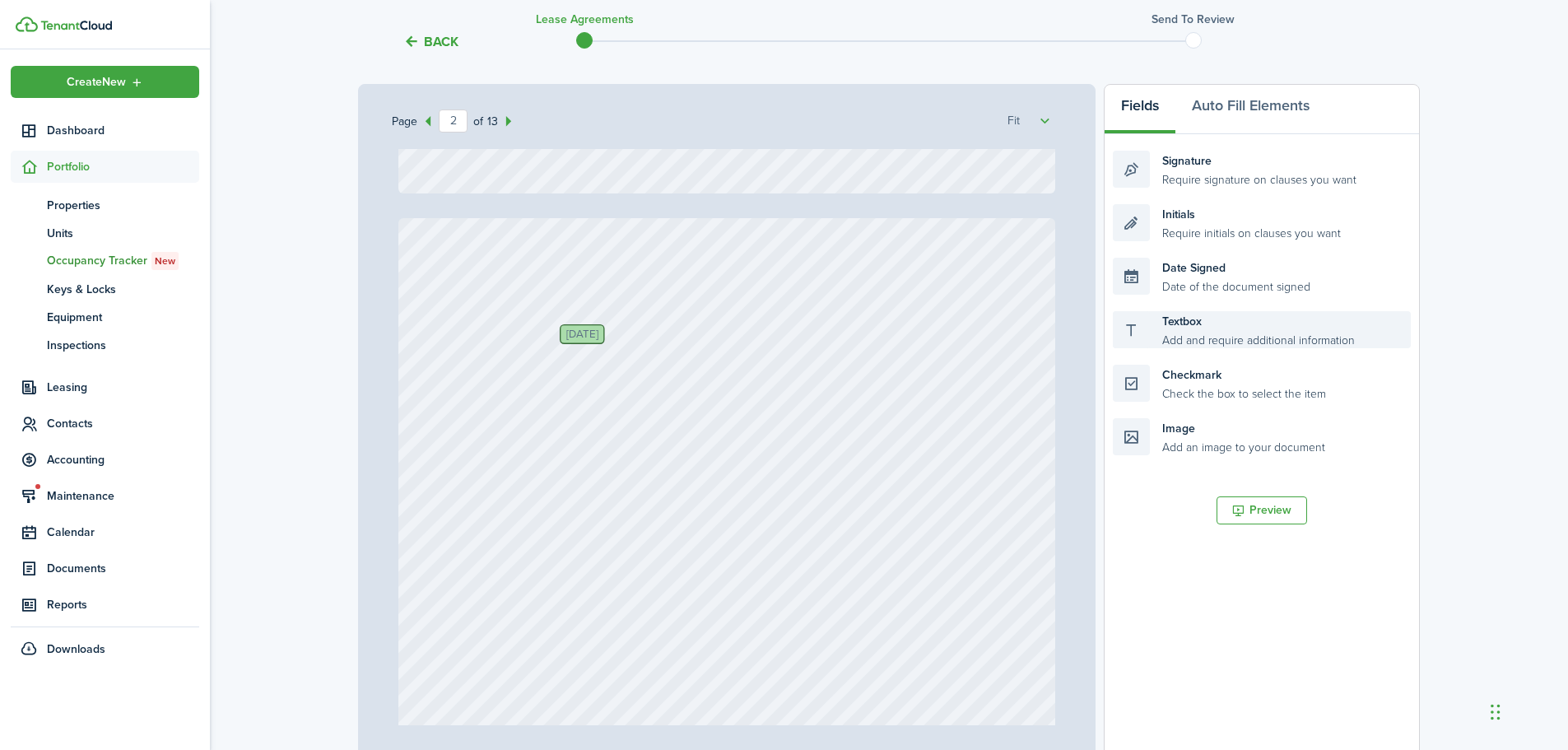
click at [1165, 334] on div "Textbox Add and require additional information" at bounding box center [1261, 329] width 298 height 37
drag, startPoint x: 1180, startPoint y: 333, endPoint x: 620, endPoint y: 371, distance: 561.3
click at [620, 371] on div "Page 2 of 13 50% 75% 100% 150% 200% Fit [PERSON_NAME] Partners Text 5th day of …" at bounding box center [889, 426] width 1062 height 683
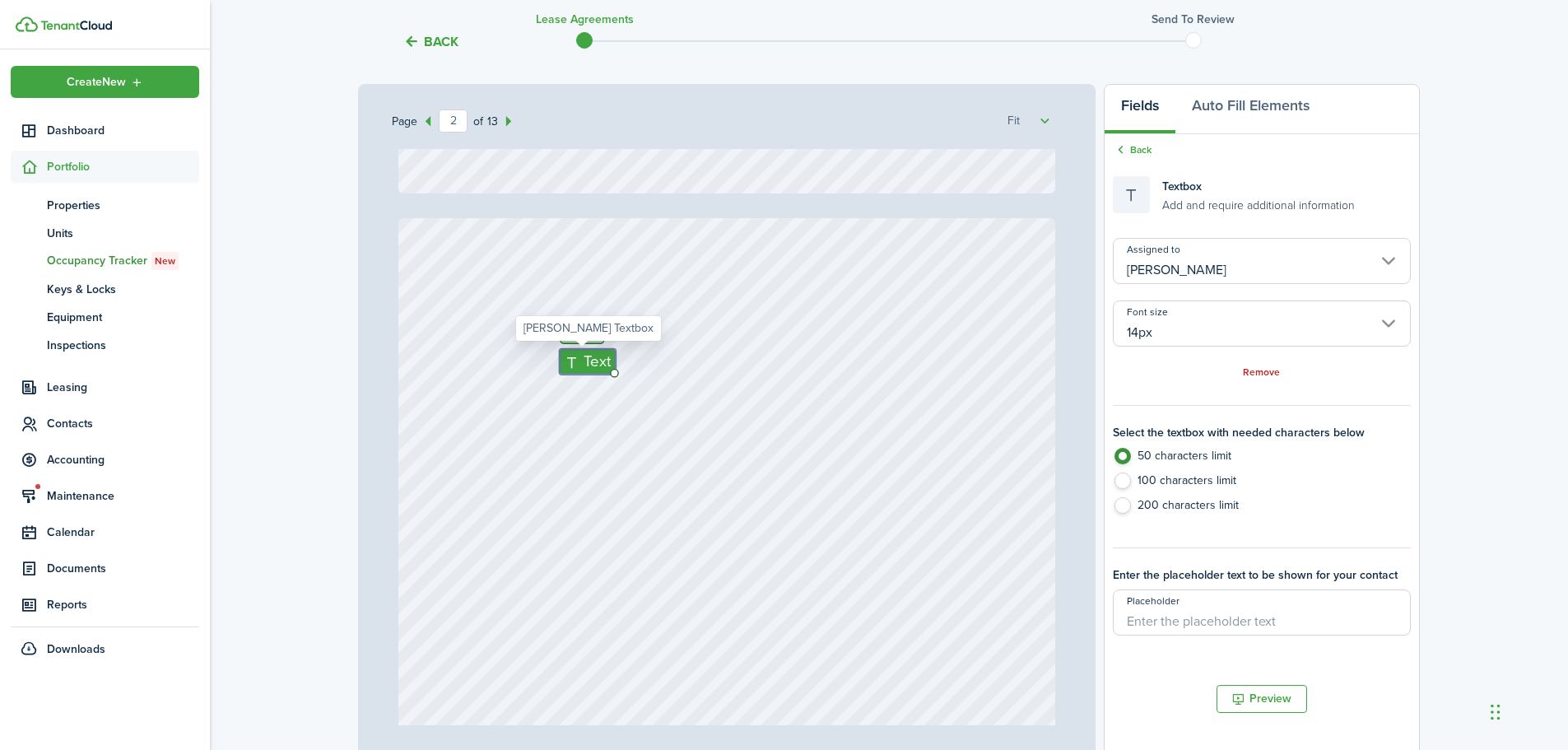
click at [1180, 324] on input "14px" at bounding box center [1261, 323] width 298 height 46
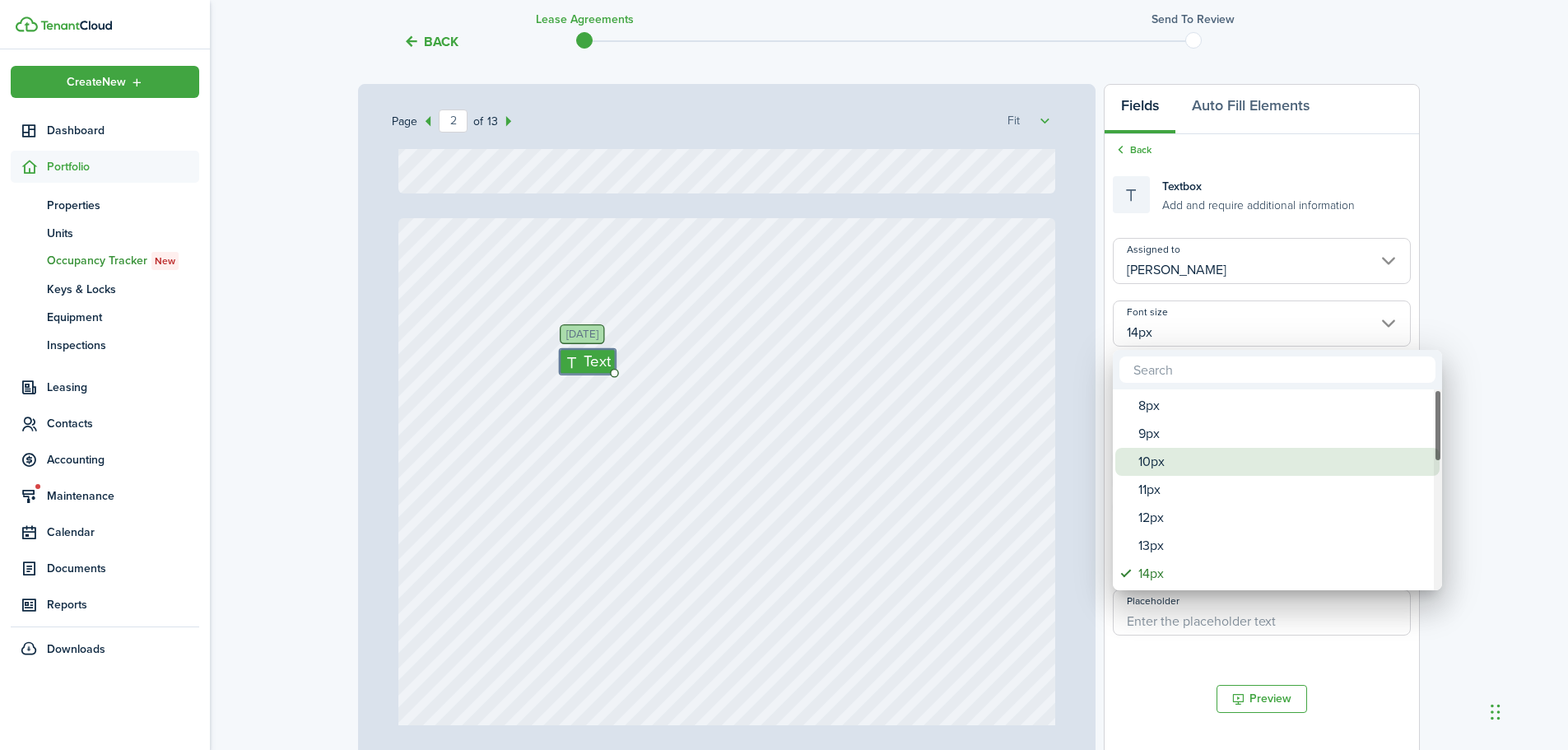
click at [1162, 460] on div "10px" at bounding box center [1284, 462] width 292 height 28
type input "10px"
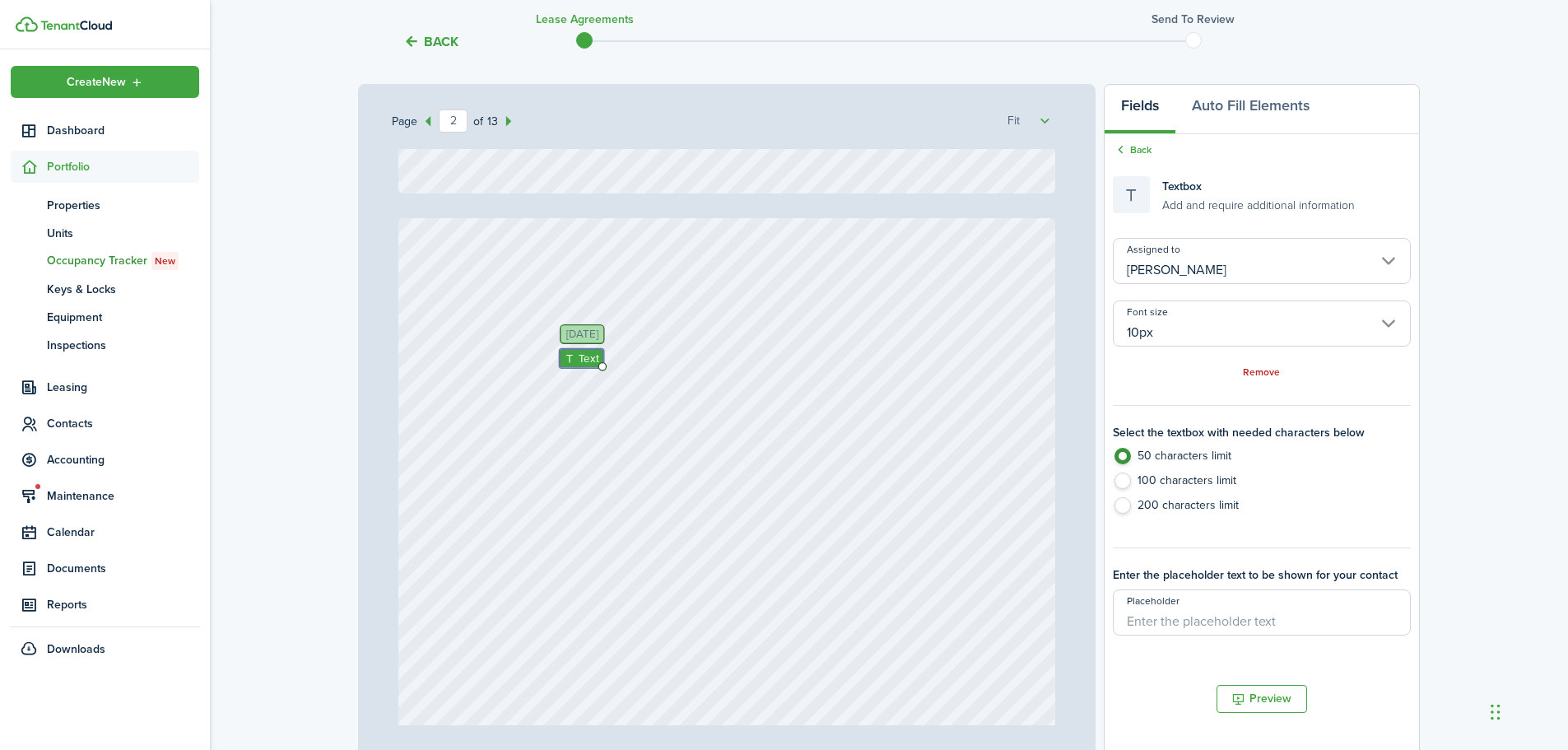
click at [1169, 269] on input "[PERSON_NAME]" at bounding box center [1261, 261] width 298 height 46
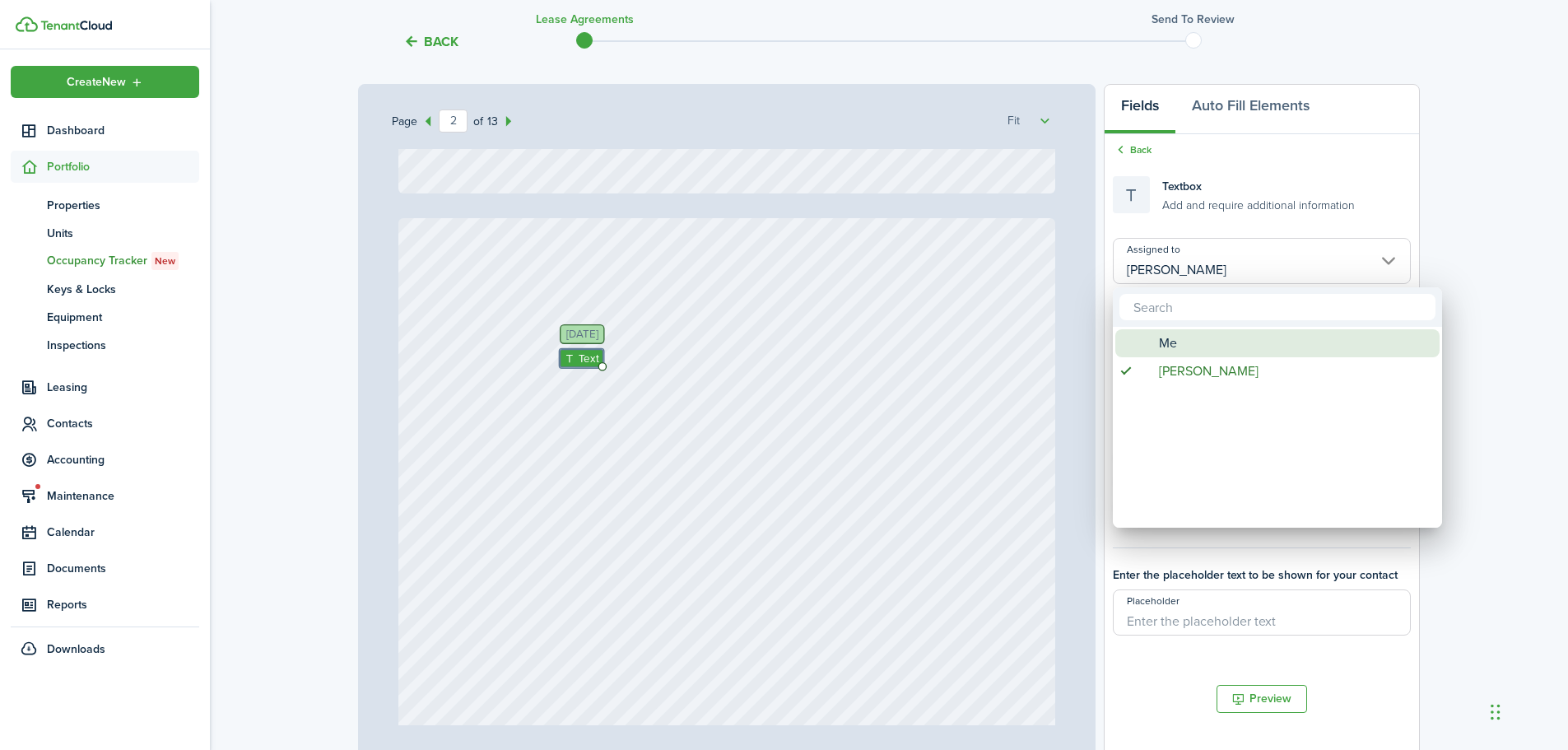
click at [1169, 340] on span "Me" at bounding box center [1167, 343] width 18 height 28
type input "Me"
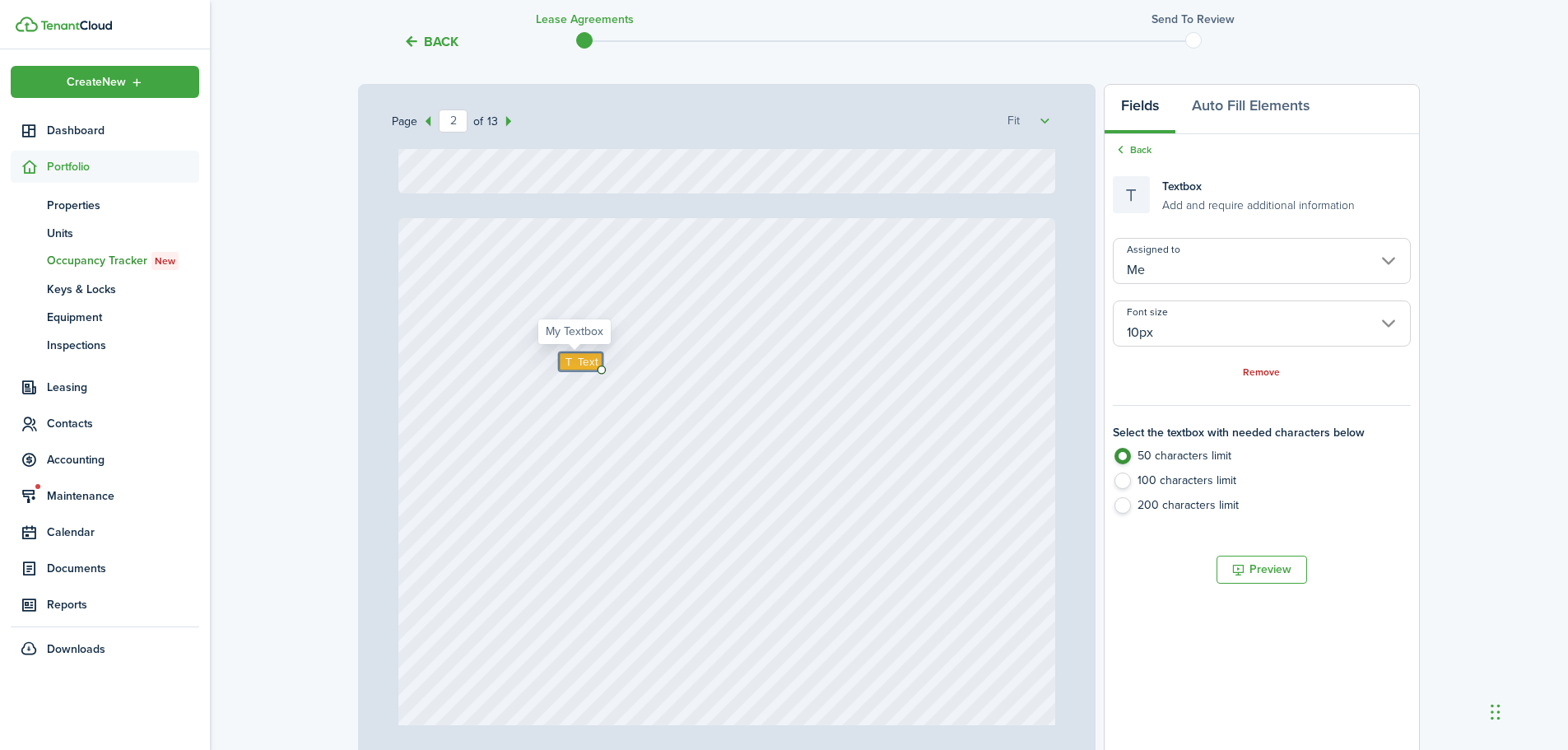
click at [567, 359] on icon at bounding box center [570, 362] width 14 height 11
type textarea "Monthly renewal"
click at [633, 419] on div "[DATE] Text Monthly renewal" at bounding box center [726, 651] width 658 height 867
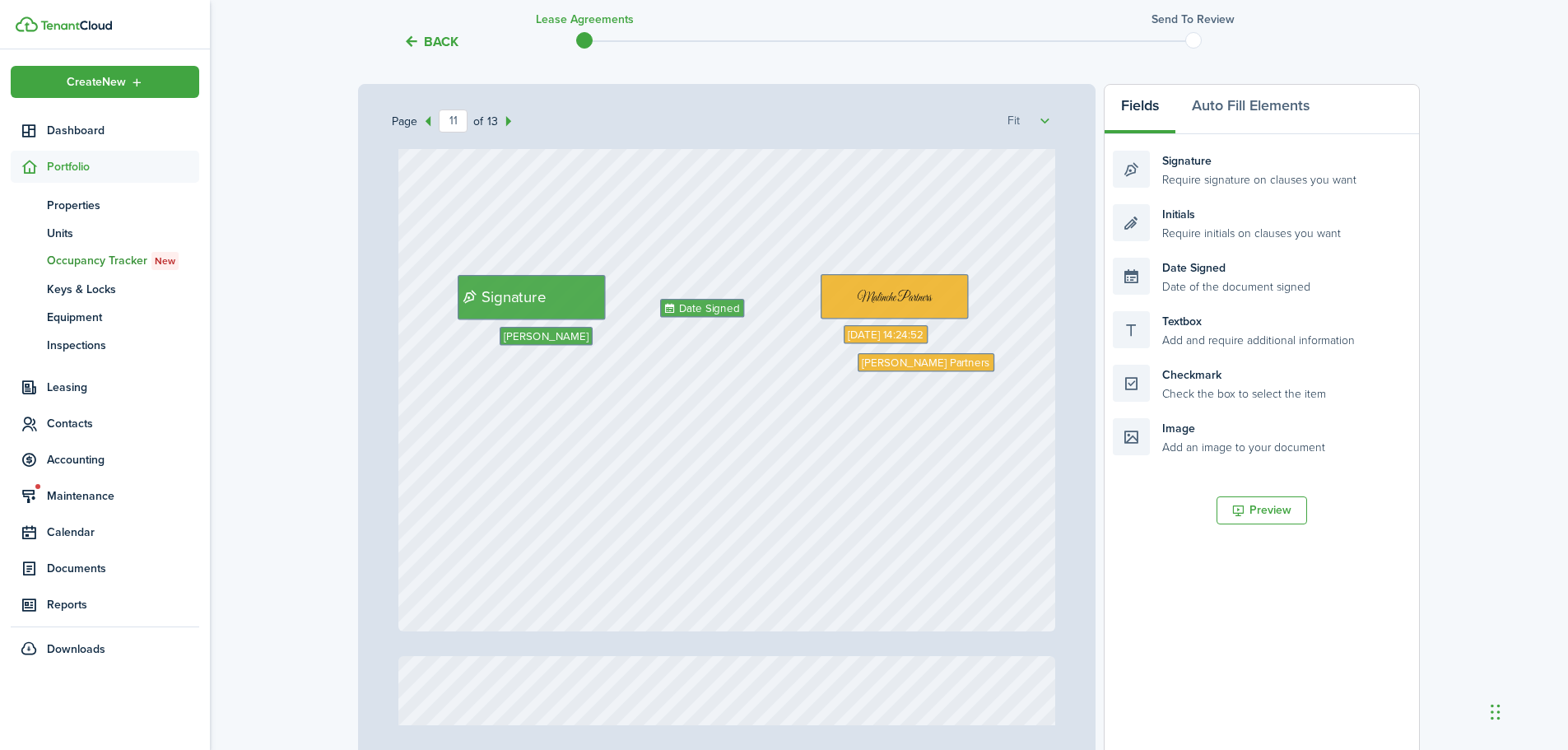
scroll to position [9298, 0]
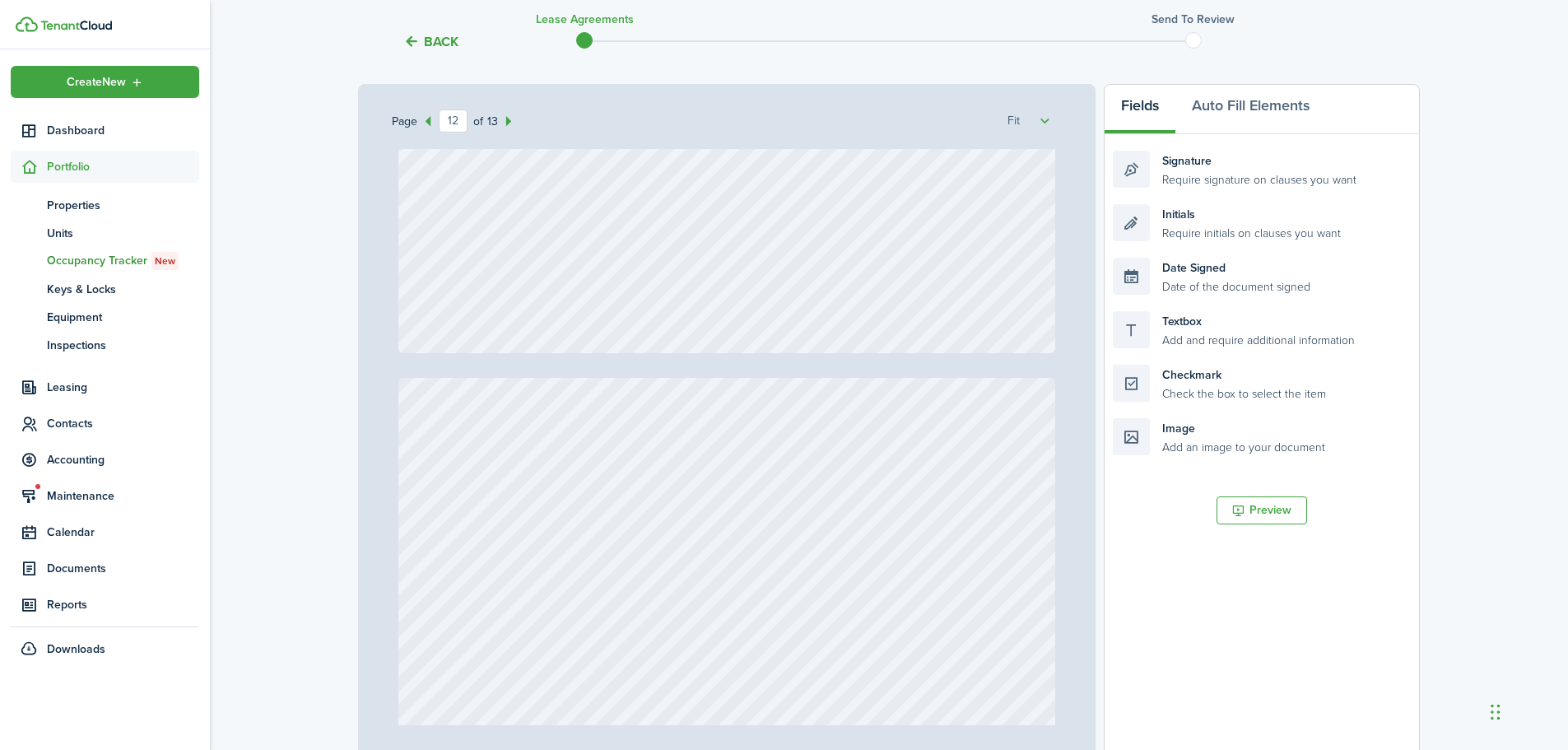
type input "13"
click at [516, 340] on icon at bounding box center [516, 340] width 14 height 11
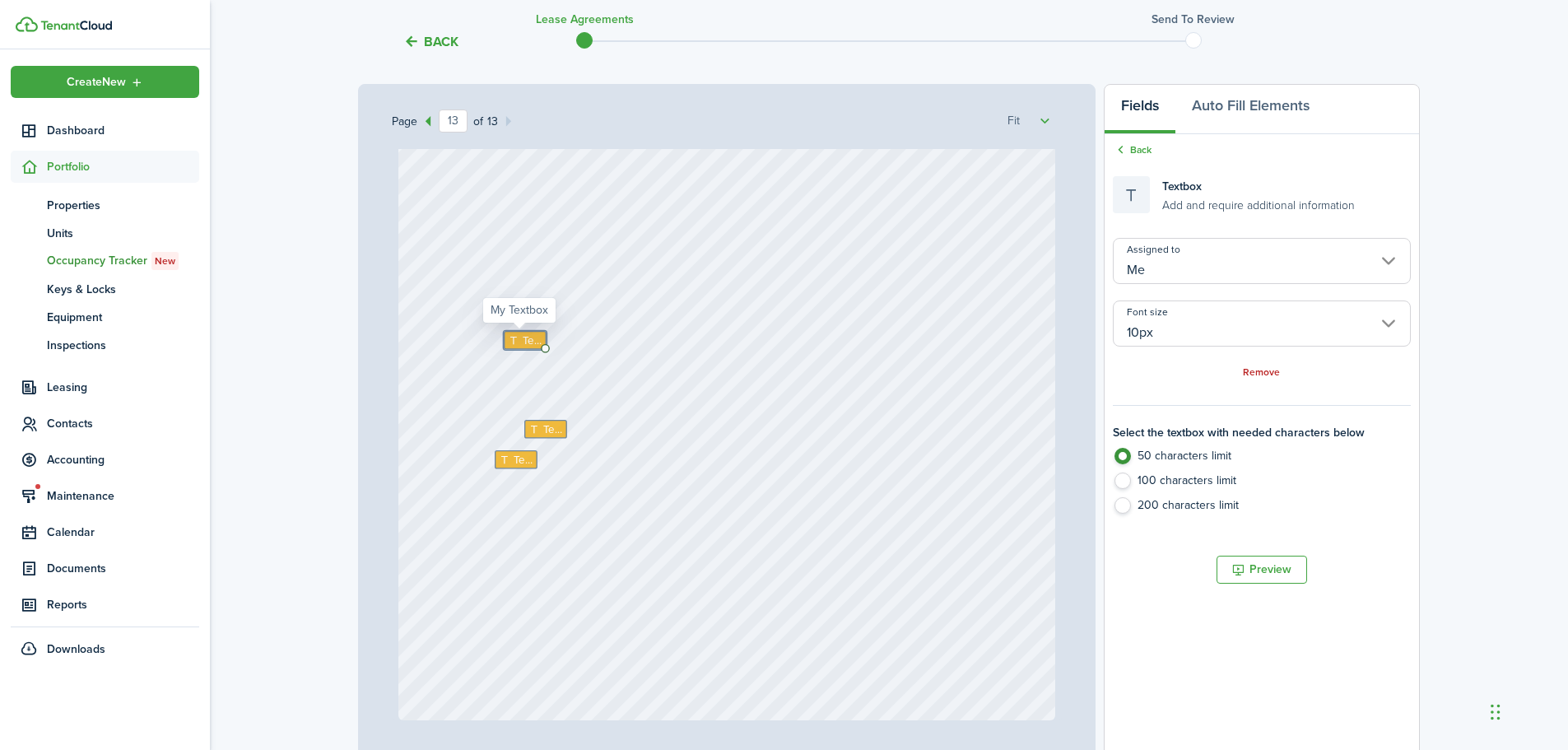
click at [516, 340] on icon at bounding box center [516, 340] width 14 height 11
type textarea "[STREET_ADDRESS][PERSON_NAME]"
click at [505, 459] on icon at bounding box center [506, 458] width 14 height 11
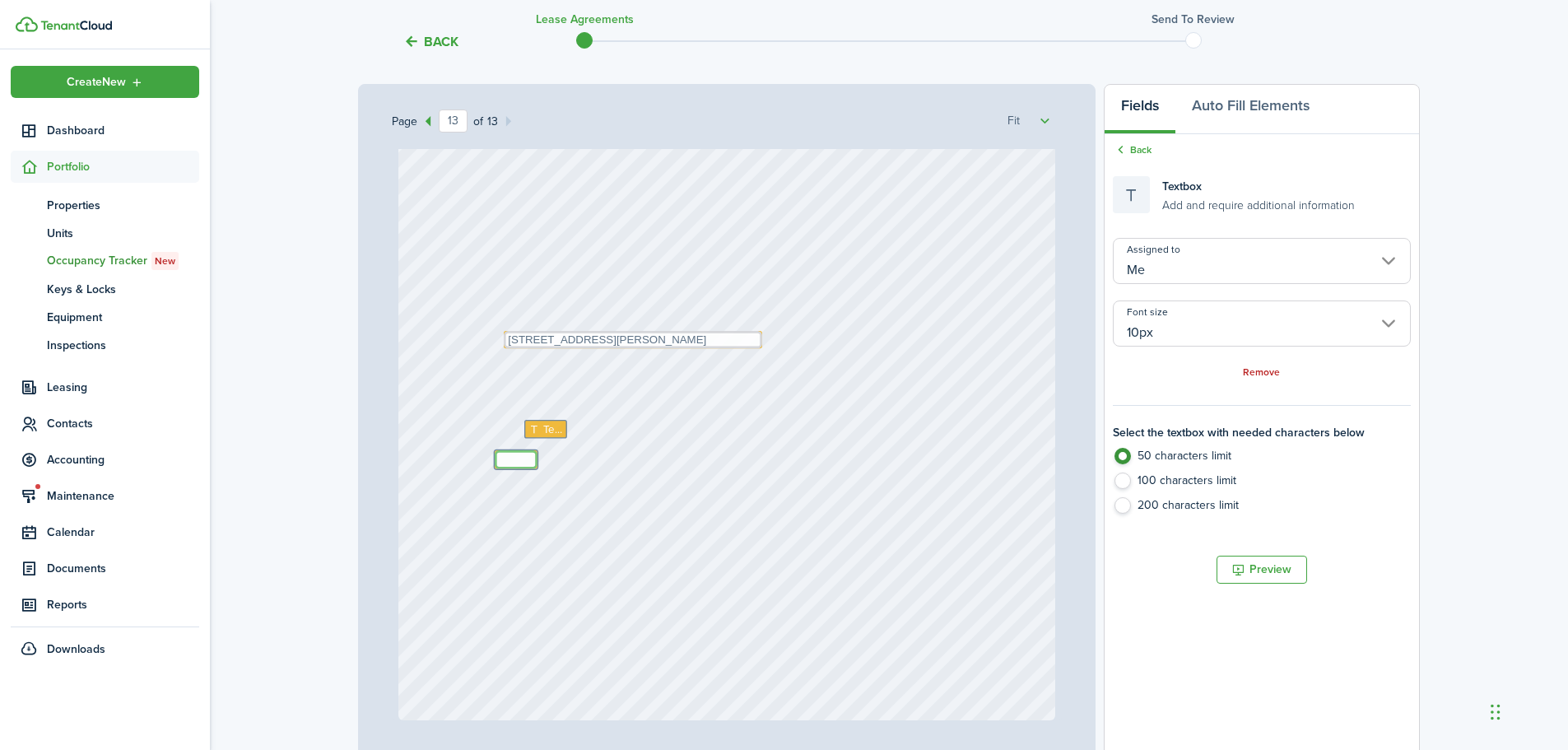
paste textarea "[STREET_ADDRESS][PERSON_NAME]"
type textarea "[STREET_ADDRESS][PERSON_NAME]"
click at [545, 429] on span "Text" at bounding box center [553, 429] width 19 height 17
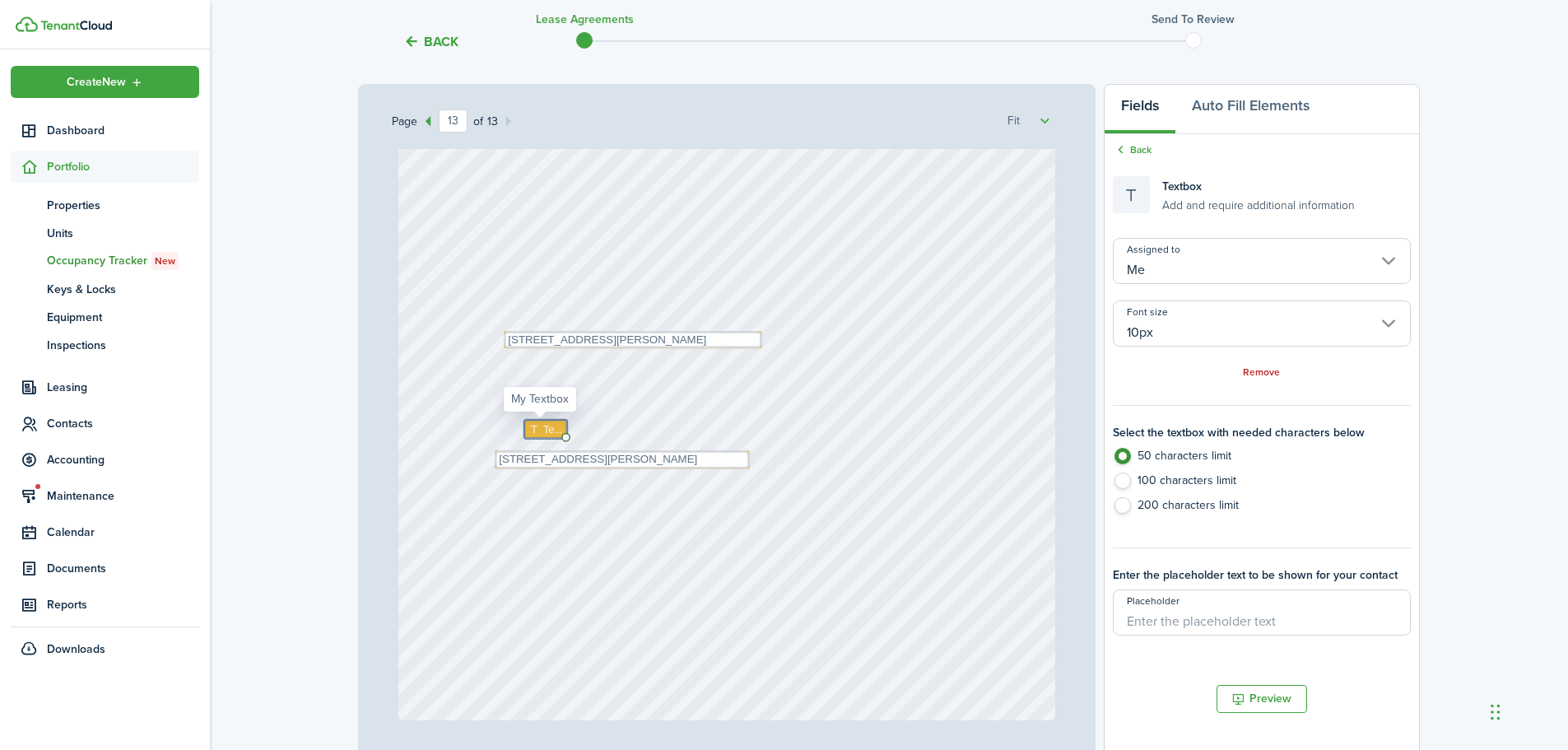
click at [543, 429] on span "Text" at bounding box center [553, 429] width 19 height 17
type textarea "3"
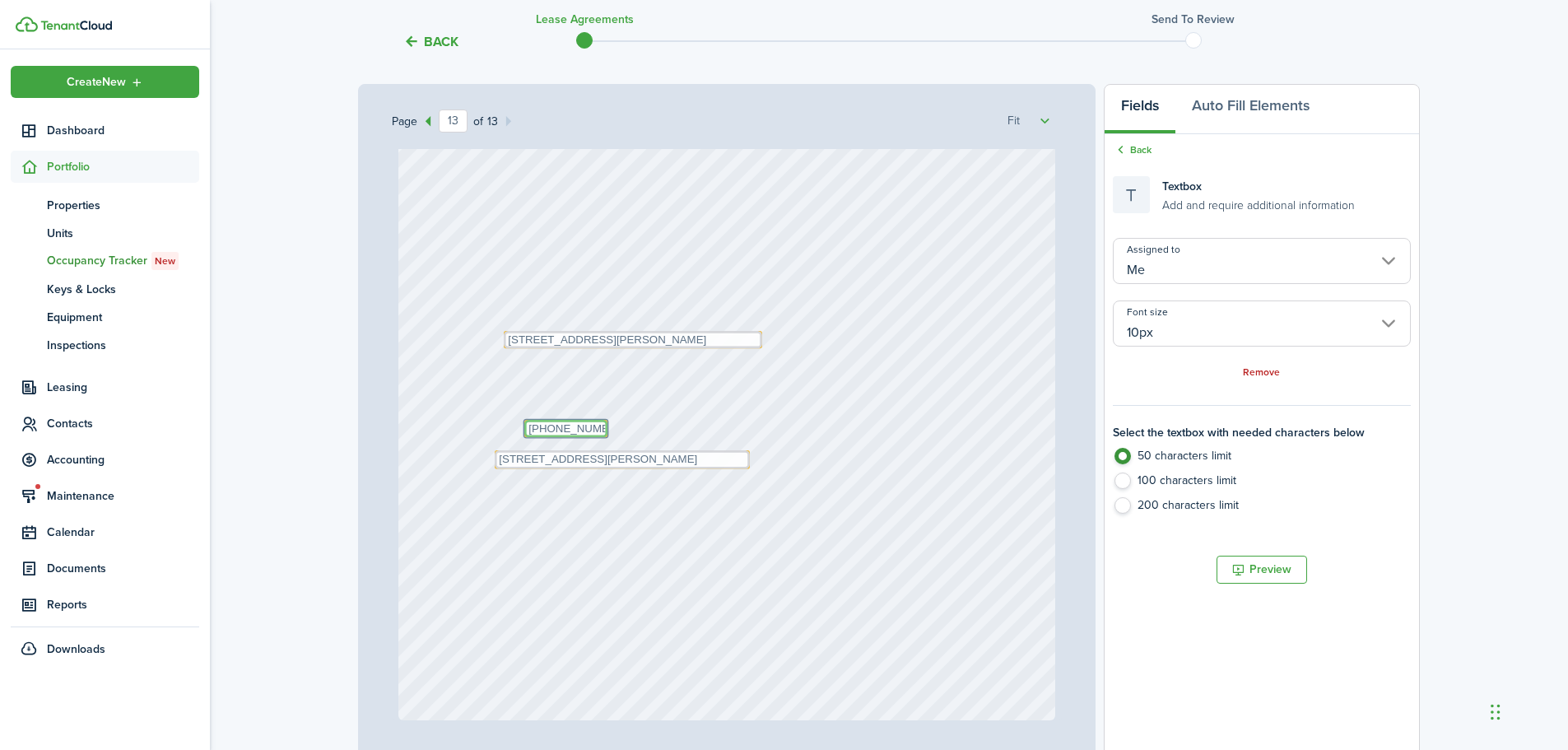
type textarea "[PHONE_NUMBER]"
click at [645, 400] on div "Text [STREET_ADDRESS][PERSON_NAME] Text [STREET_ADDRESS][PERSON_NAME] Text [PHO…" at bounding box center [726, 286] width 658 height 867
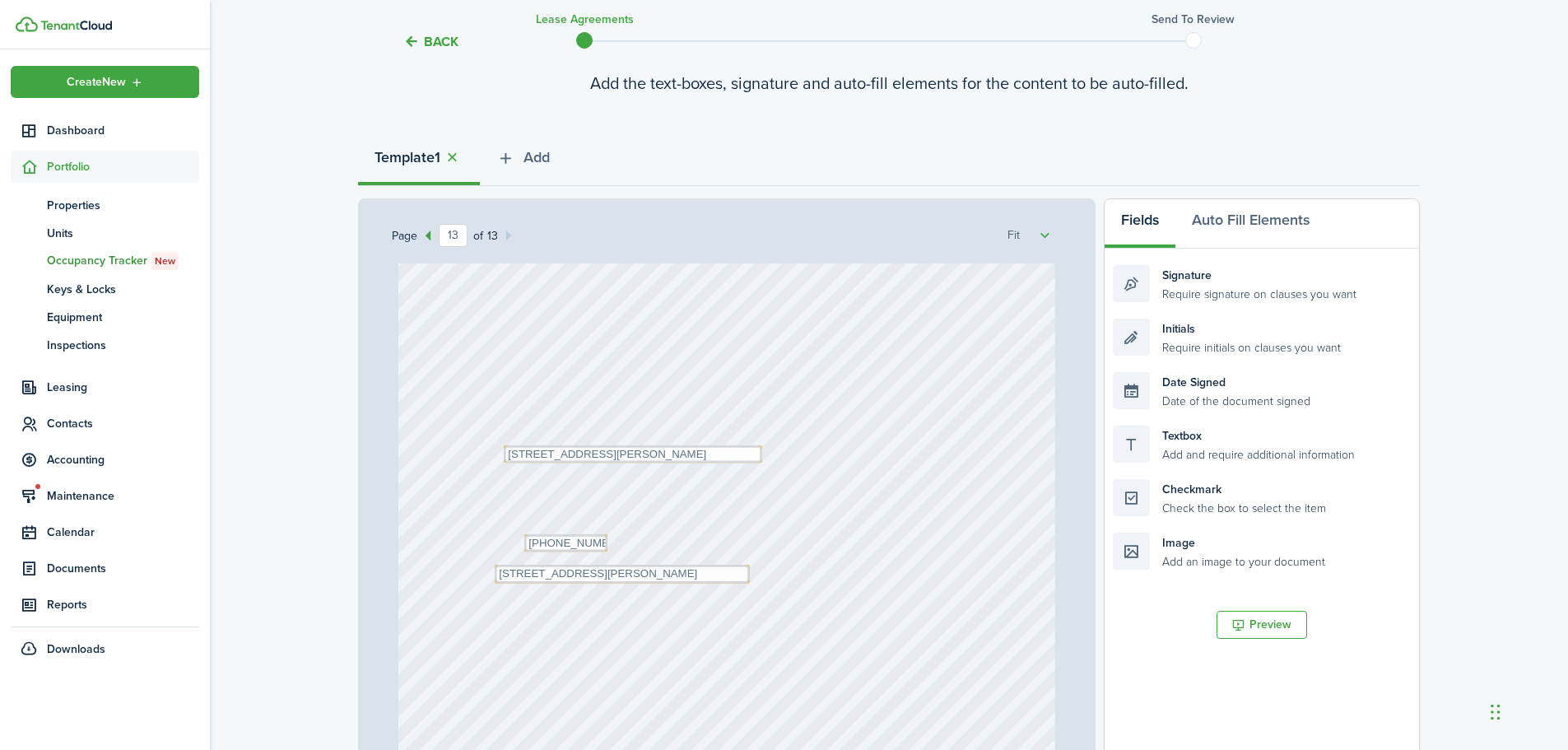
scroll to position [164, 0]
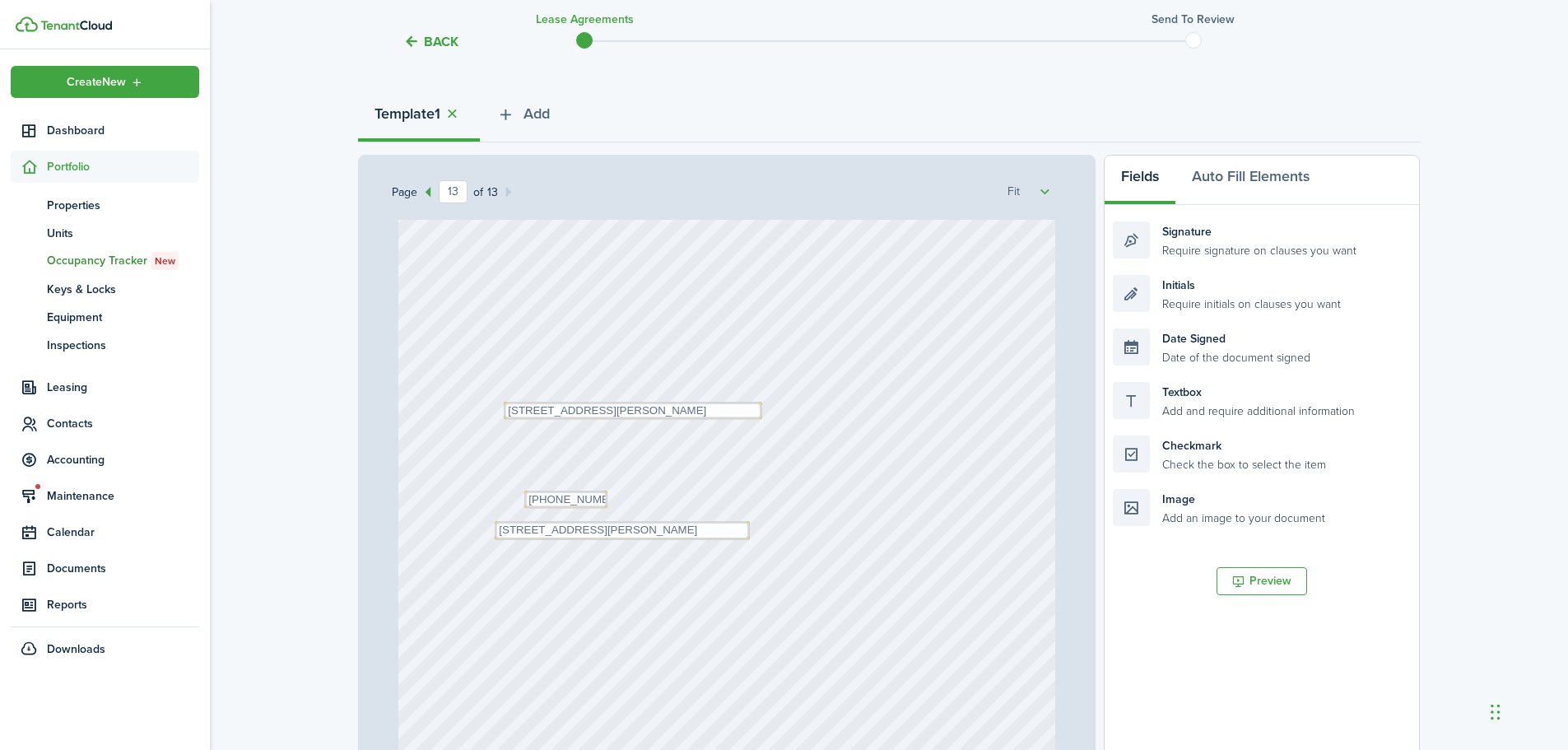
click at [1044, 192] on select "50% 75% 100% 150% 200% Fit" at bounding box center [1029, 191] width 42 height 17
click at [1064, 163] on div "Page 13 of 13 50% 75% 100% 150% 200% Fit [PERSON_NAME] Partners Text 5th day of…" at bounding box center [726, 496] width 737 height 683
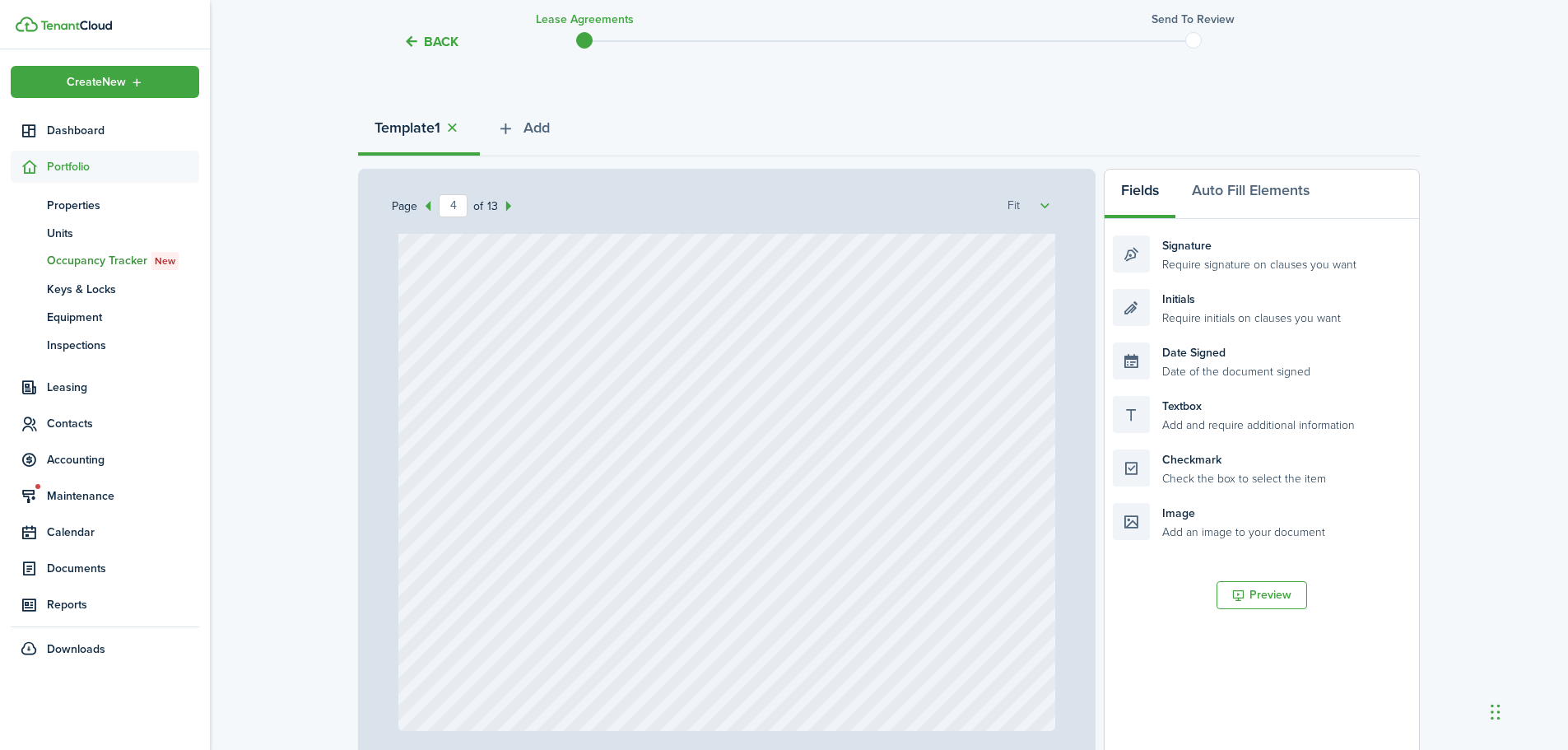
scroll to position [400, 0]
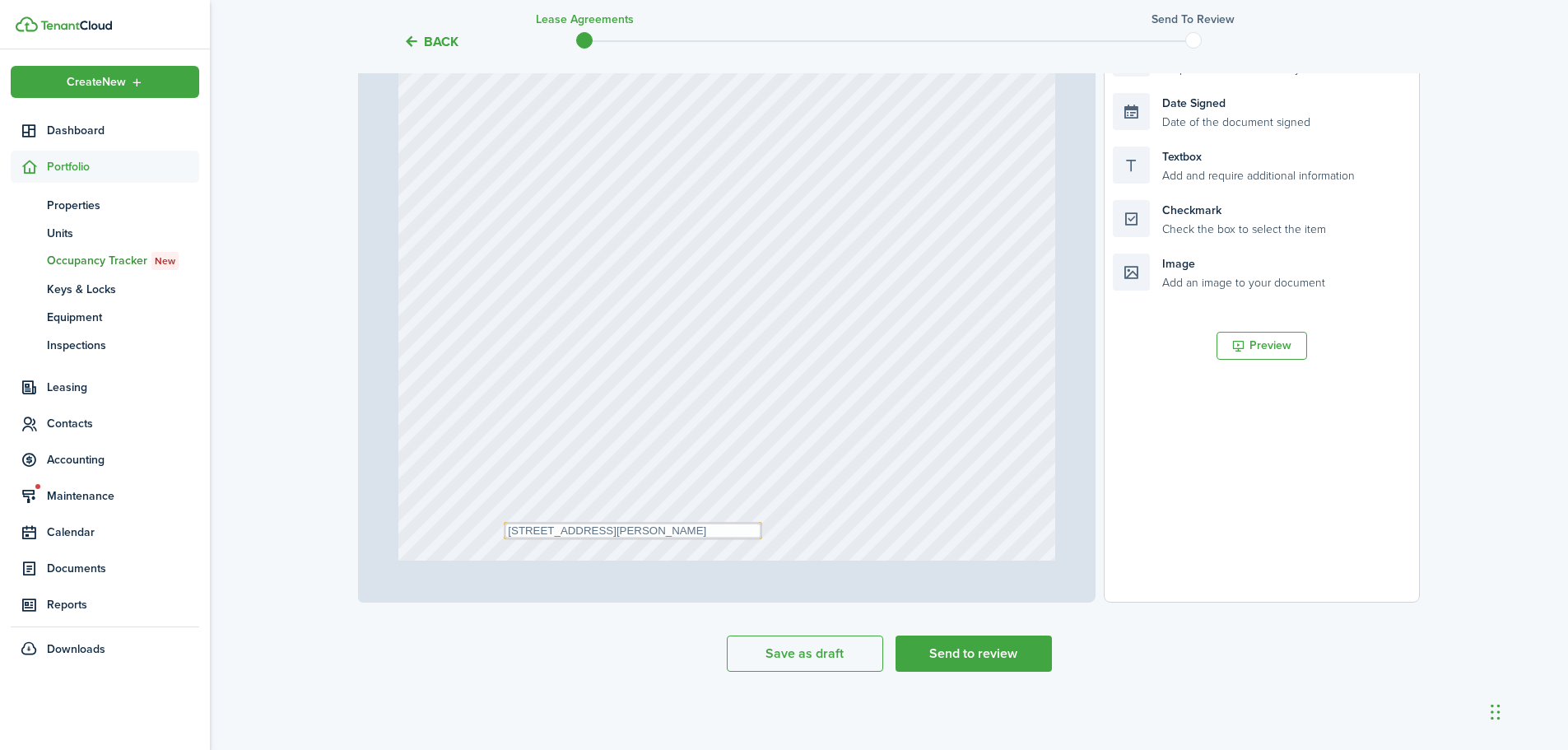
type input "13"
click at [984, 650] on button "Send to review" at bounding box center [973, 653] width 156 height 36
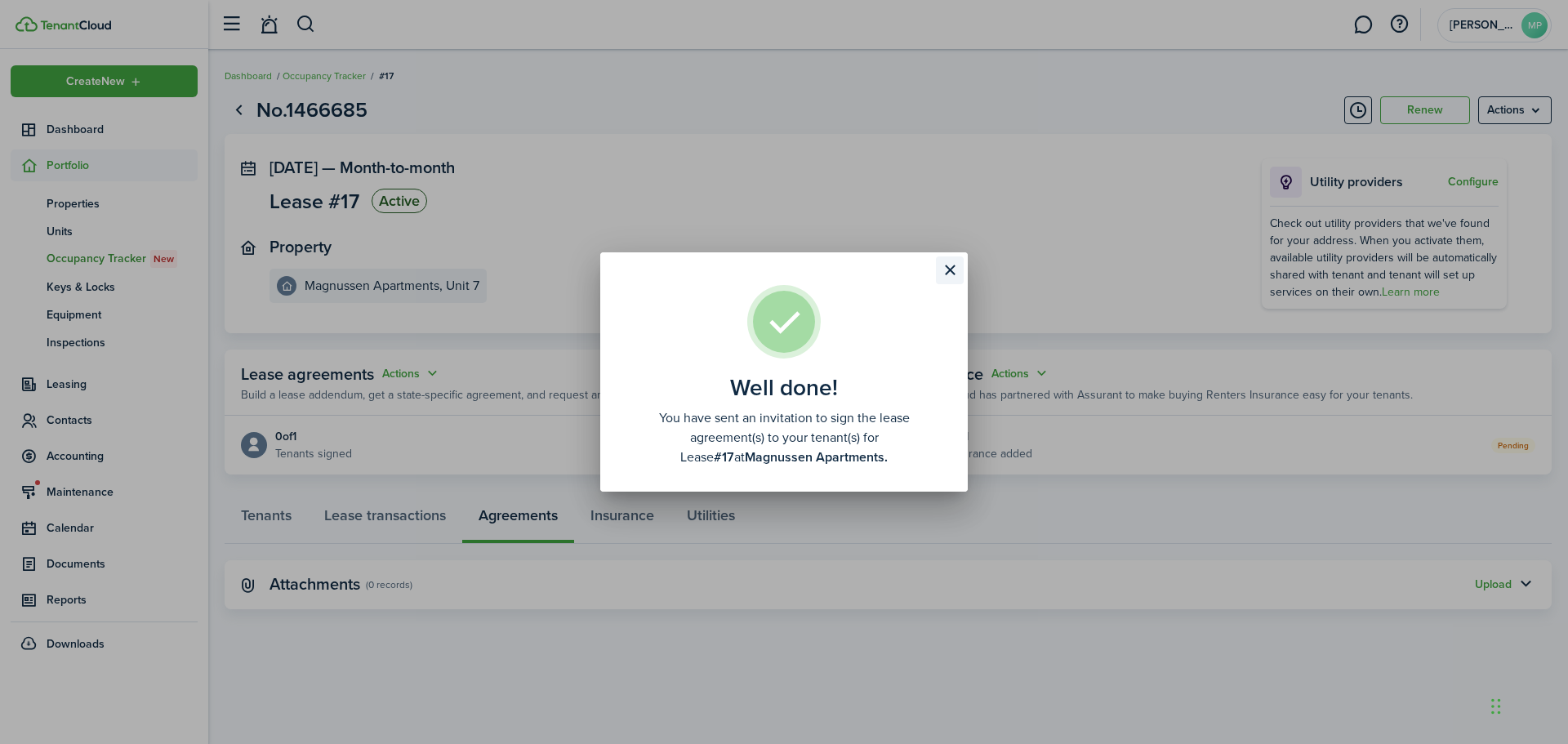
click at [951, 268] on button "Close modal" at bounding box center [950, 270] width 28 height 28
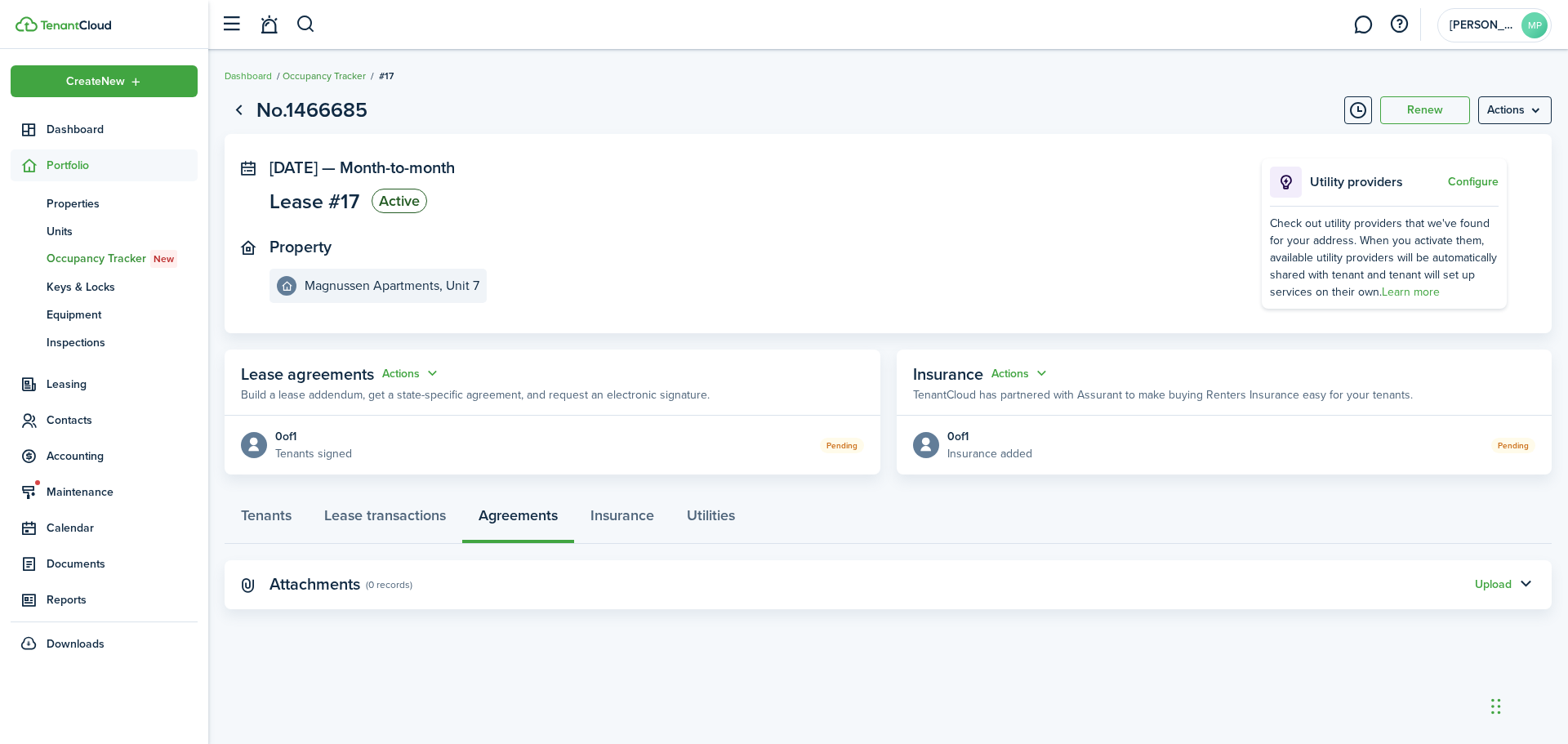
click at [333, 71] on link "Occupancy Tracker" at bounding box center [324, 76] width 84 height 15
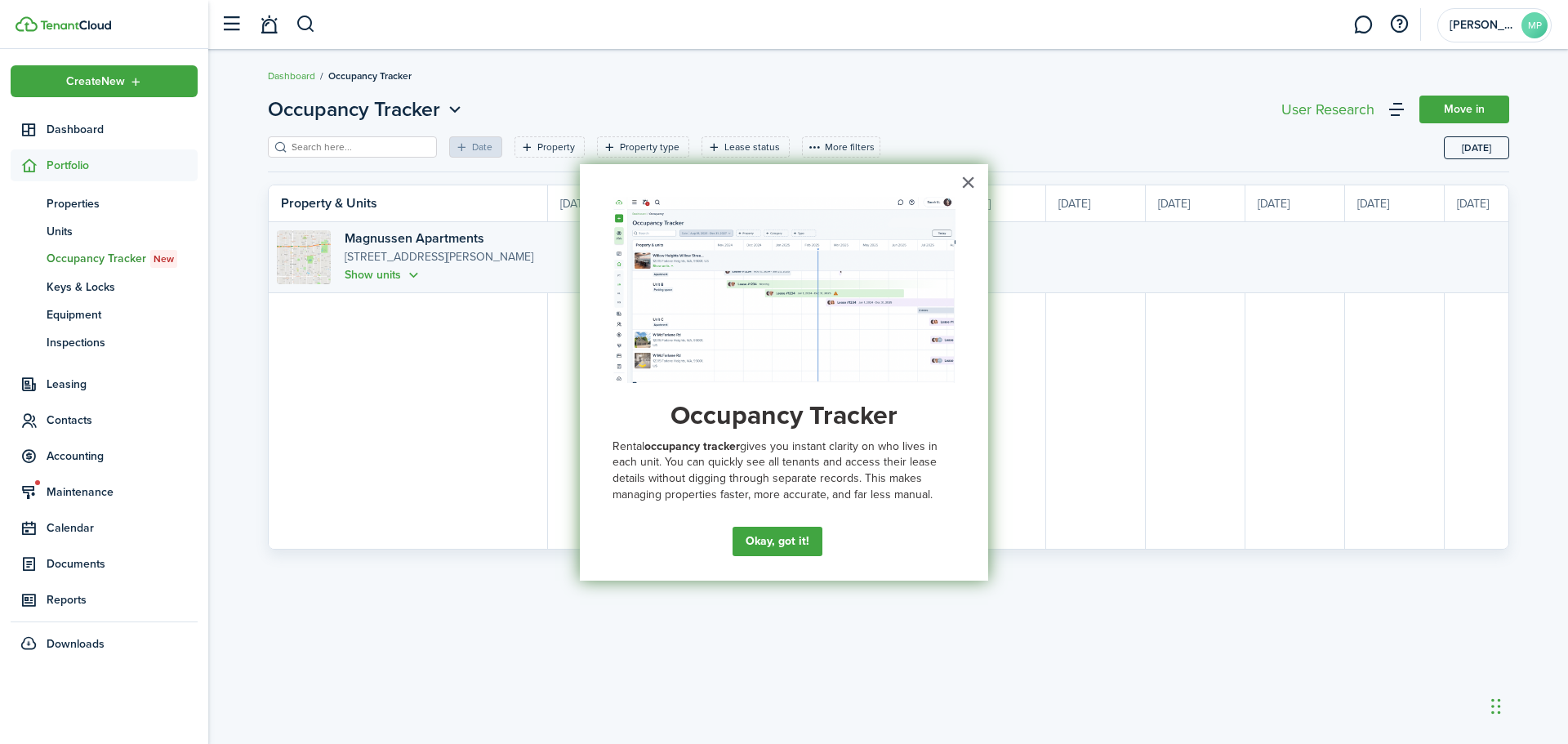
scroll to position [0, 299]
click at [785, 542] on button "Okay, got it!" at bounding box center [774, 541] width 85 height 30
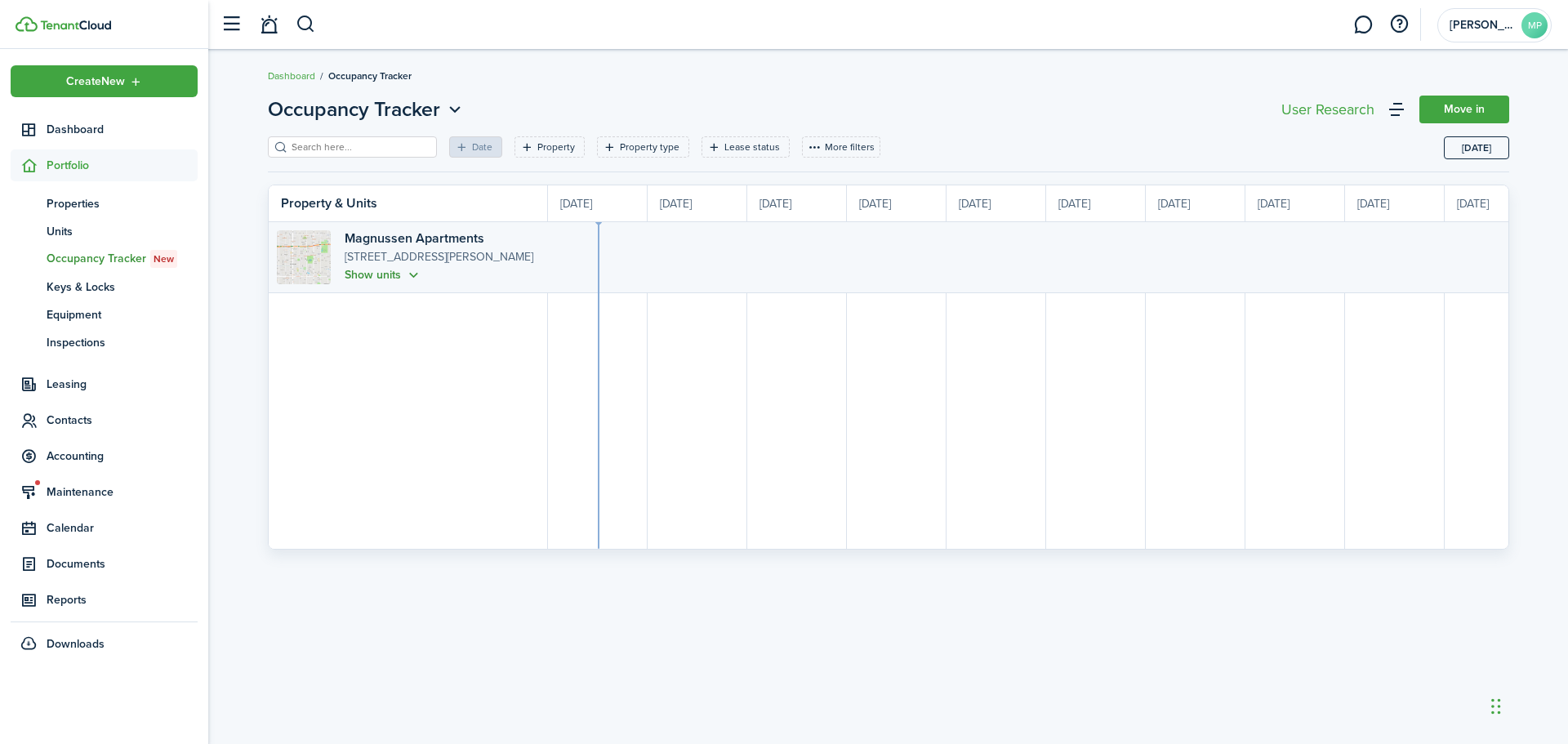
click at [363, 272] on button "Show units" at bounding box center [383, 275] width 78 height 19
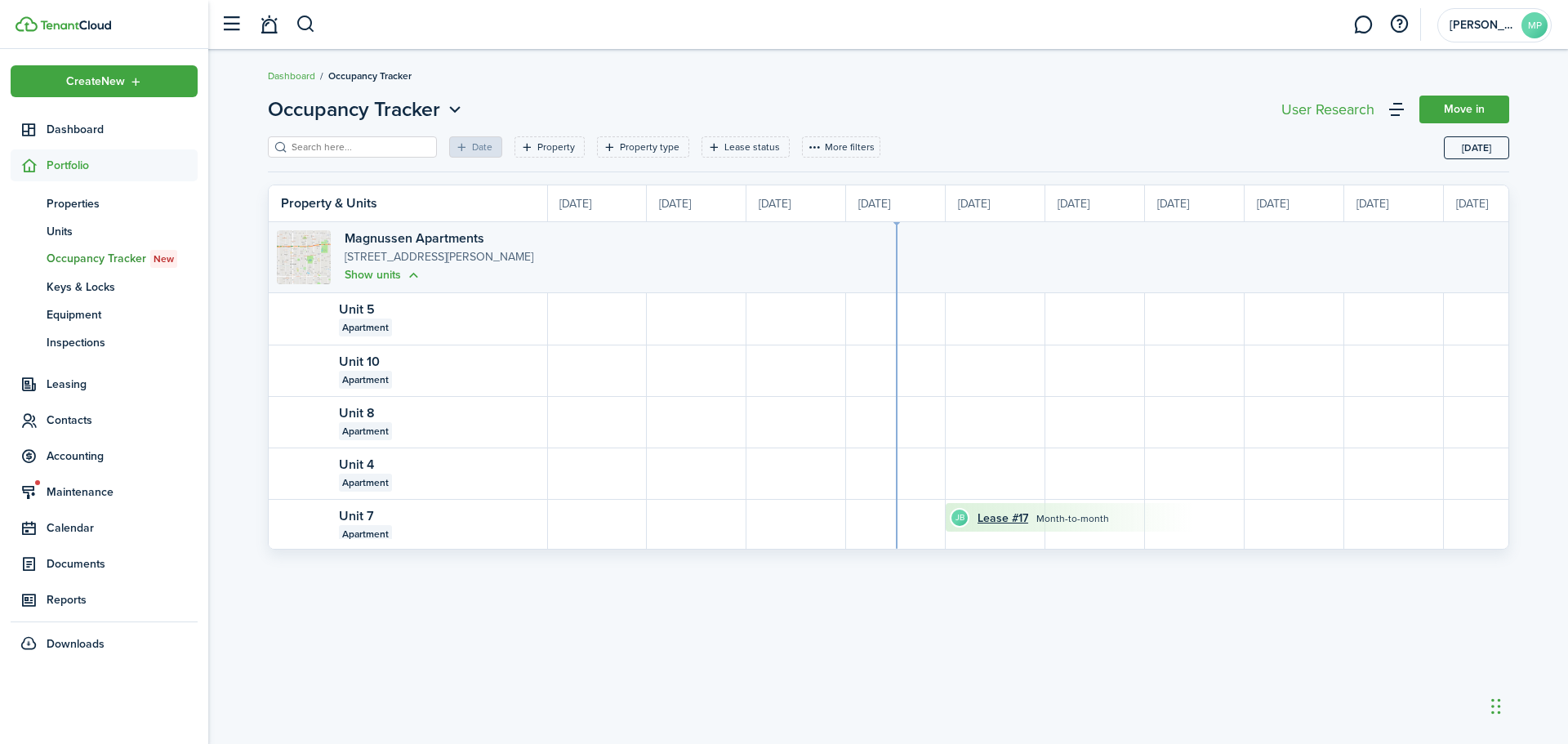
scroll to position [0, 0]
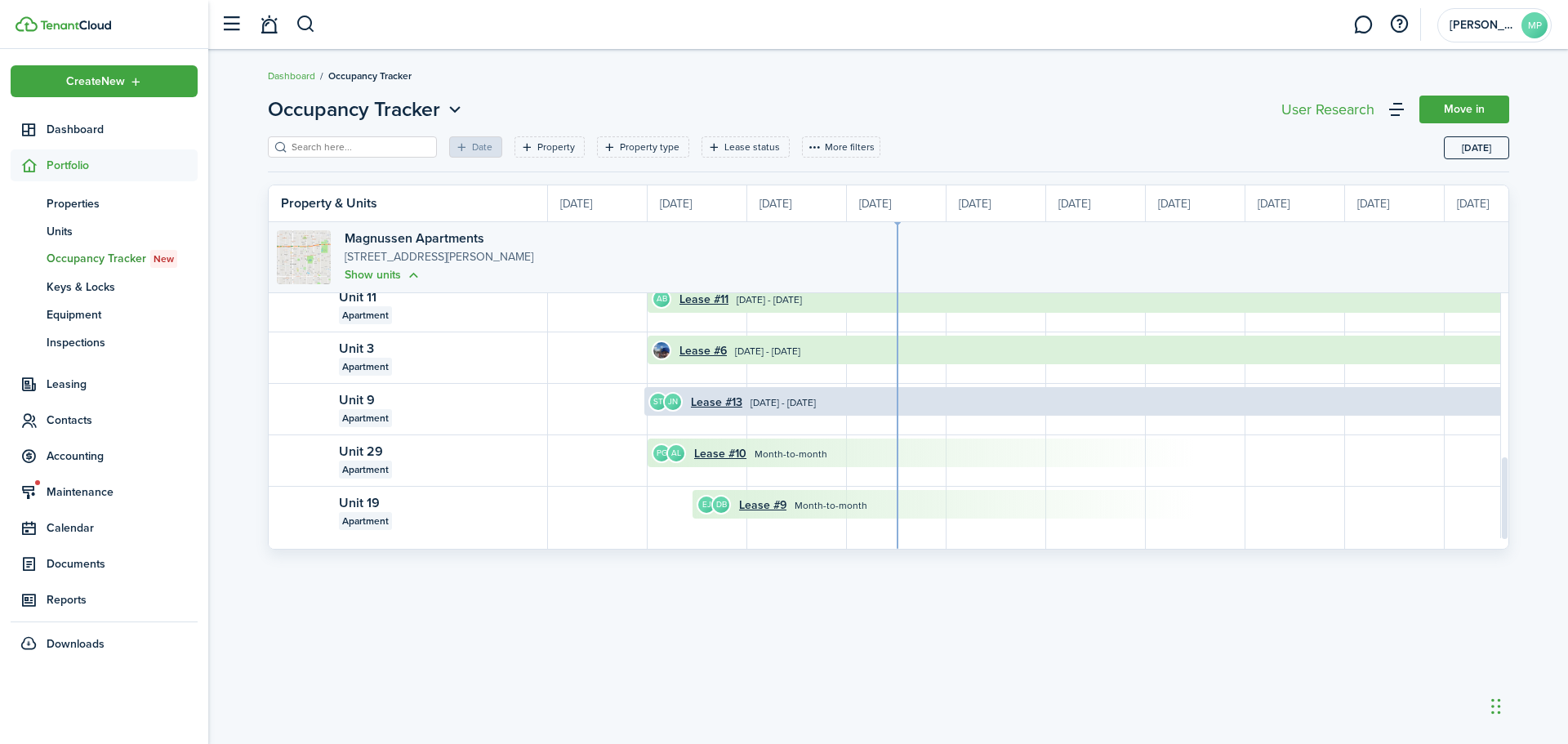
click at [815, 402] on time "[DATE] - [DATE]" at bounding box center [782, 402] width 65 height 15
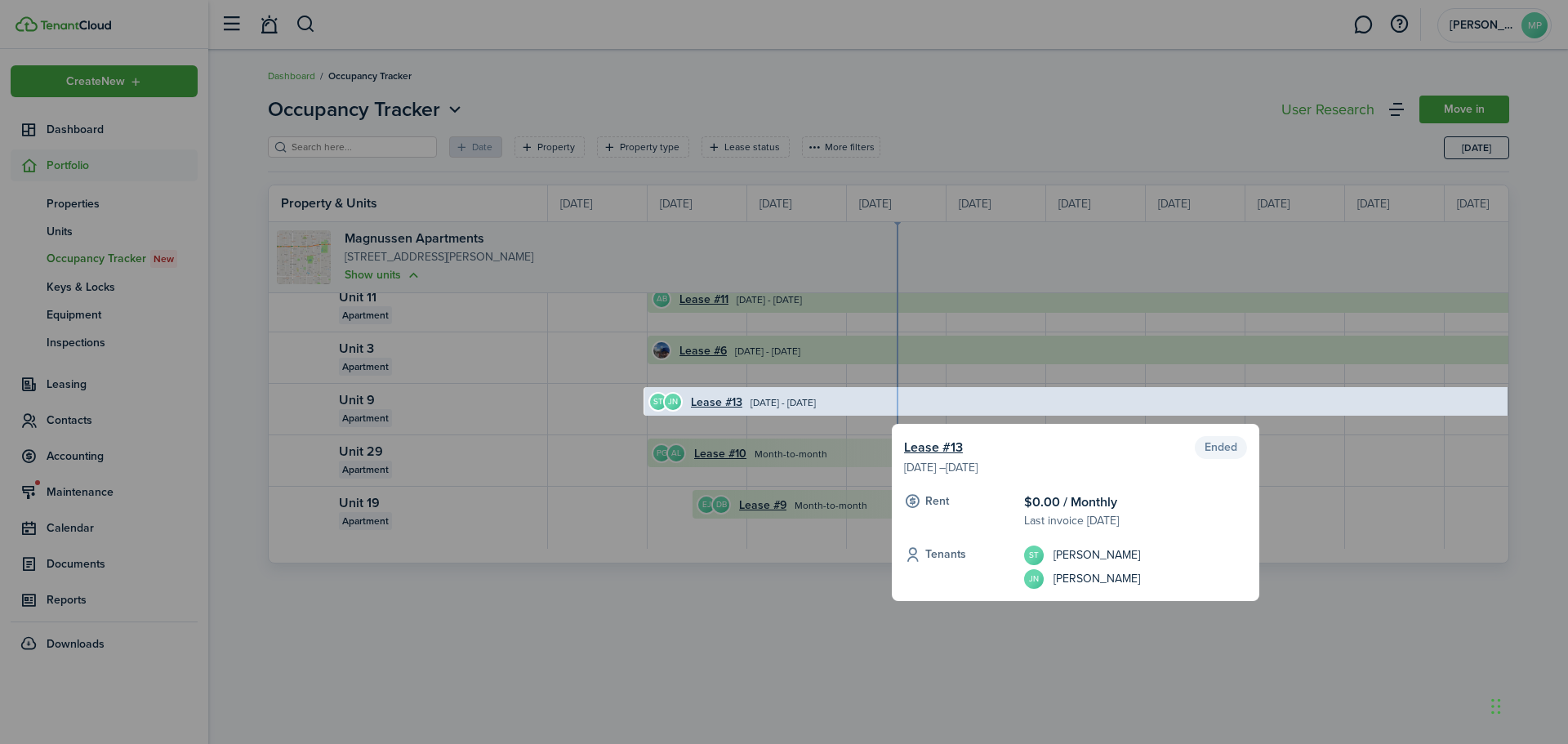
click at [1210, 440] on status "Ended" at bounding box center [1221, 447] width 52 height 23
drag, startPoint x: 1281, startPoint y: 681, endPoint x: 1265, endPoint y: 673, distance: 17.9
click at [1280, 681] on div at bounding box center [784, 372] width 1568 height 744
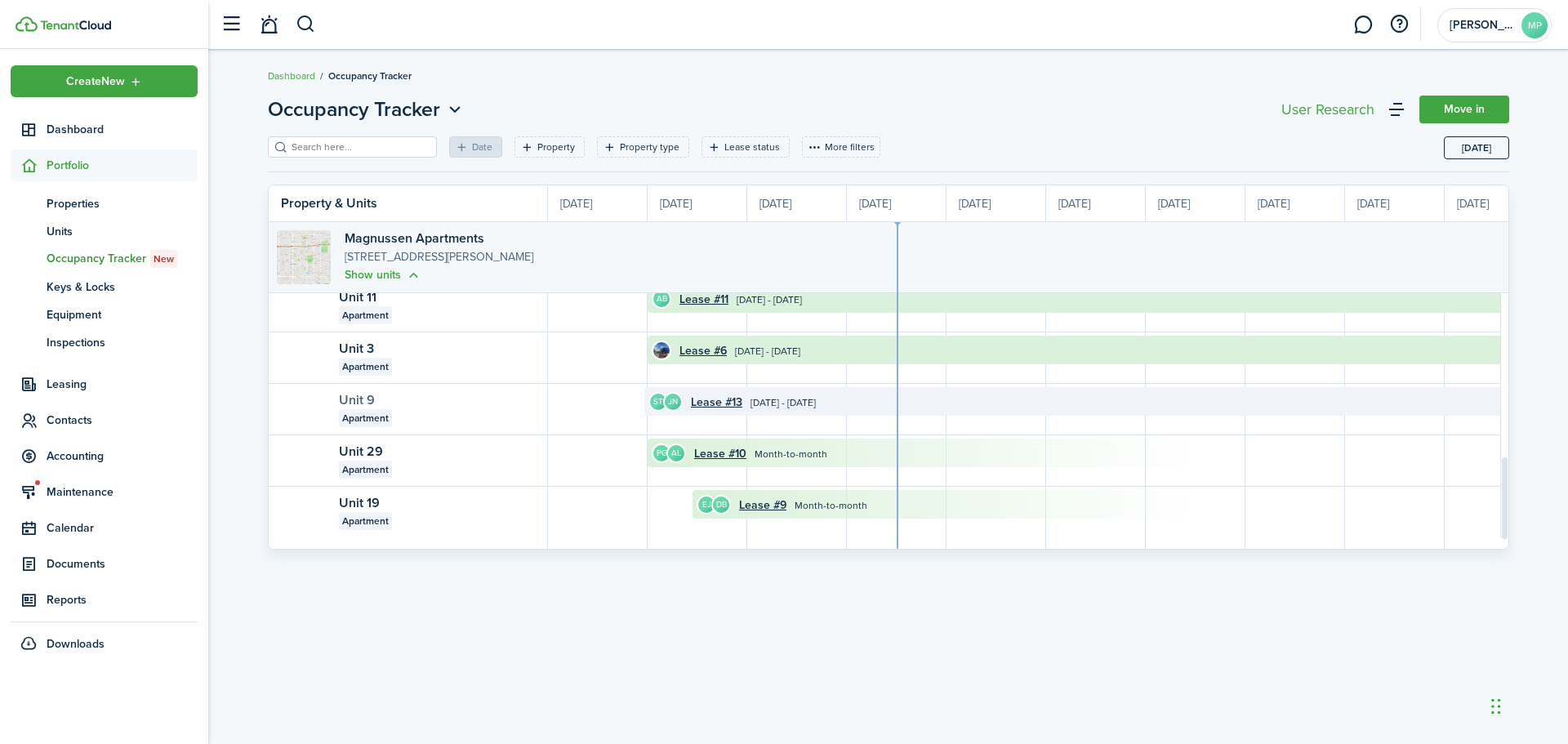
click at [352, 399] on link "Unit 9" at bounding box center [356, 400] width 36 height 19
